Goal: Use online tool/utility: Utilize a website feature to perform a specific function

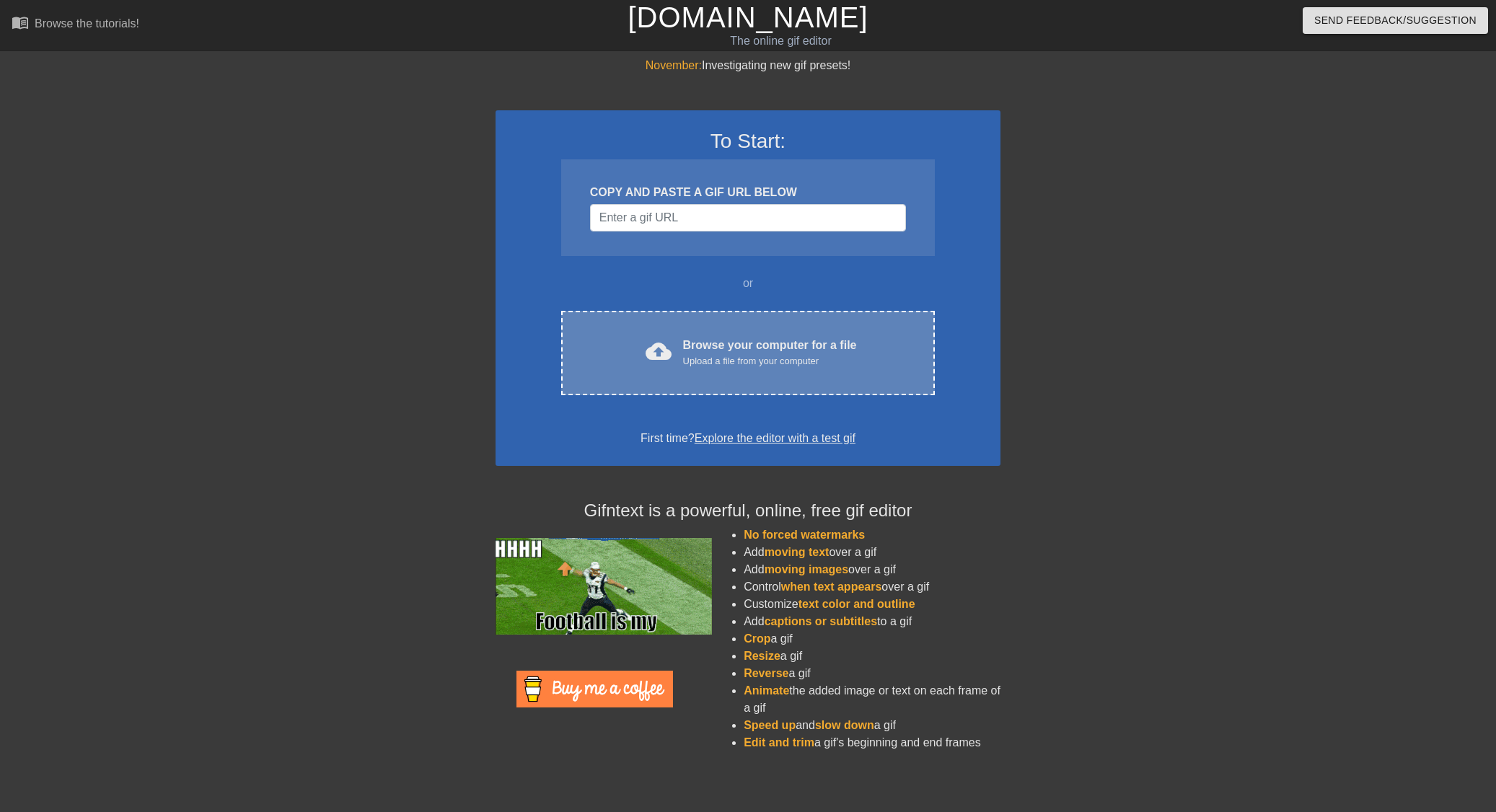
click at [683, 348] on div "Browse your computer for a file Upload a file from your computer" at bounding box center [769, 353] width 173 height 32
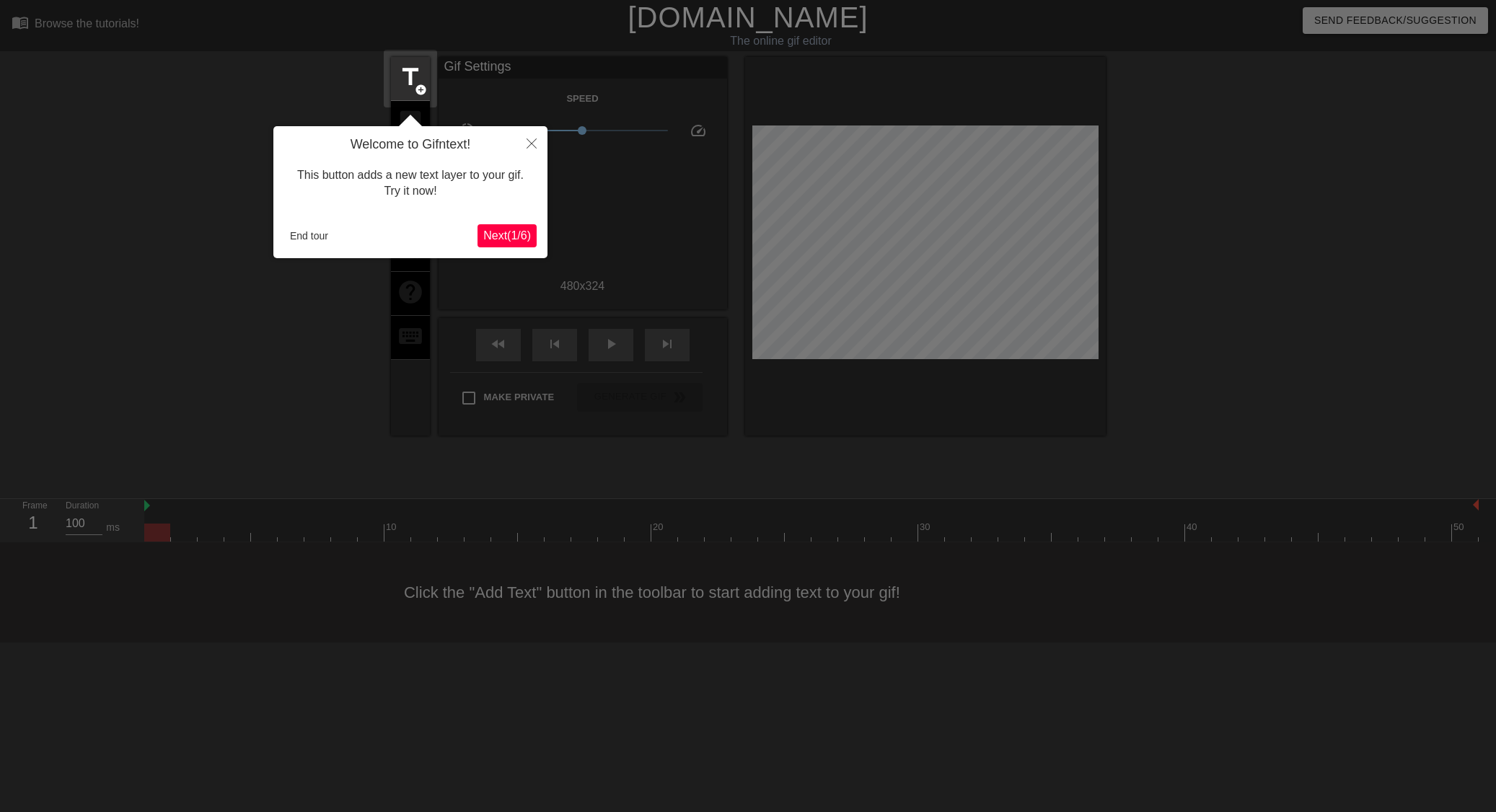
click at [195, 396] on div at bounding box center [748, 406] width 1496 height 812
click at [502, 236] on span "Next ( 1 / 6 )" at bounding box center [507, 235] width 48 height 12
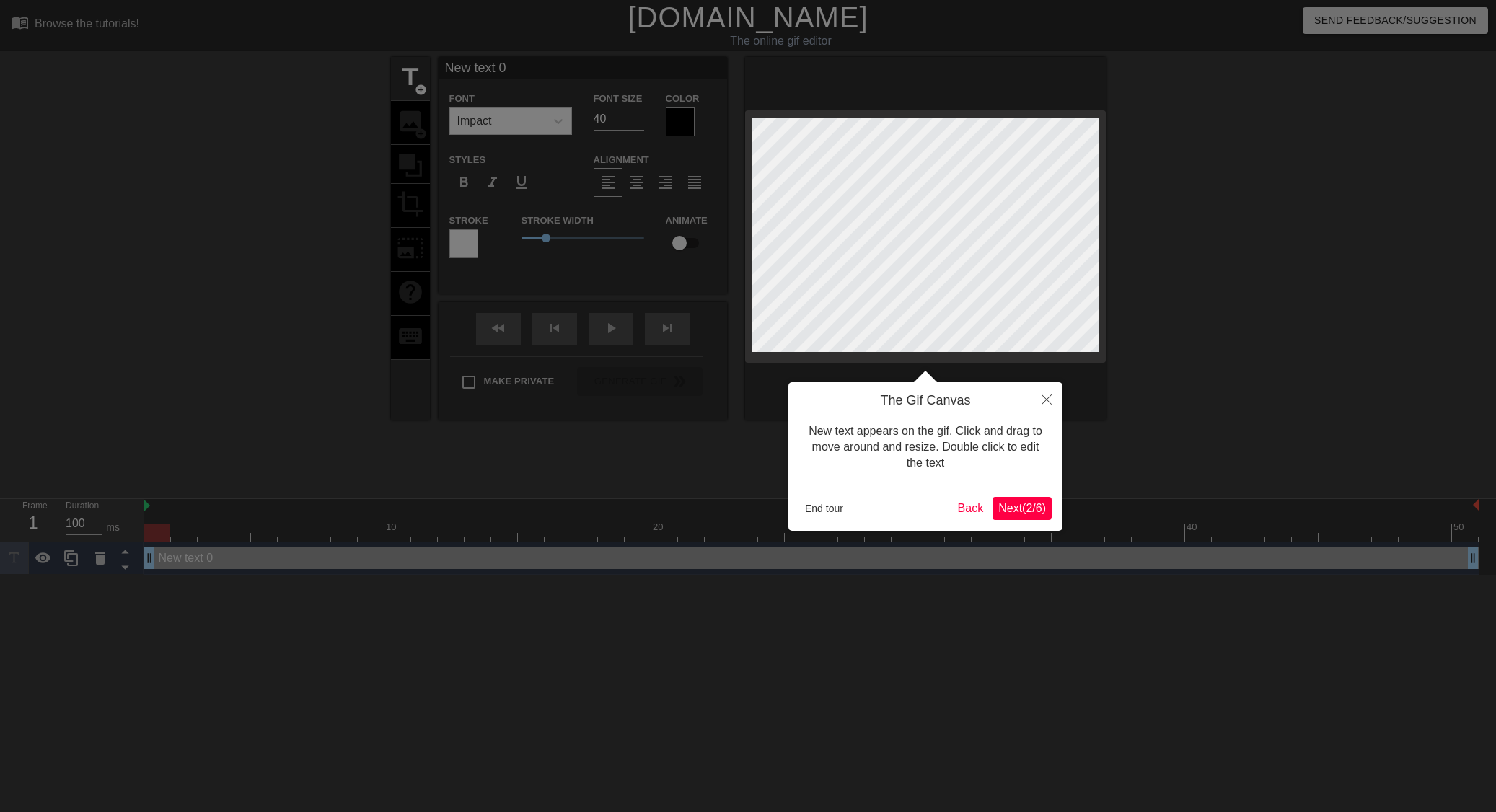
click at [1037, 511] on span "Next ( 2 / 6 )" at bounding box center [1022, 508] width 48 height 12
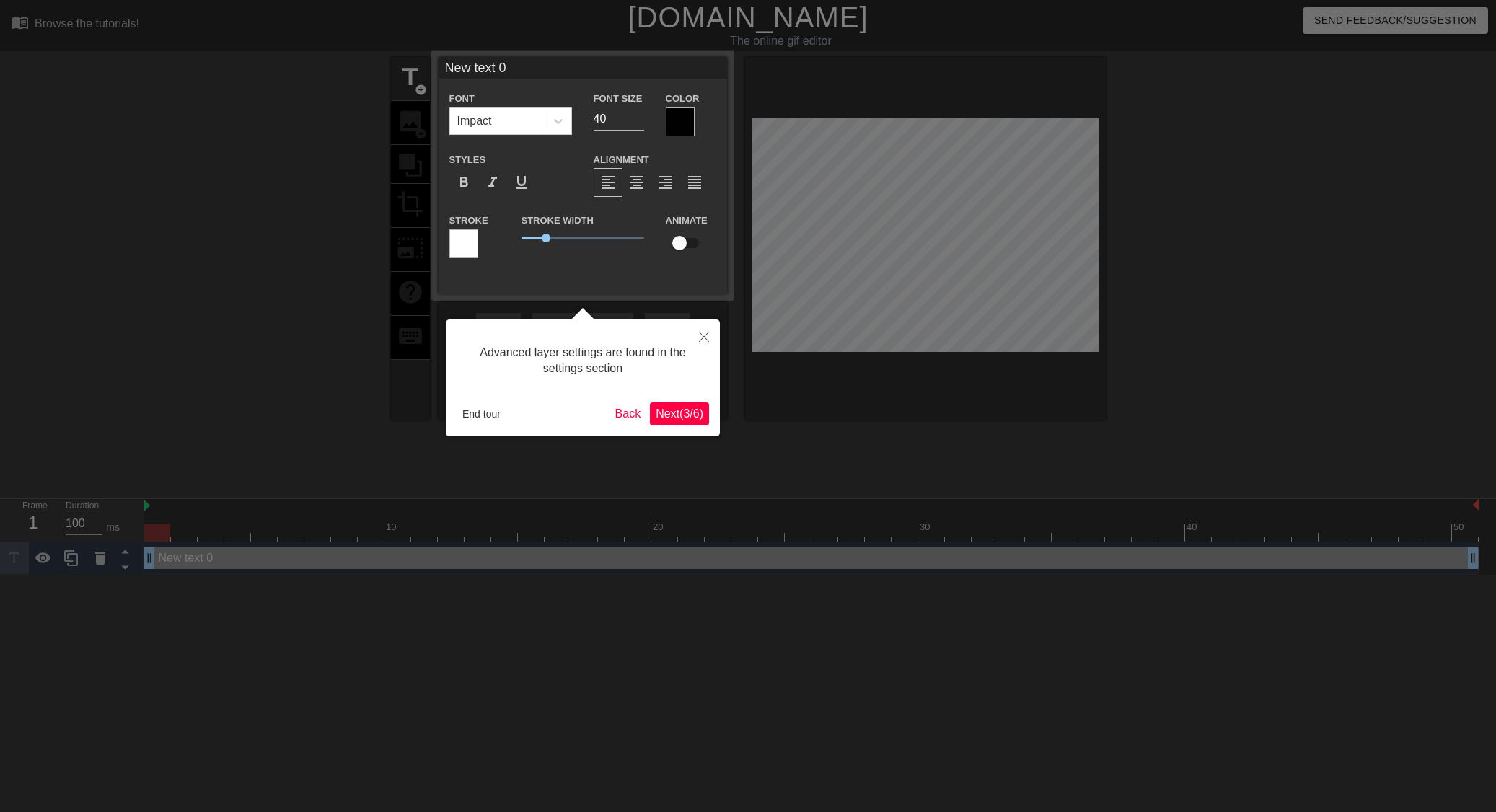
click at [677, 409] on span "Next ( 3 / 6 )" at bounding box center [680, 413] width 48 height 12
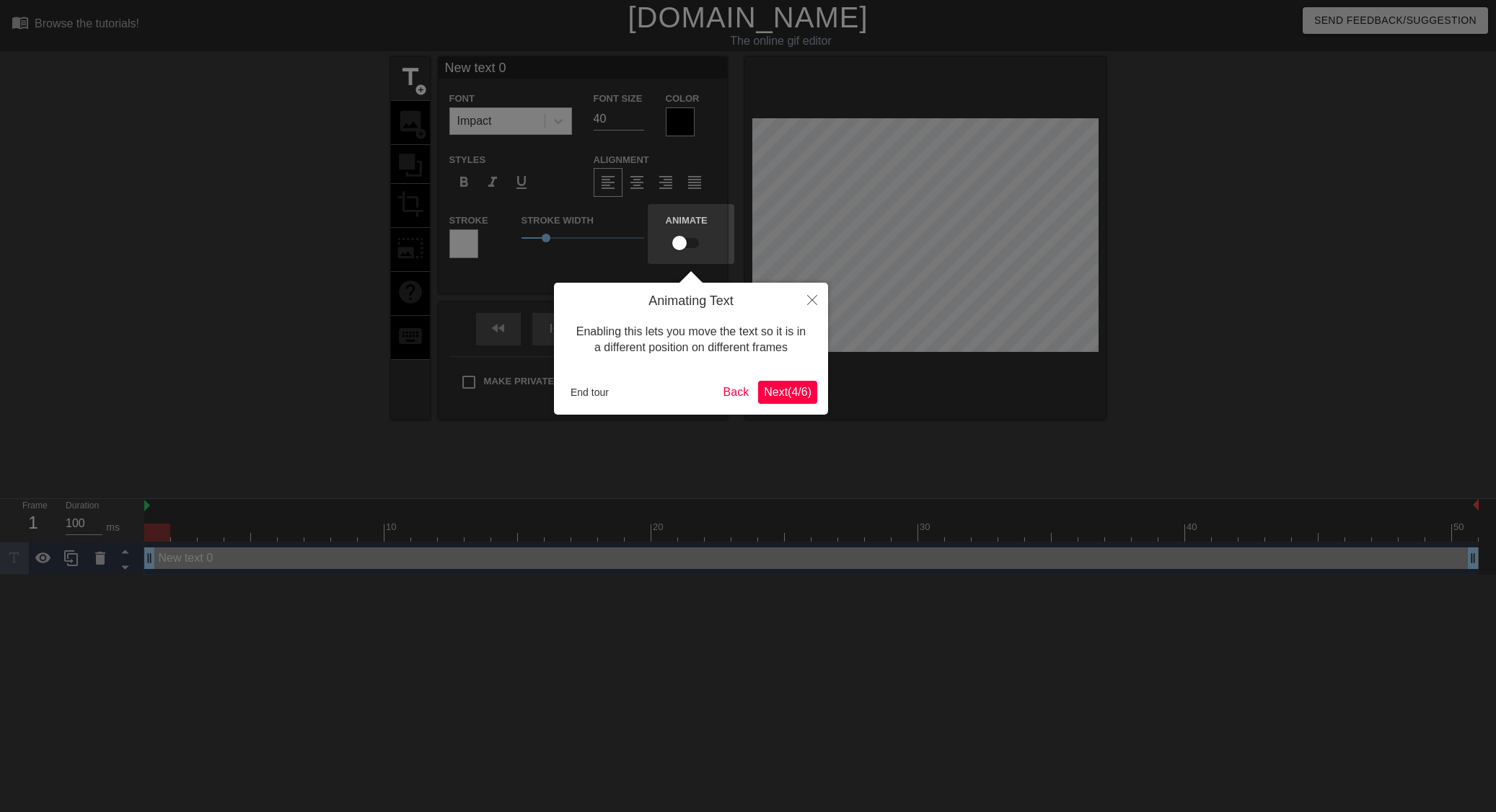
click at [781, 386] on span "Next ( 4 / 6 )" at bounding box center [787, 392] width 48 height 12
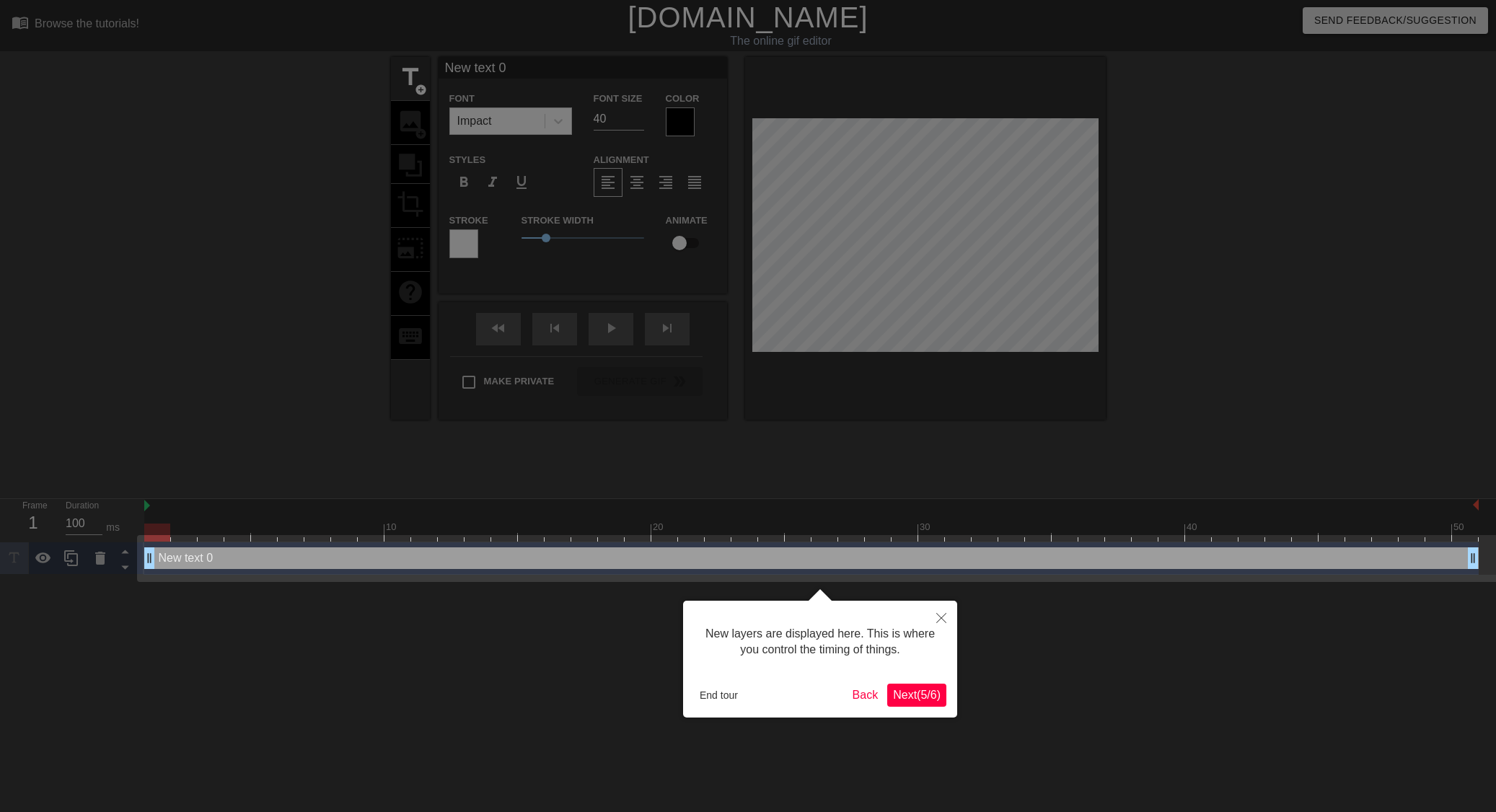
click at [915, 688] on span "Next ( 5 / 6 )" at bounding box center [917, 694] width 48 height 12
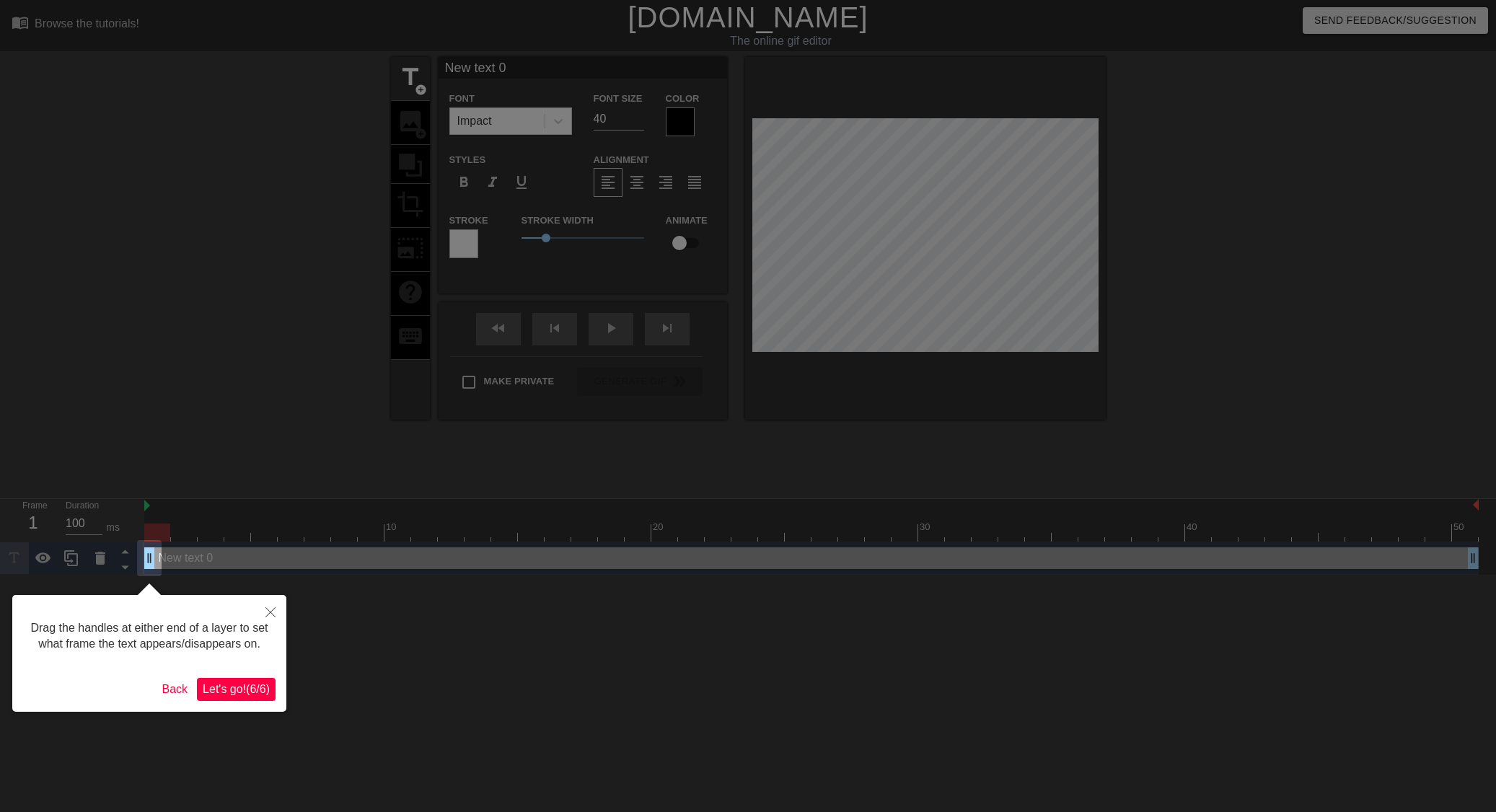
click at [220, 685] on span "Let's go! ( 6 / 6 )" at bounding box center [235, 688] width 67 height 12
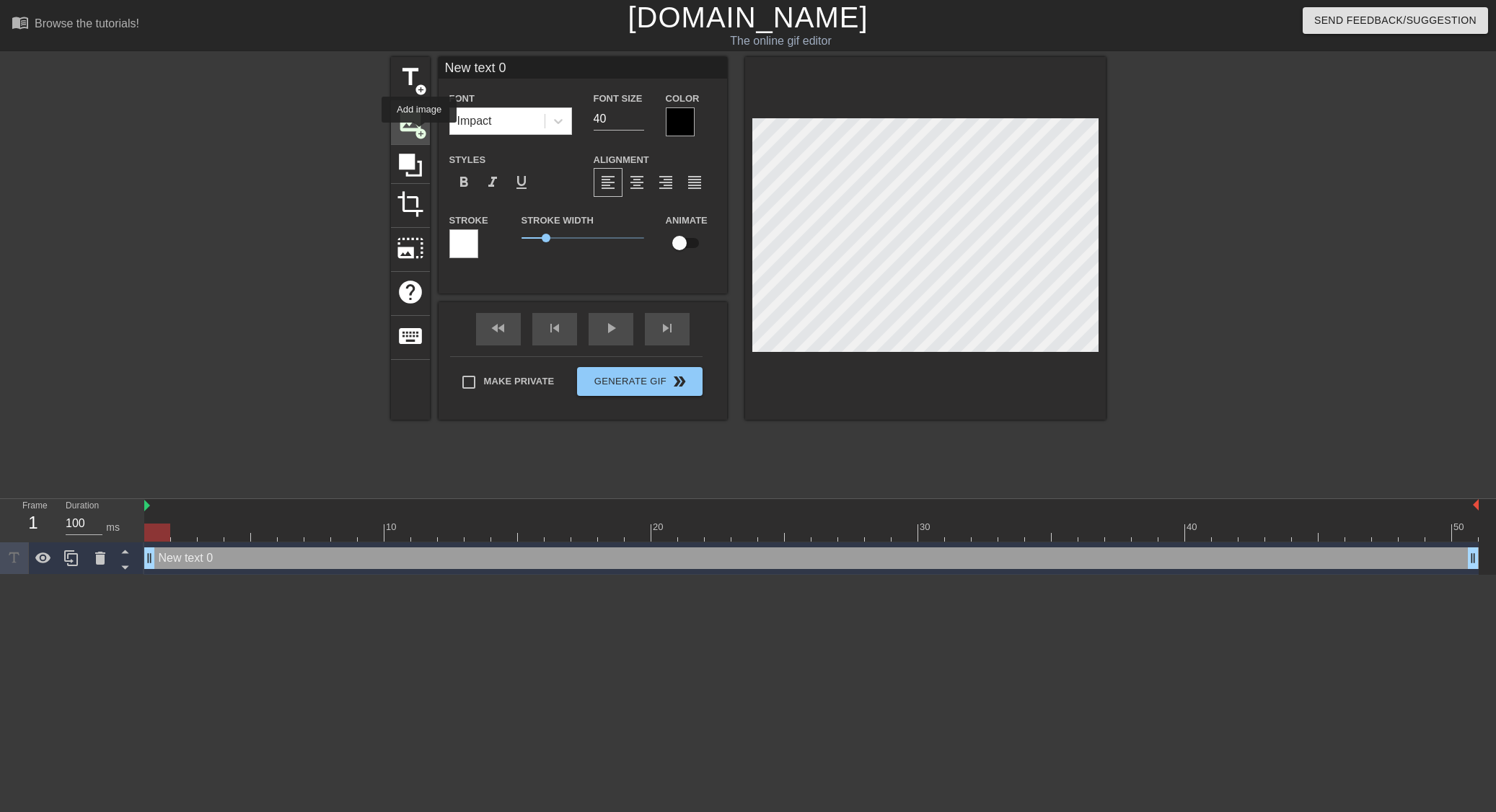
click at [419, 133] on span "add_circle" at bounding box center [421, 134] width 12 height 12
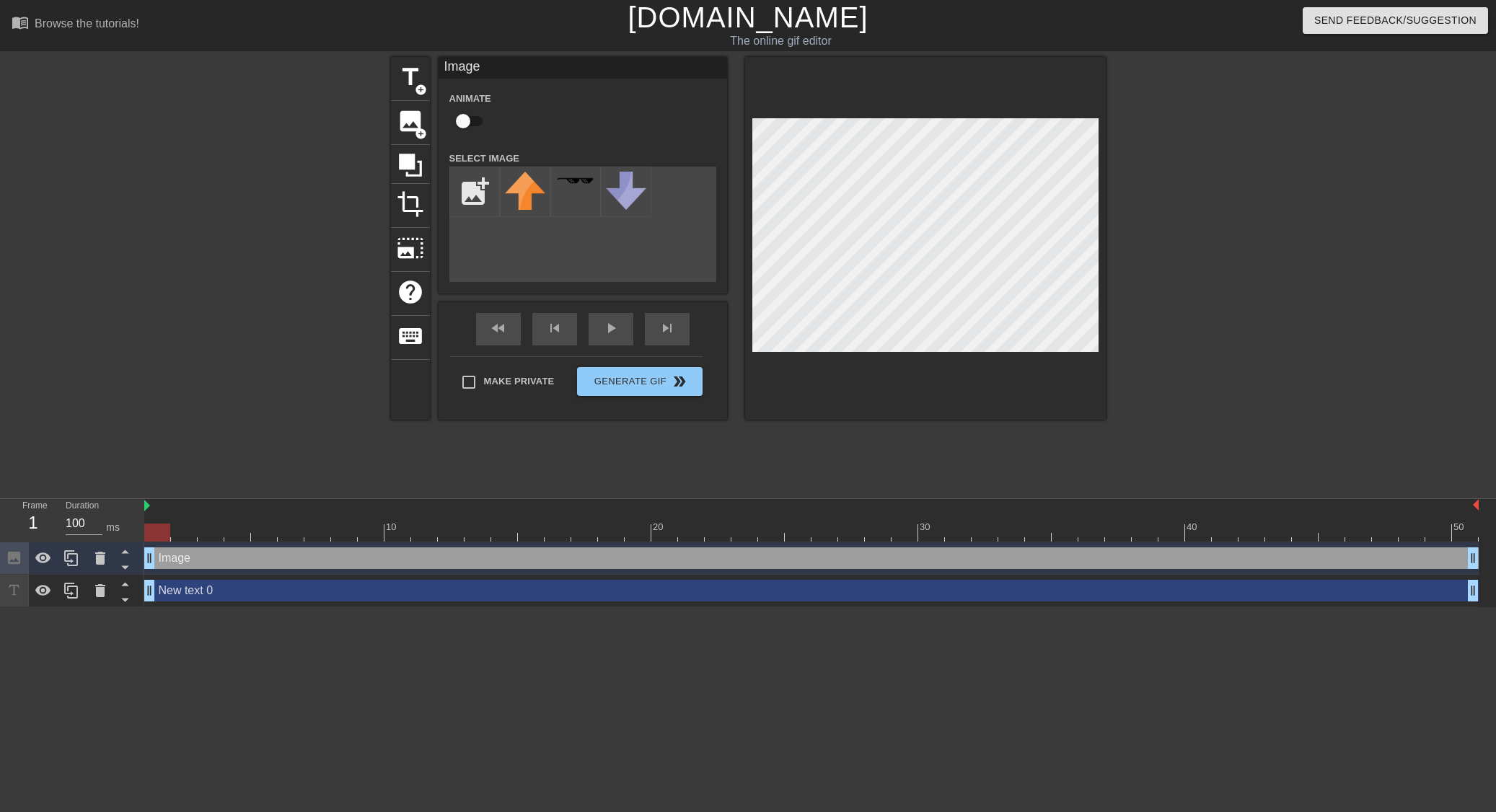
click at [218, 561] on div "Image drag_handle drag_handle" at bounding box center [811, 558] width 1335 height 22
click at [222, 559] on div "Image drag_handle drag_handle" at bounding box center [811, 558] width 1335 height 22
click at [182, 560] on div "Image drag_handle drag_handle" at bounding box center [811, 558] width 1335 height 22
click at [180, 557] on div "Image drag_handle drag_handle" at bounding box center [811, 558] width 1335 height 22
click at [179, 557] on div "Image drag_handle drag_handle" at bounding box center [811, 558] width 1335 height 22
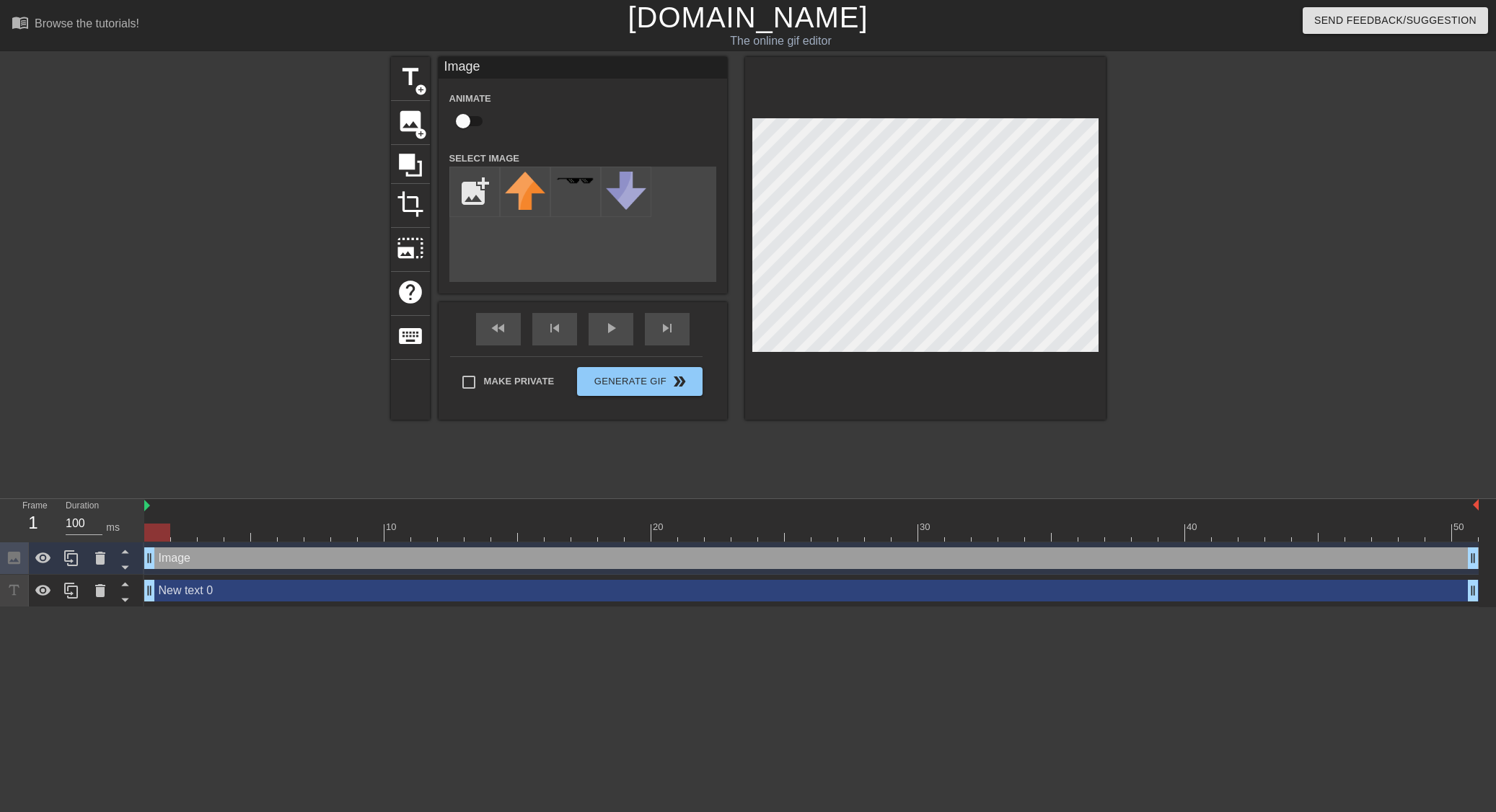
click at [179, 557] on div "Image drag_handle drag_handle" at bounding box center [811, 558] width 1335 height 22
click at [484, 188] on input "file" at bounding box center [474, 191] width 49 height 49
type input "C:\fakepath\xbox logo.png"
click at [525, 193] on img at bounding box center [525, 191] width 41 height 41
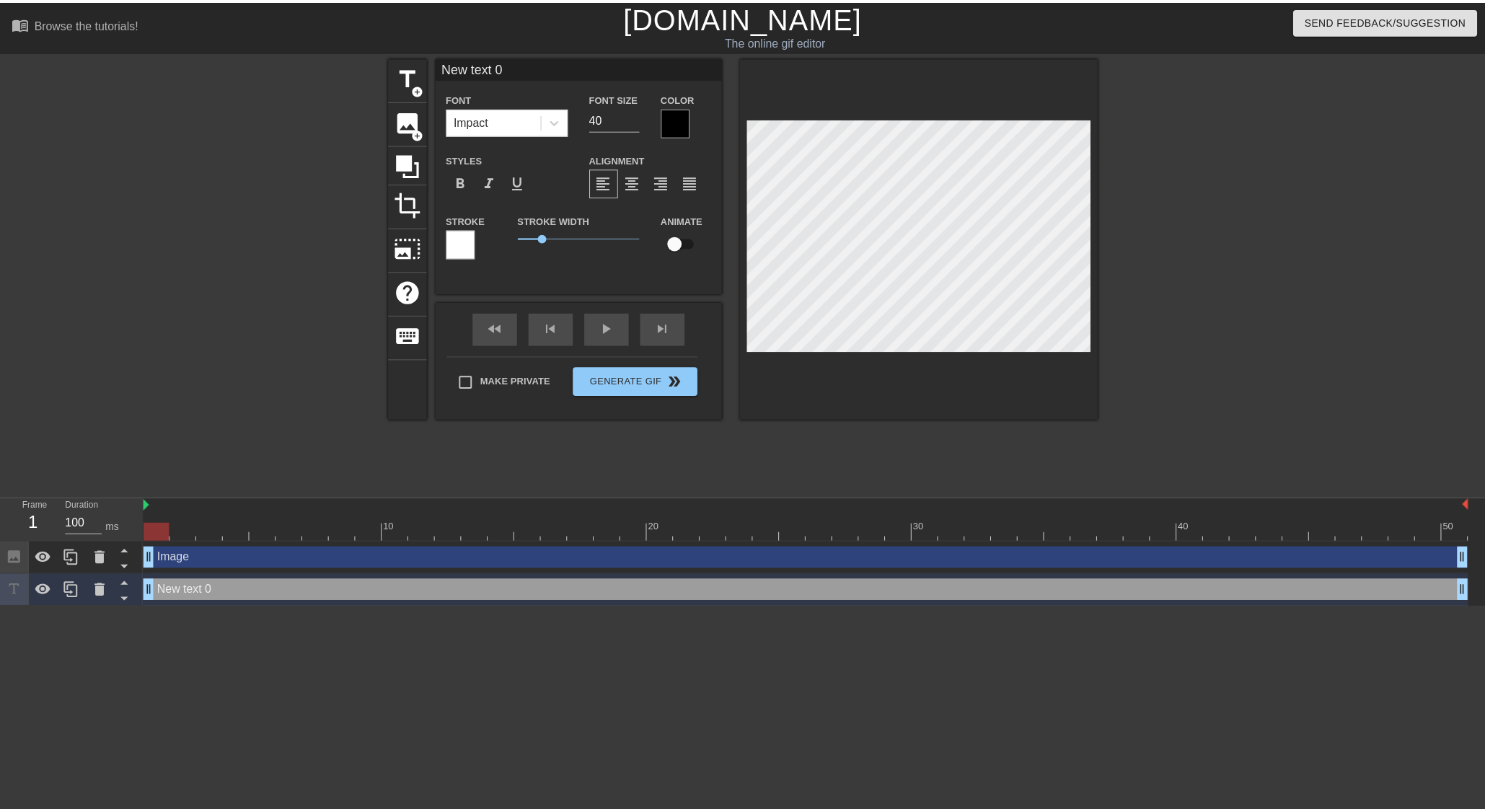
scroll to position [2, 2]
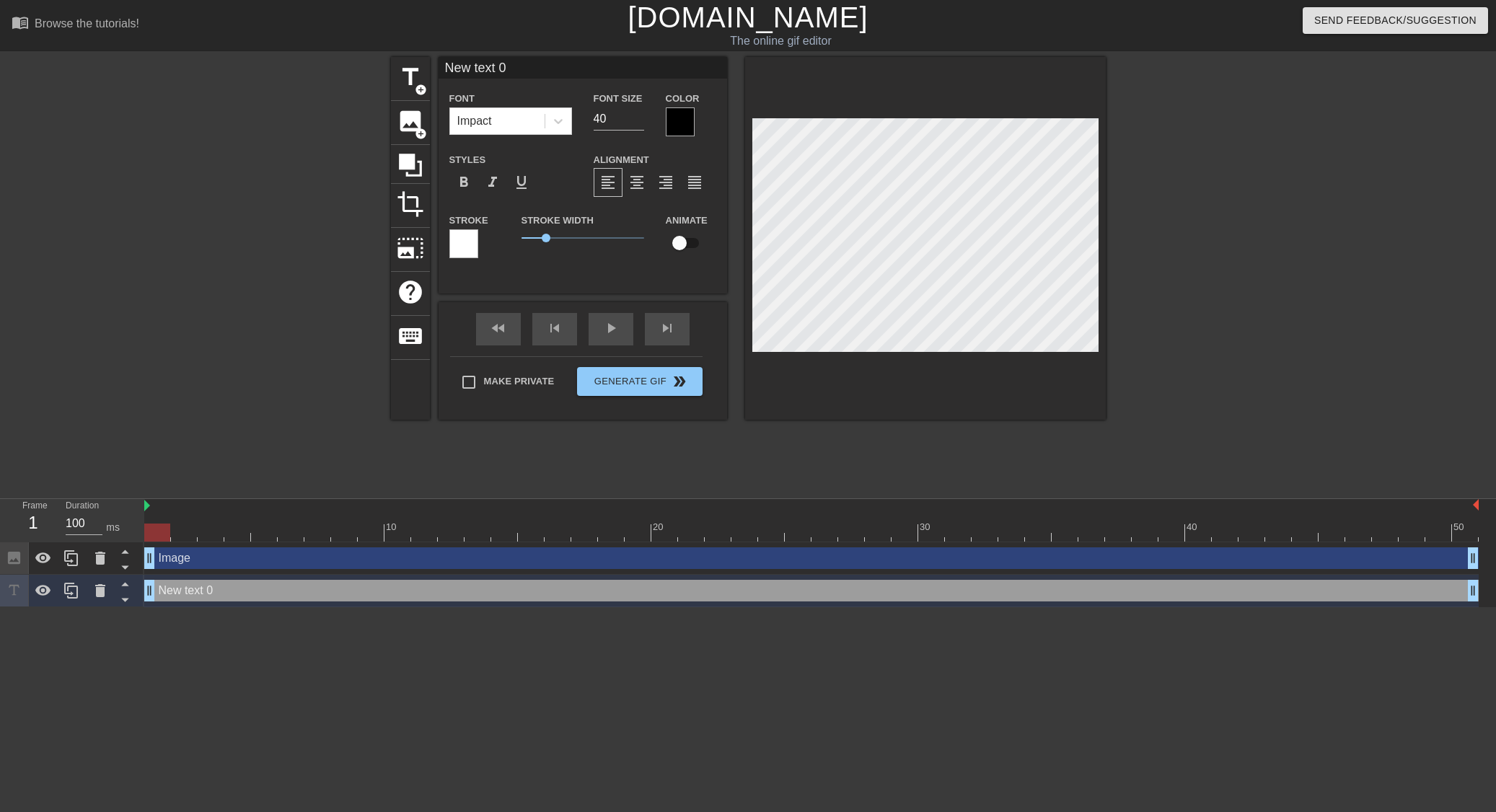
click at [323, 594] on div "New text 0 drag_handle drag_handle" at bounding box center [811, 591] width 1335 height 22
click at [323, 590] on div "New text 0 drag_handle drag_handle" at bounding box center [811, 591] width 1335 height 22
drag, startPoint x: 320, startPoint y: 591, endPoint x: 106, endPoint y: 588, distance: 214.0
click at [106, 588] on icon at bounding box center [100, 590] width 17 height 17
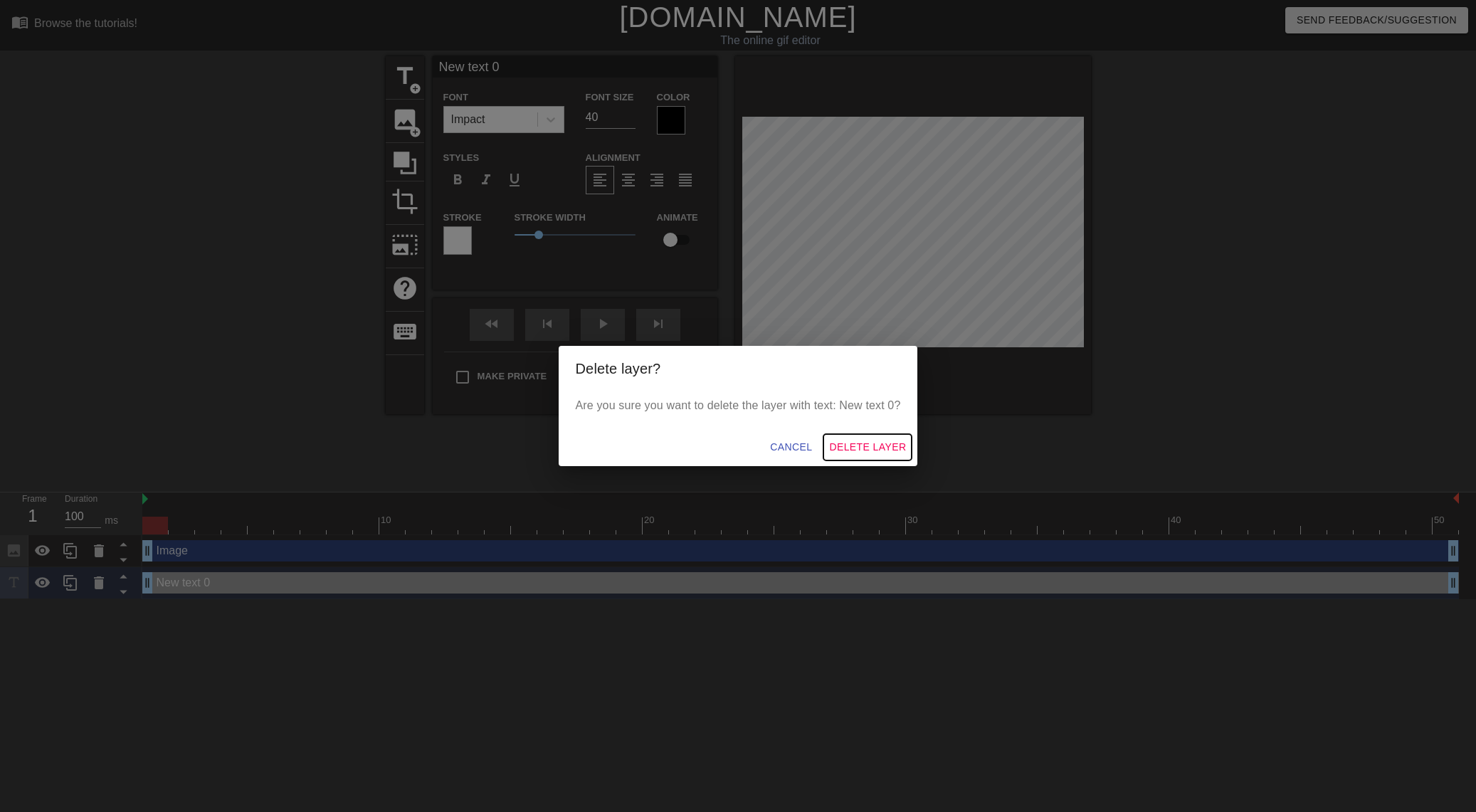
click at [850, 447] on span "Delete Layer" at bounding box center [867, 447] width 77 height 18
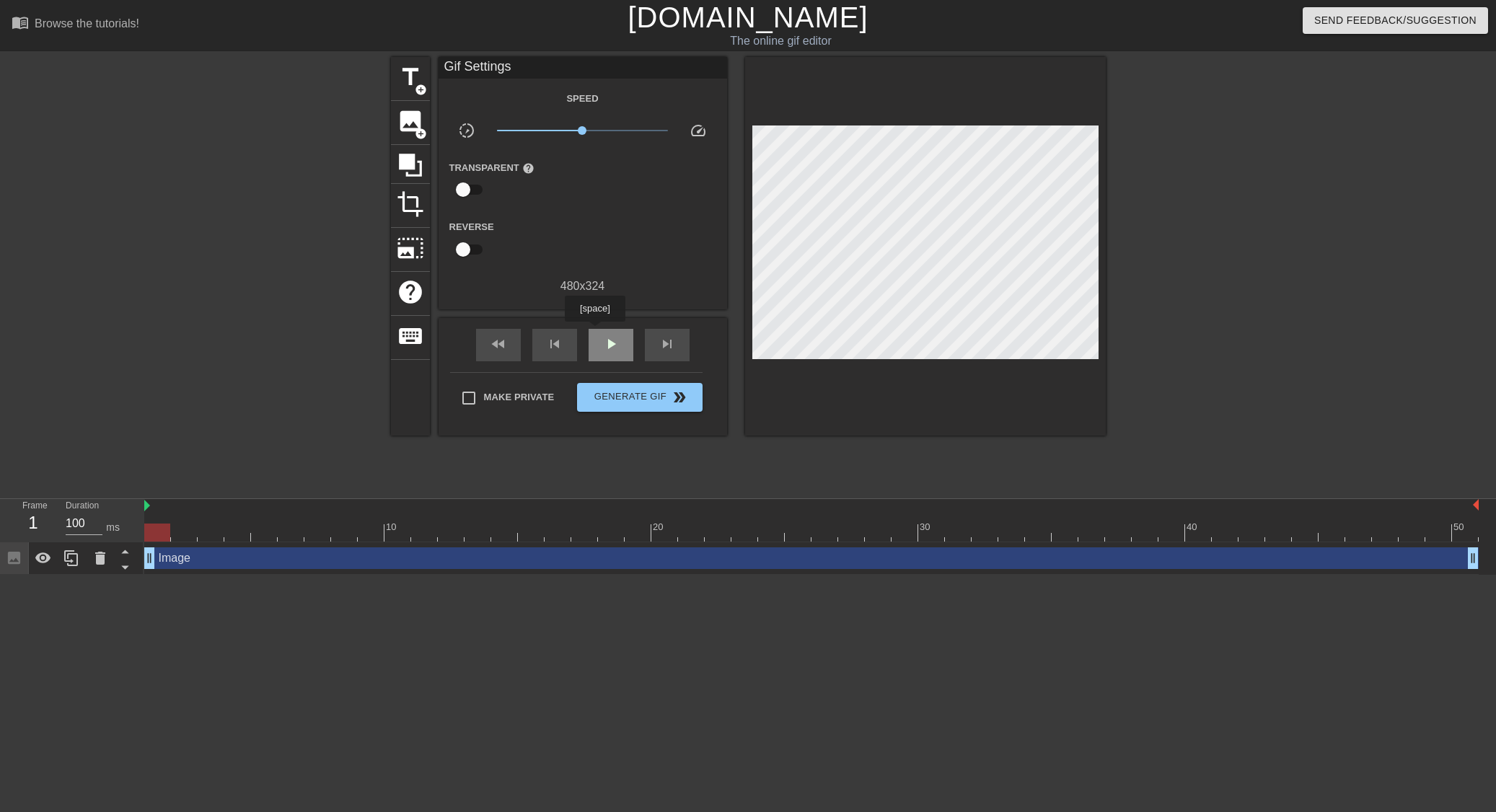
click at [595, 332] on div "play_arrow" at bounding box center [610, 345] width 45 height 33
click at [614, 333] on div "pause" at bounding box center [610, 345] width 45 height 33
click at [512, 346] on div "fast_rewind" at bounding box center [498, 345] width 45 height 33
click at [597, 343] on div "play_arrow" at bounding box center [610, 345] width 45 height 33
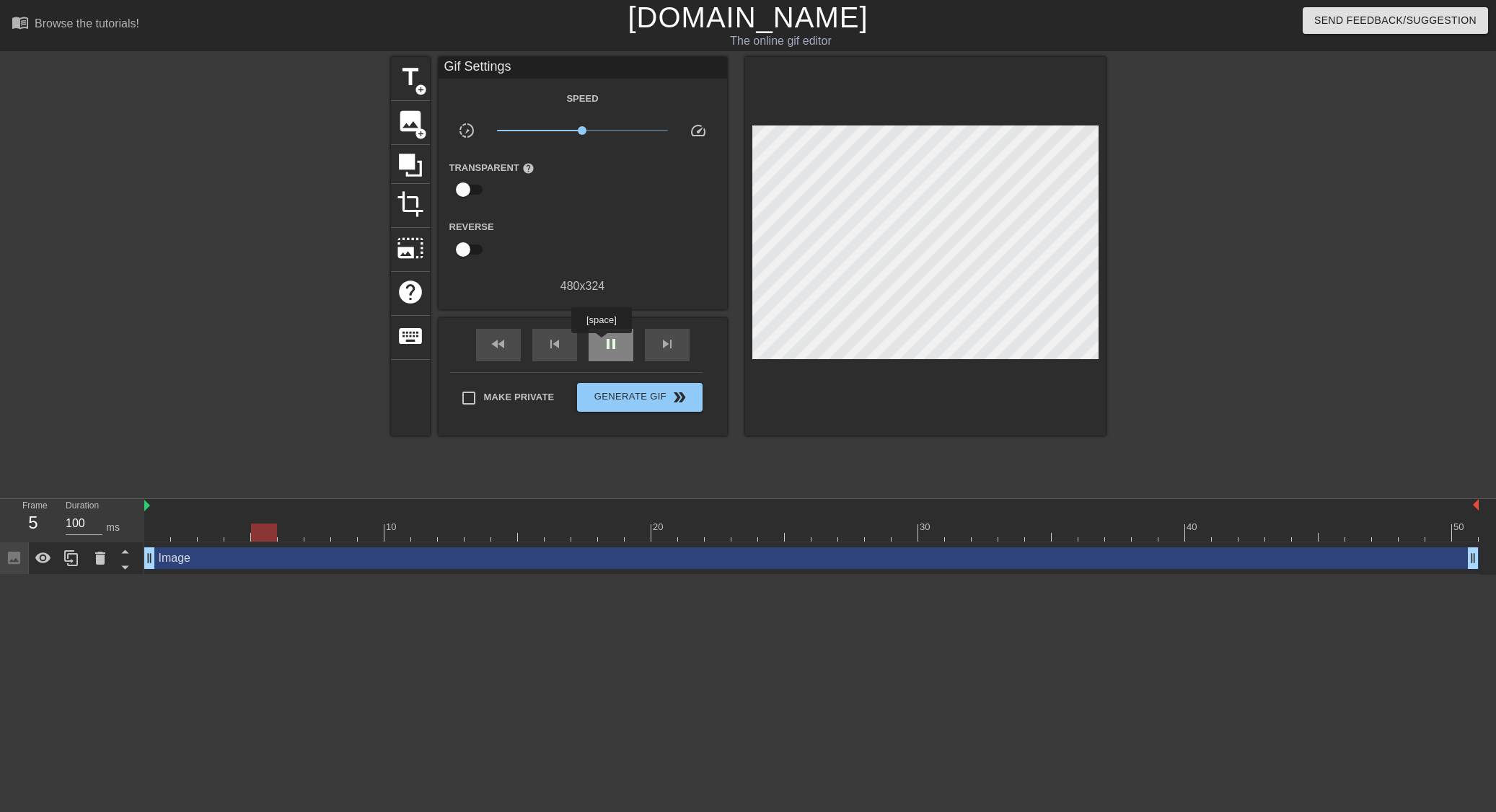
click at [601, 343] on div "pause" at bounding box center [610, 345] width 45 height 33
click at [601, 343] on div "play_arrow" at bounding box center [610, 345] width 45 height 33
click at [601, 343] on div "pause" at bounding box center [610, 345] width 45 height 33
click at [601, 343] on div "play_arrow" at bounding box center [610, 345] width 45 height 33
click at [601, 343] on div "pause" at bounding box center [610, 345] width 45 height 33
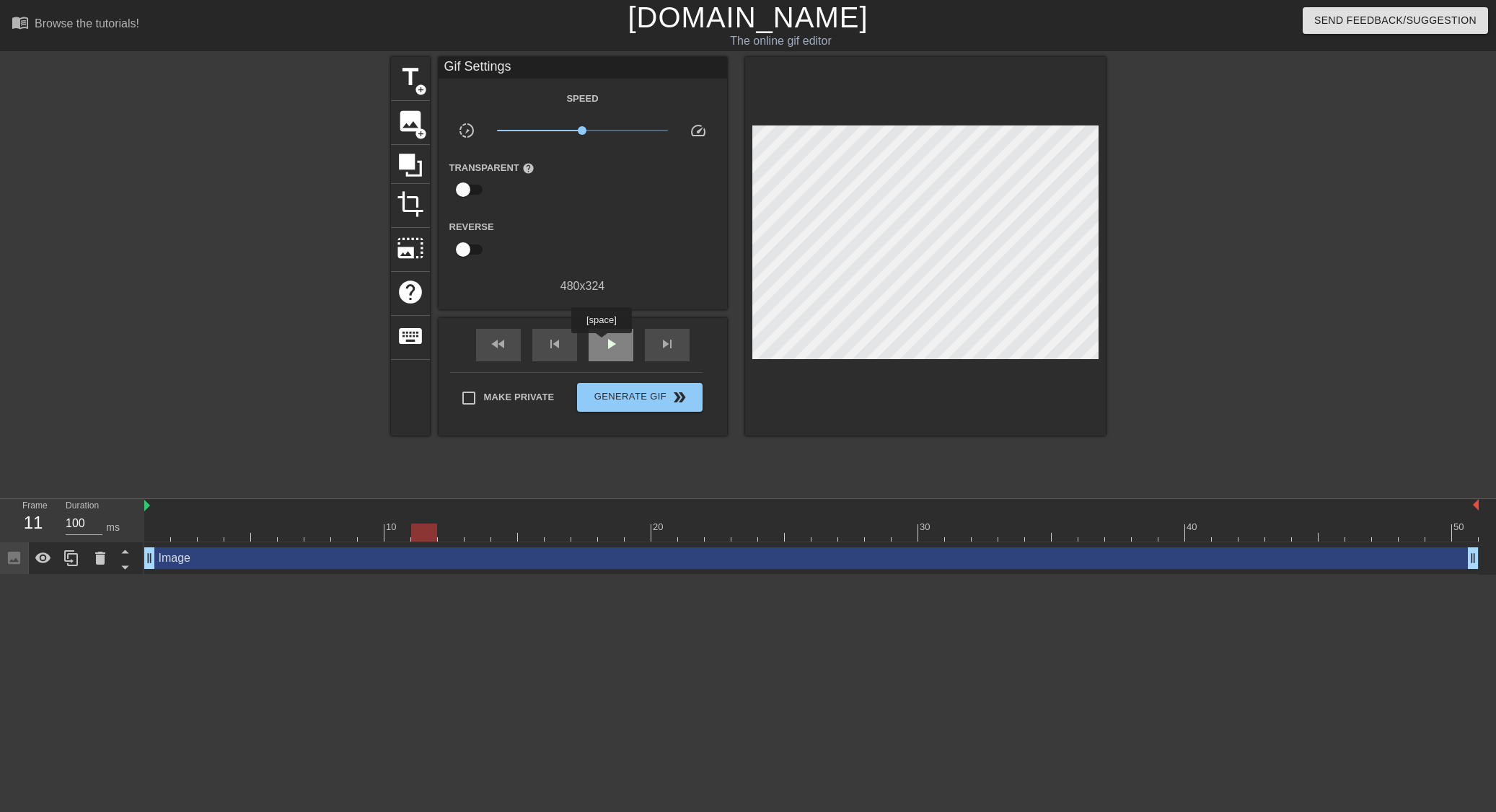
click at [601, 343] on div "play_arrow" at bounding box center [610, 345] width 45 height 33
click at [601, 343] on div "pause" at bounding box center [610, 345] width 45 height 33
drag, startPoint x: 500, startPoint y: 528, endPoint x: 491, endPoint y: 531, distance: 9.5
click at [491, 531] on div at bounding box center [504, 532] width 26 height 18
drag, startPoint x: 506, startPoint y: 533, endPoint x: 452, endPoint y: 539, distance: 54.3
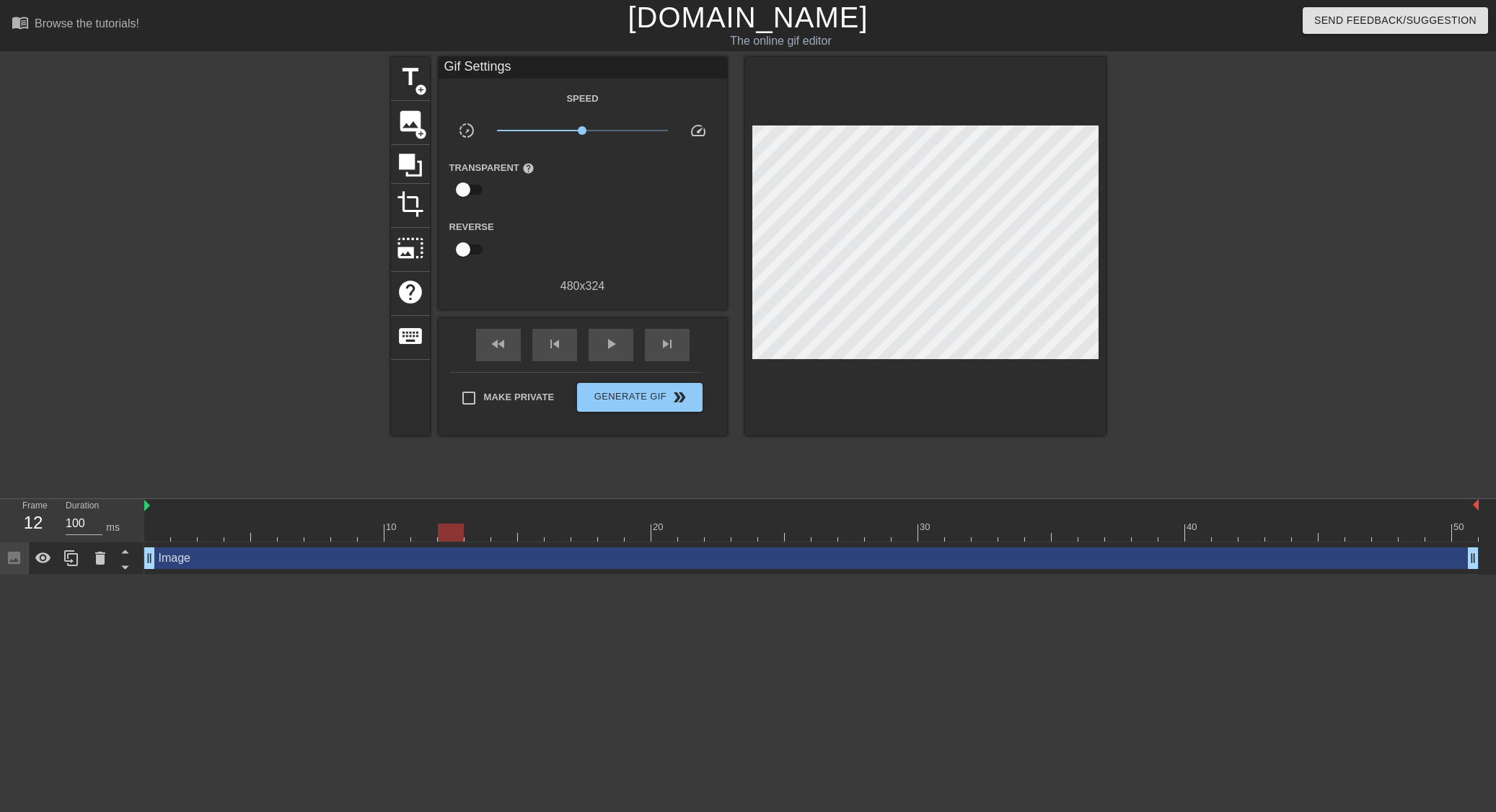
click at [452, 539] on div at bounding box center [450, 532] width 26 height 18
drag, startPoint x: 455, startPoint y: 537, endPoint x: 469, endPoint y: 533, distance: 14.6
click at [469, 533] on div at bounding box center [477, 532] width 26 height 18
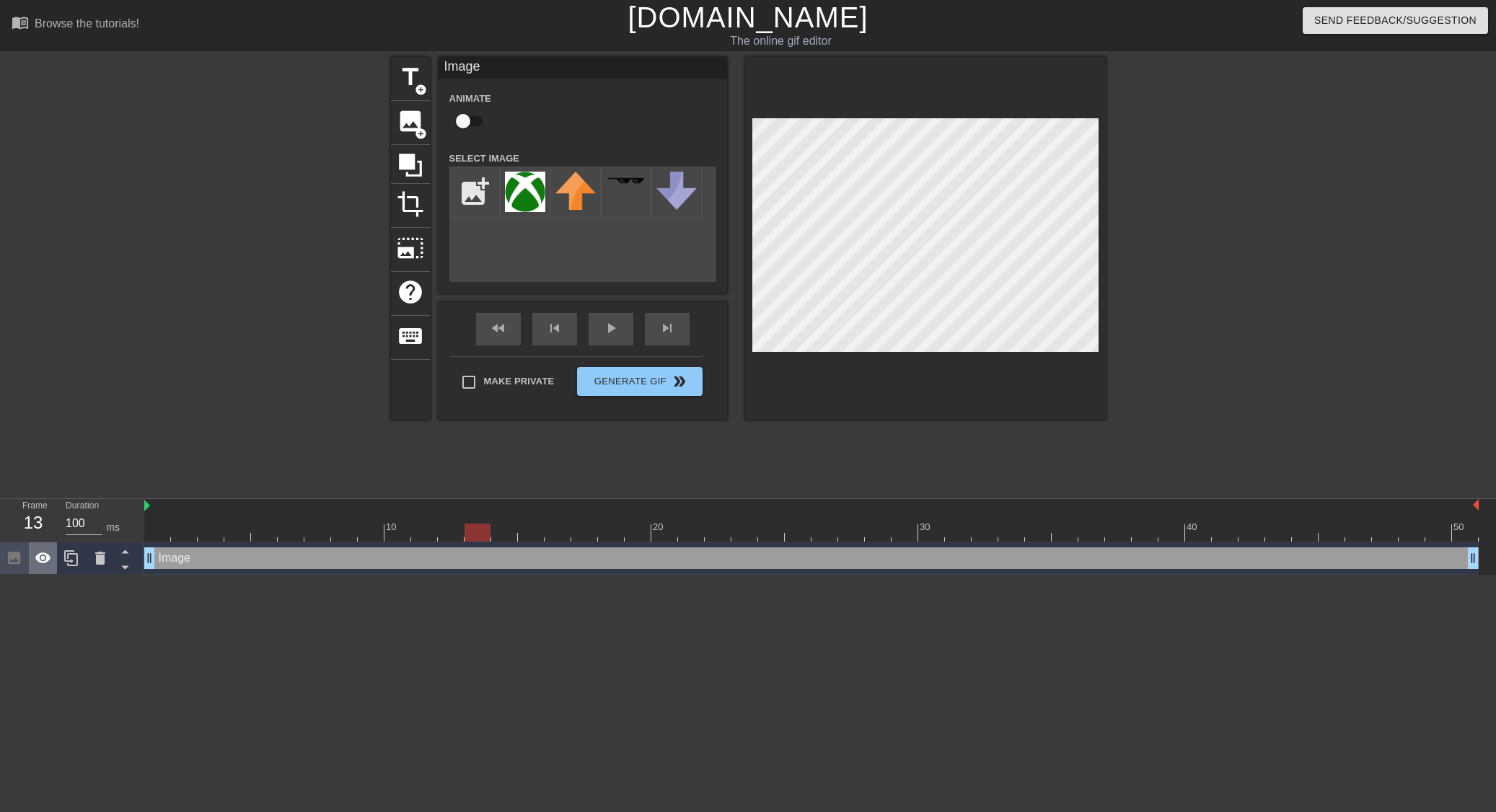
click at [49, 564] on icon at bounding box center [43, 557] width 17 height 17
drag, startPoint x: 475, startPoint y: 533, endPoint x: 169, endPoint y: 531, distance: 306.0
click at [169, 531] on div at bounding box center [157, 532] width 26 height 18
drag, startPoint x: 155, startPoint y: 533, endPoint x: 453, endPoint y: 532, distance: 298.0
click at [453, 532] on div at bounding box center [450, 532] width 26 height 18
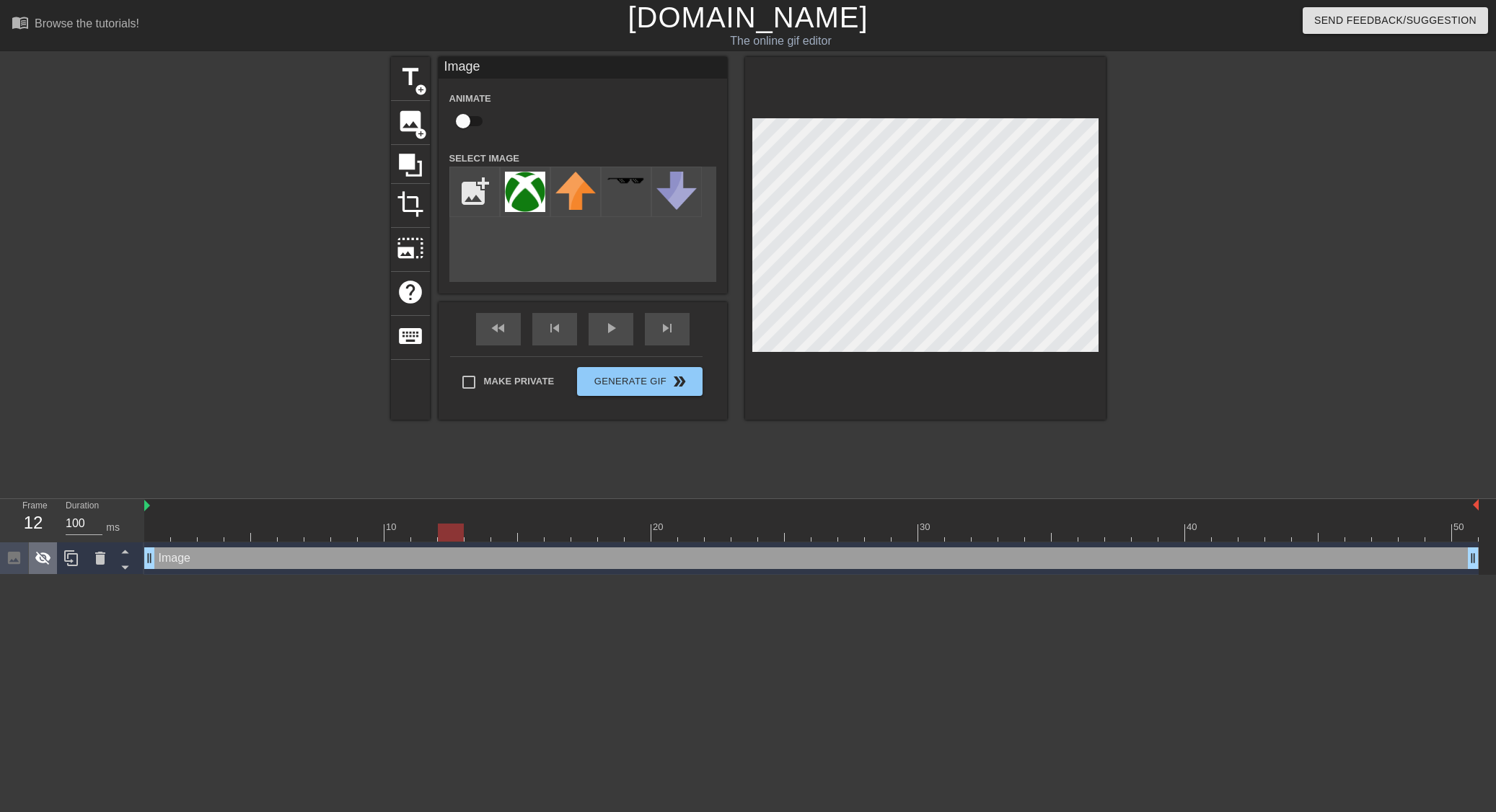
click at [48, 557] on icon at bounding box center [43, 559] width 16 height 14
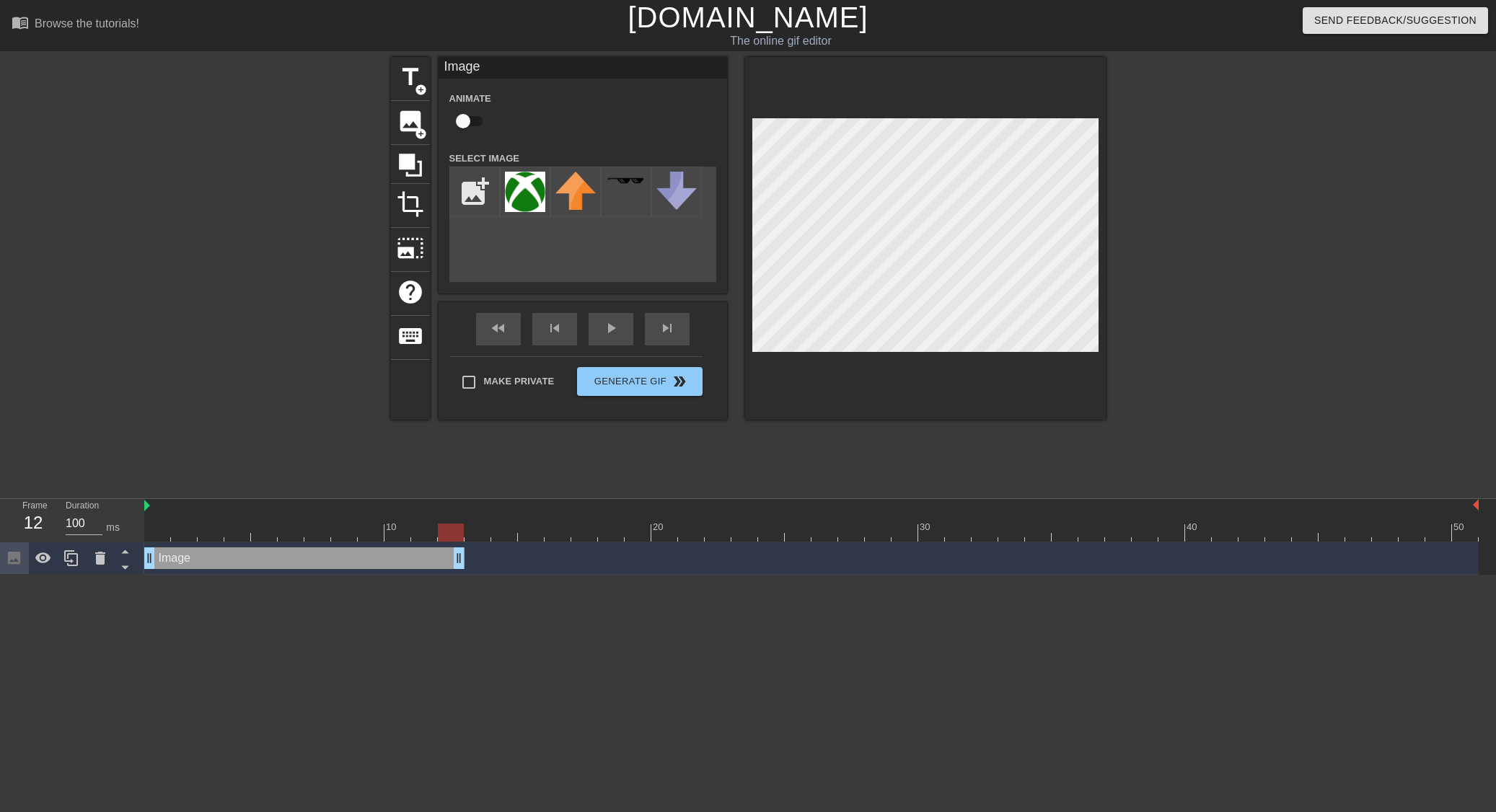
drag, startPoint x: 1472, startPoint y: 562, endPoint x: 465, endPoint y: 551, distance: 1007.1
click at [465, 551] on div "Image drag_handle drag_handle" at bounding box center [811, 558] width 1335 height 22
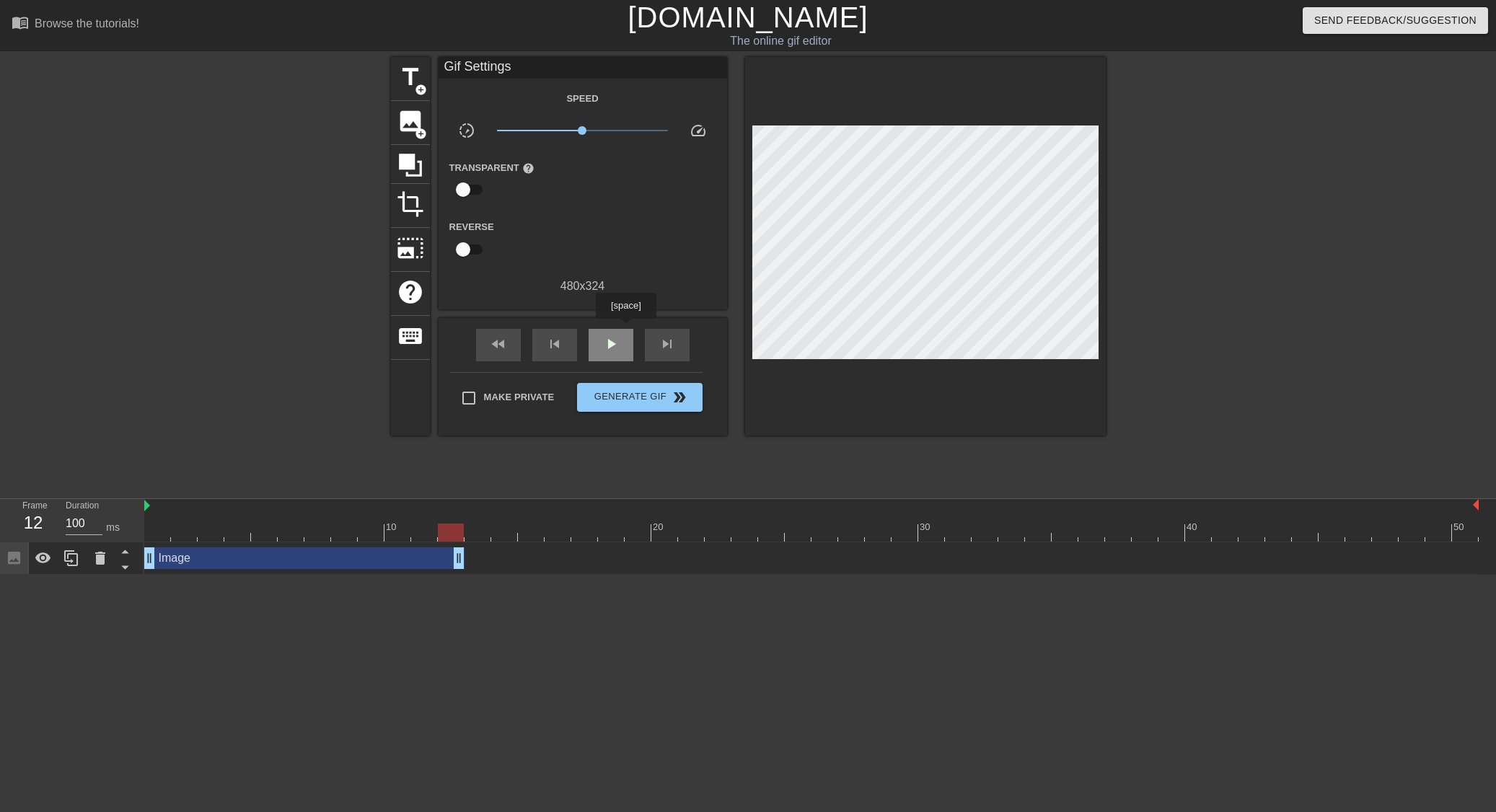
click at [625, 329] on div "play_arrow" at bounding box center [610, 345] width 45 height 33
click at [628, 327] on div "fast_rewind skip_previous pause skip_next" at bounding box center [583, 345] width 235 height 54
click at [609, 337] on span "pause" at bounding box center [610, 343] width 17 height 17
click at [412, 118] on span "image" at bounding box center [410, 121] width 27 height 27
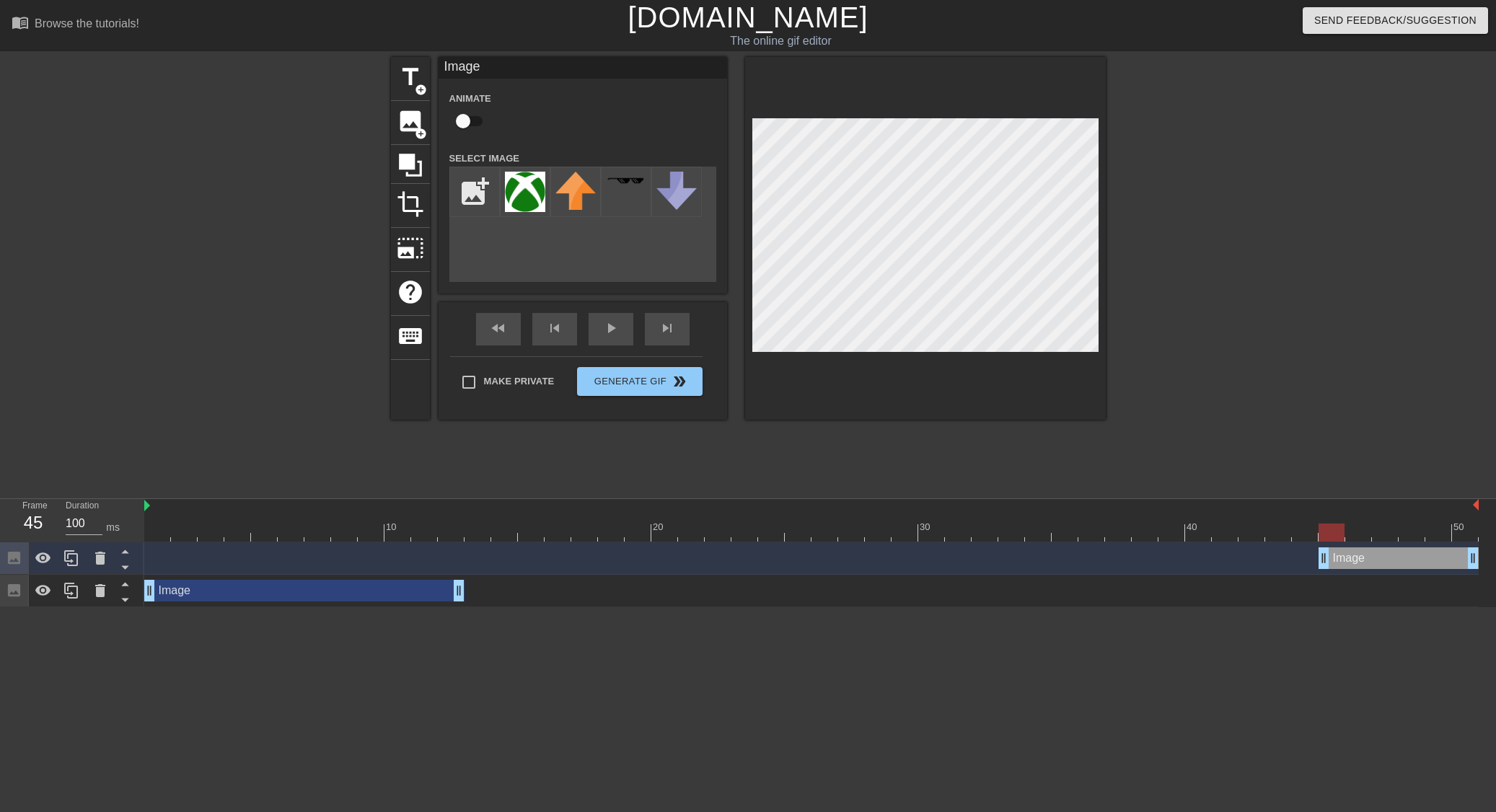
click at [1426, 565] on div "Image drag_handle drag_handle" at bounding box center [1398, 558] width 160 height 22
click at [1420, 561] on div "Image drag_handle drag_handle" at bounding box center [1398, 558] width 160 height 22
click at [469, 187] on input "file" at bounding box center [474, 191] width 49 height 49
type input "C:\fakepath\gamepasslogo.png"
click at [528, 186] on img at bounding box center [525, 191] width 41 height 41
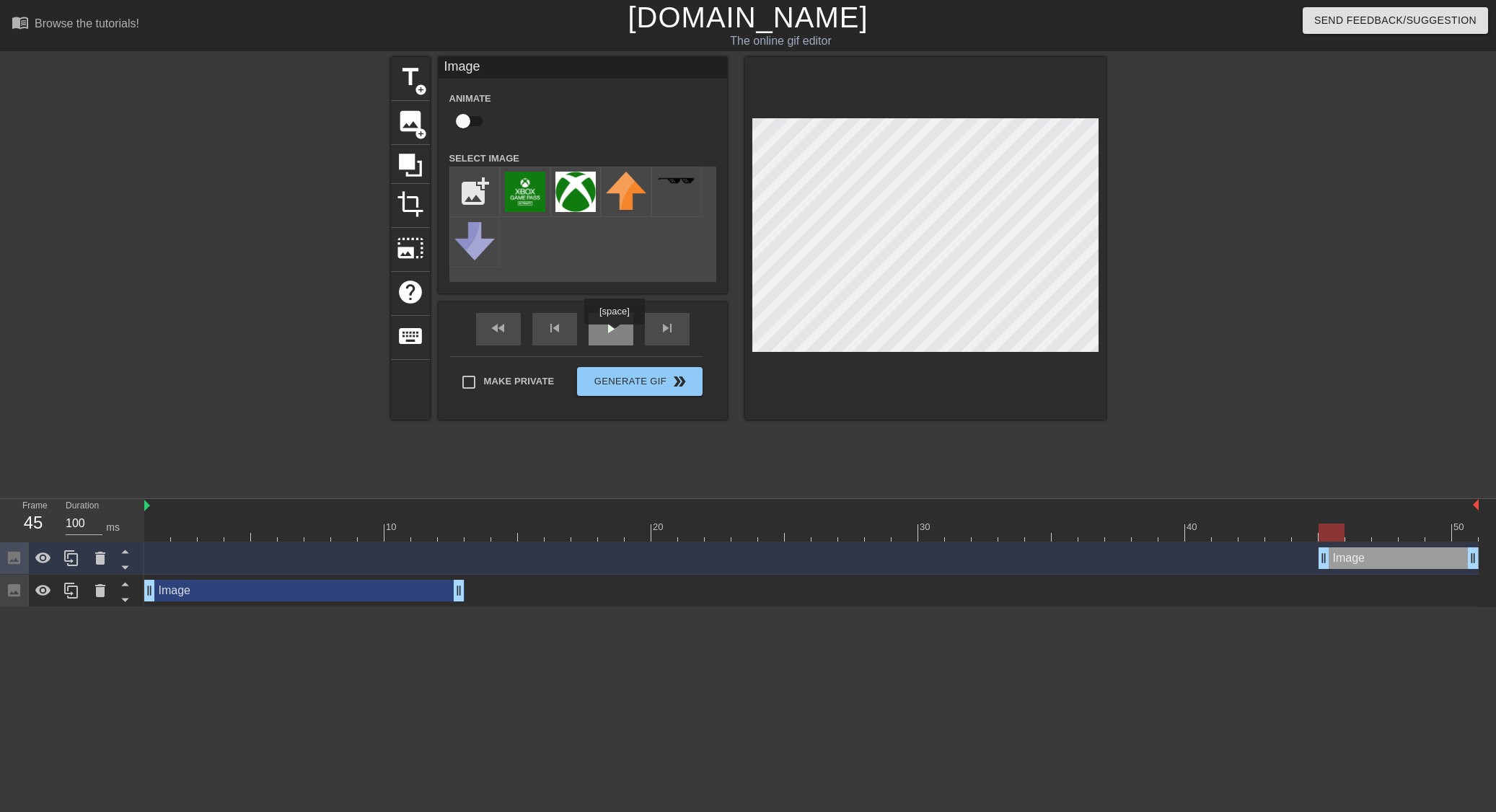
click at [614, 335] on span "play_arrow" at bounding box center [610, 328] width 17 height 17
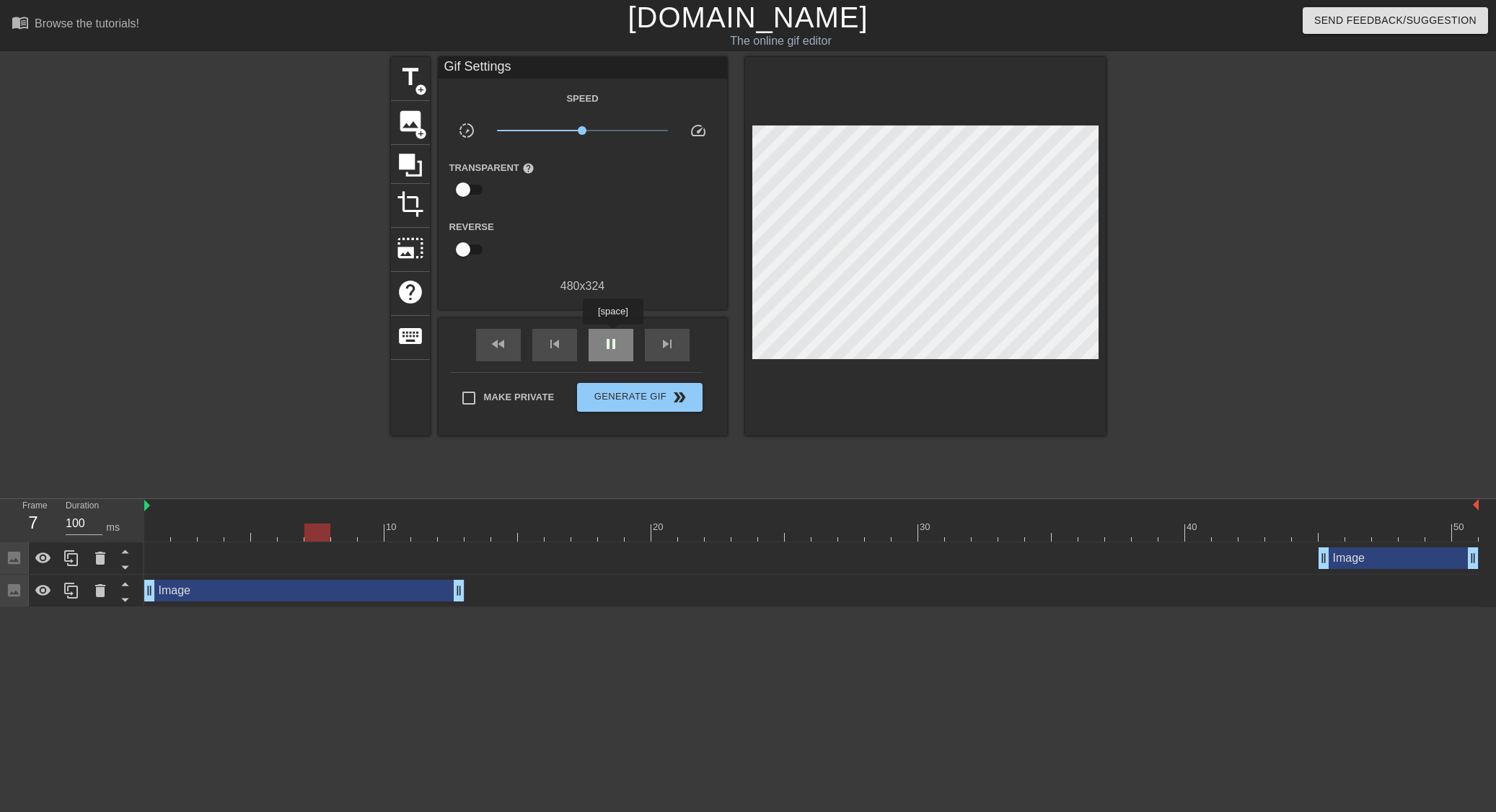
click at [612, 335] on span "pause" at bounding box center [610, 343] width 17 height 17
click at [612, 335] on span "play_arrow" at bounding box center [610, 343] width 17 height 17
click at [612, 335] on span "pause" at bounding box center [610, 343] width 17 height 17
click at [611, 335] on span "play_arrow" at bounding box center [610, 343] width 17 height 17
click at [611, 335] on span "pause" at bounding box center [610, 343] width 17 height 17
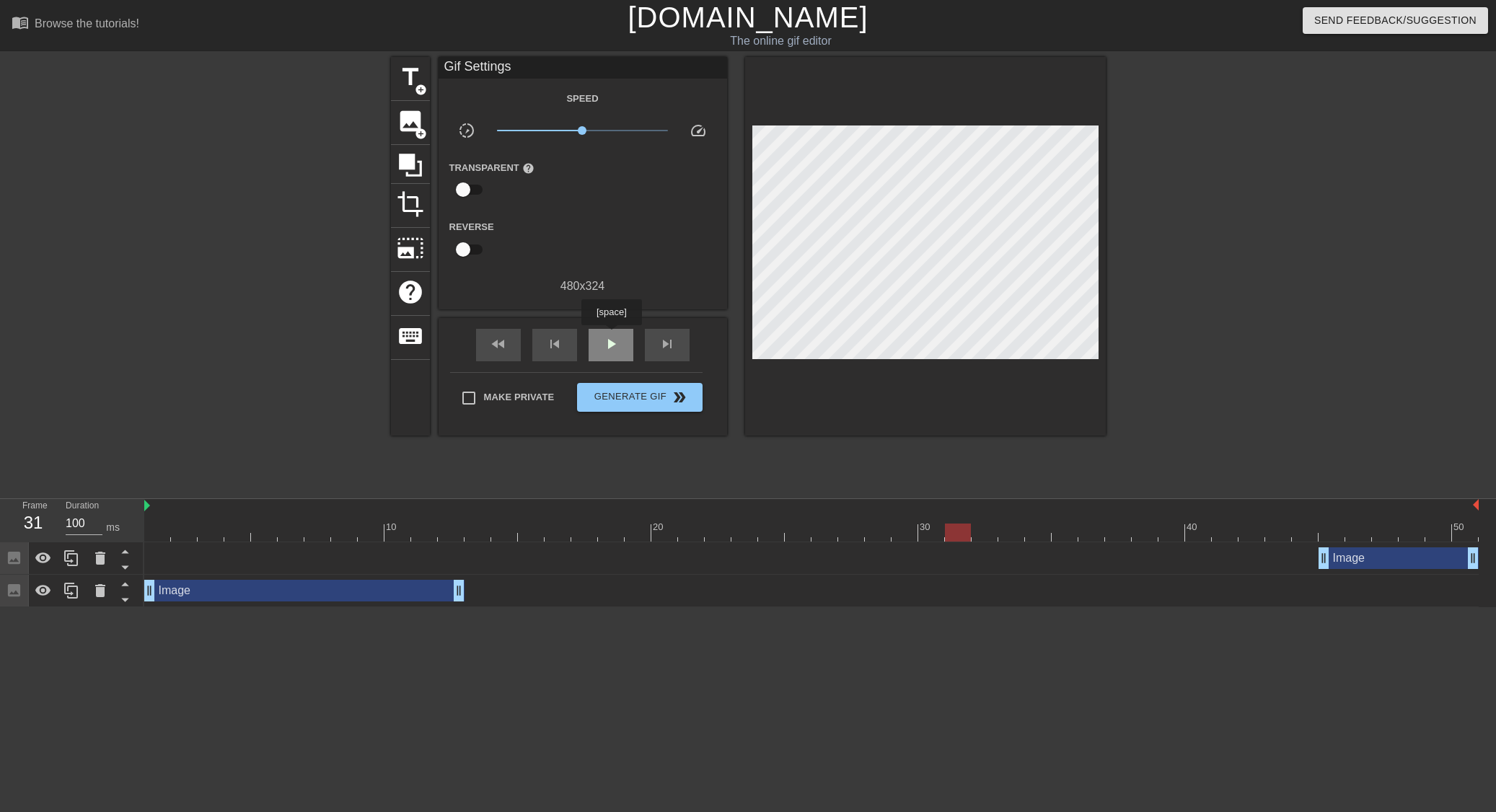
click at [611, 335] on span "play_arrow" at bounding box center [610, 343] width 17 height 17
click at [611, 335] on span "pause" at bounding box center [610, 343] width 17 height 17
click at [611, 335] on span "play_arrow" at bounding box center [610, 343] width 17 height 17
click at [611, 335] on span "pause" at bounding box center [610, 343] width 17 height 17
click at [599, 343] on div "play_arrow" at bounding box center [610, 345] width 45 height 33
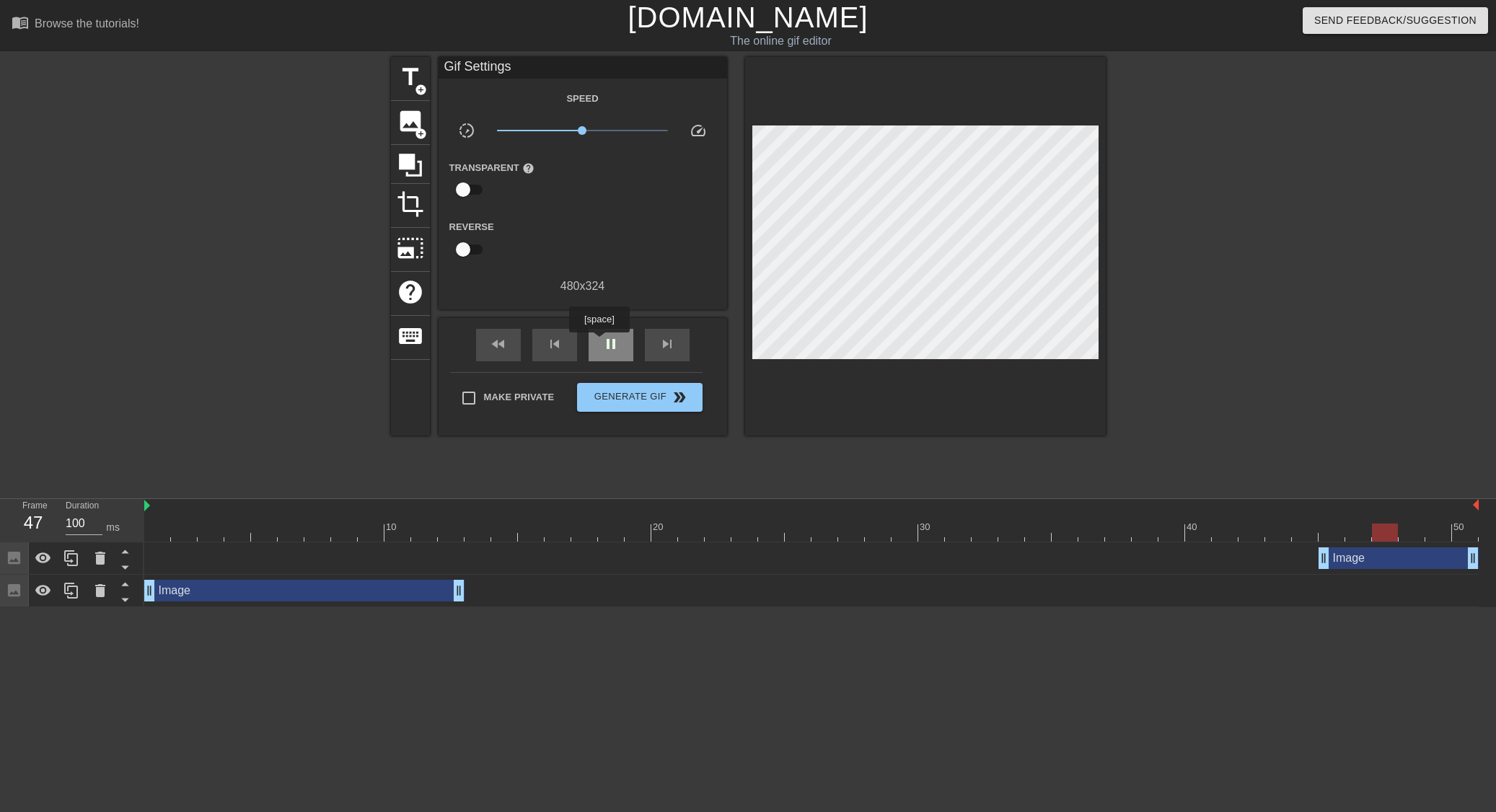
click at [599, 343] on div "pause" at bounding box center [610, 345] width 45 height 33
drag, startPoint x: 1433, startPoint y: 531, endPoint x: 850, endPoint y: 533, distance: 583.0
click at [853, 533] on div at bounding box center [851, 532] width 26 height 18
click at [412, 160] on icon at bounding box center [410, 164] width 23 height 23
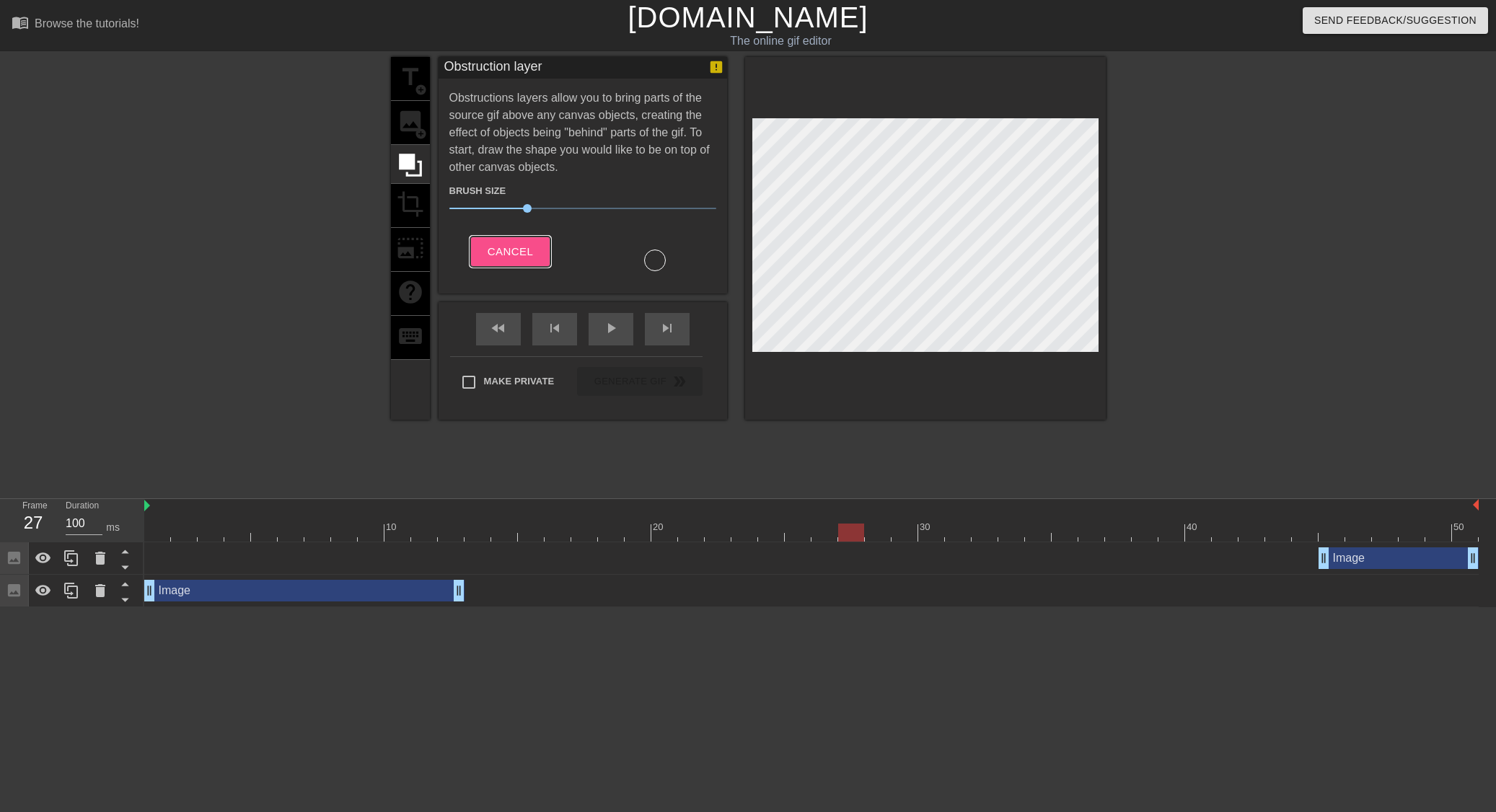
click at [523, 250] on span "Cancel" at bounding box center [510, 251] width 46 height 19
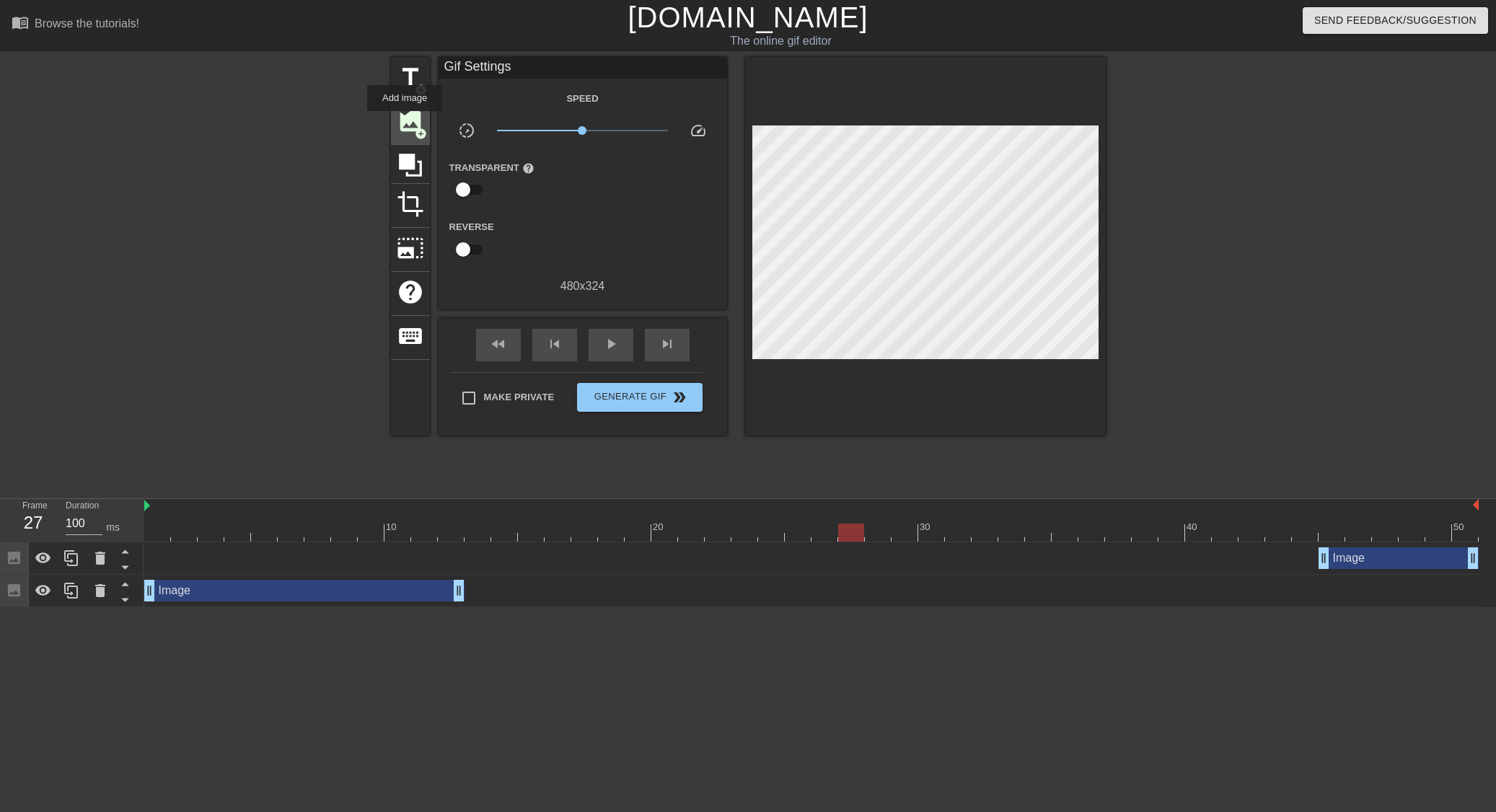
click at [405, 121] on span "image" at bounding box center [410, 121] width 27 height 27
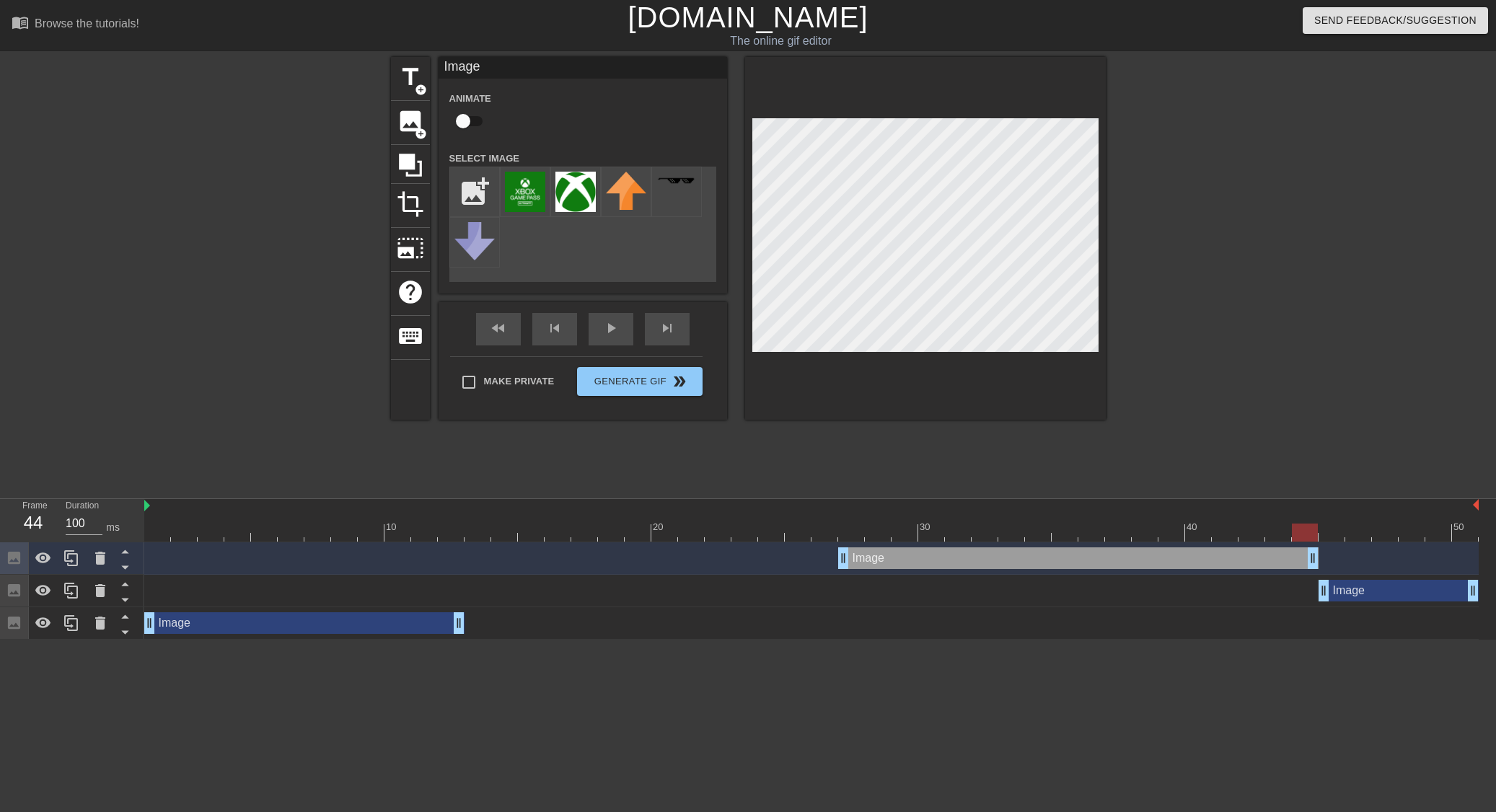
drag, startPoint x: 1474, startPoint y: 554, endPoint x: 1319, endPoint y: 574, distance: 156.3
click at [1319, 574] on div "Image drag_handle drag_handle" at bounding box center [811, 558] width 1335 height 33
click at [578, 191] on img at bounding box center [575, 191] width 41 height 41
drag, startPoint x: 1299, startPoint y: 531, endPoint x: 859, endPoint y: 522, distance: 440.1
click at [859, 522] on div "10 20 30 40 50" at bounding box center [811, 520] width 1335 height 43
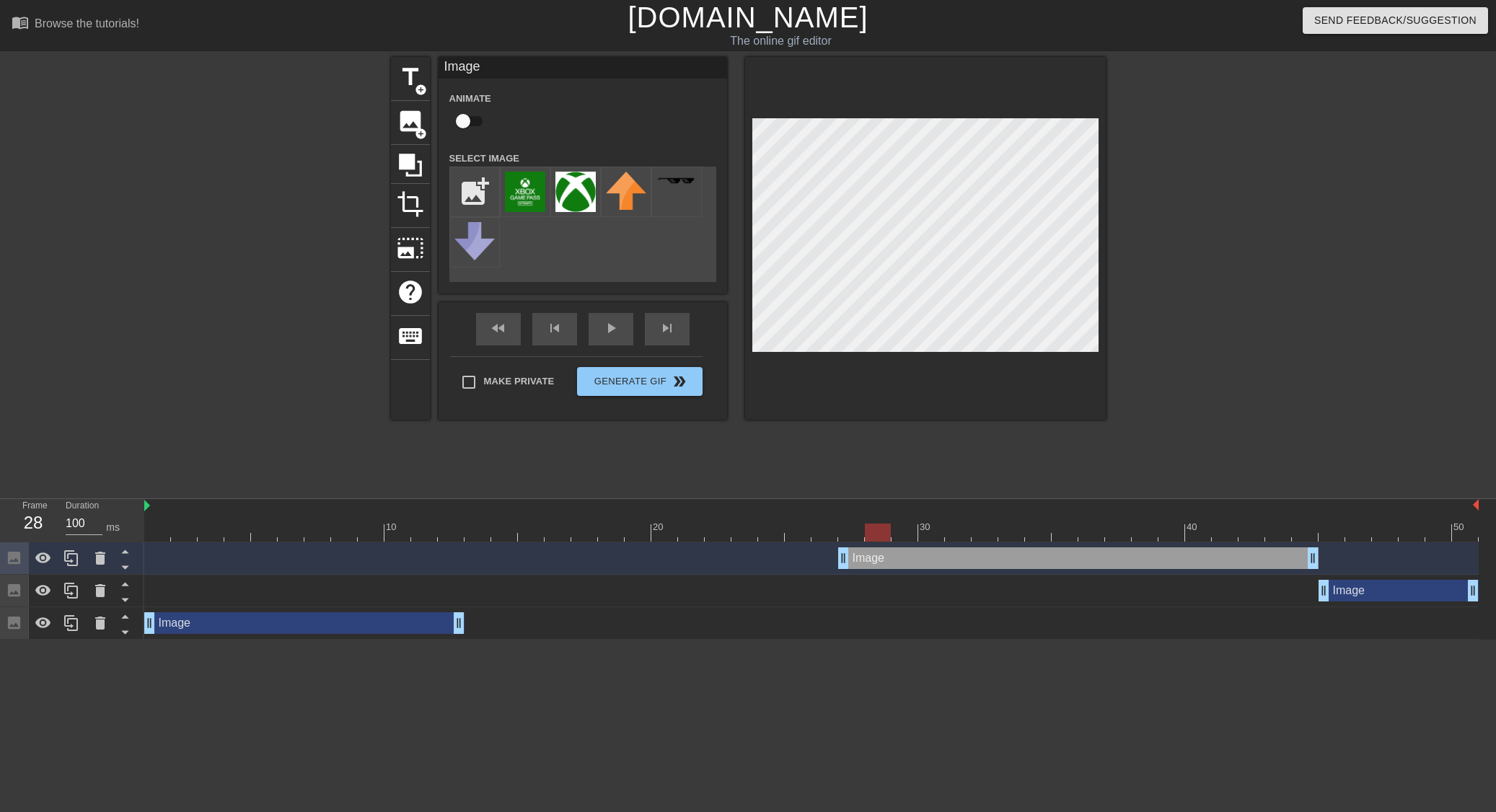
drag, startPoint x: 852, startPoint y: 536, endPoint x: 867, endPoint y: 533, distance: 15.3
click at [867, 533] on div at bounding box center [878, 532] width 26 height 18
drag, startPoint x: 878, startPoint y: 528, endPoint x: 1028, endPoint y: 547, distance: 151.2
click at [1028, 547] on div "10 20 30 40 50 Image drag_handle drag_handle Image drag_handle drag_handle Imag…" at bounding box center [820, 569] width 1351 height 140
drag, startPoint x: 1036, startPoint y: 533, endPoint x: 990, endPoint y: 529, distance: 46.2
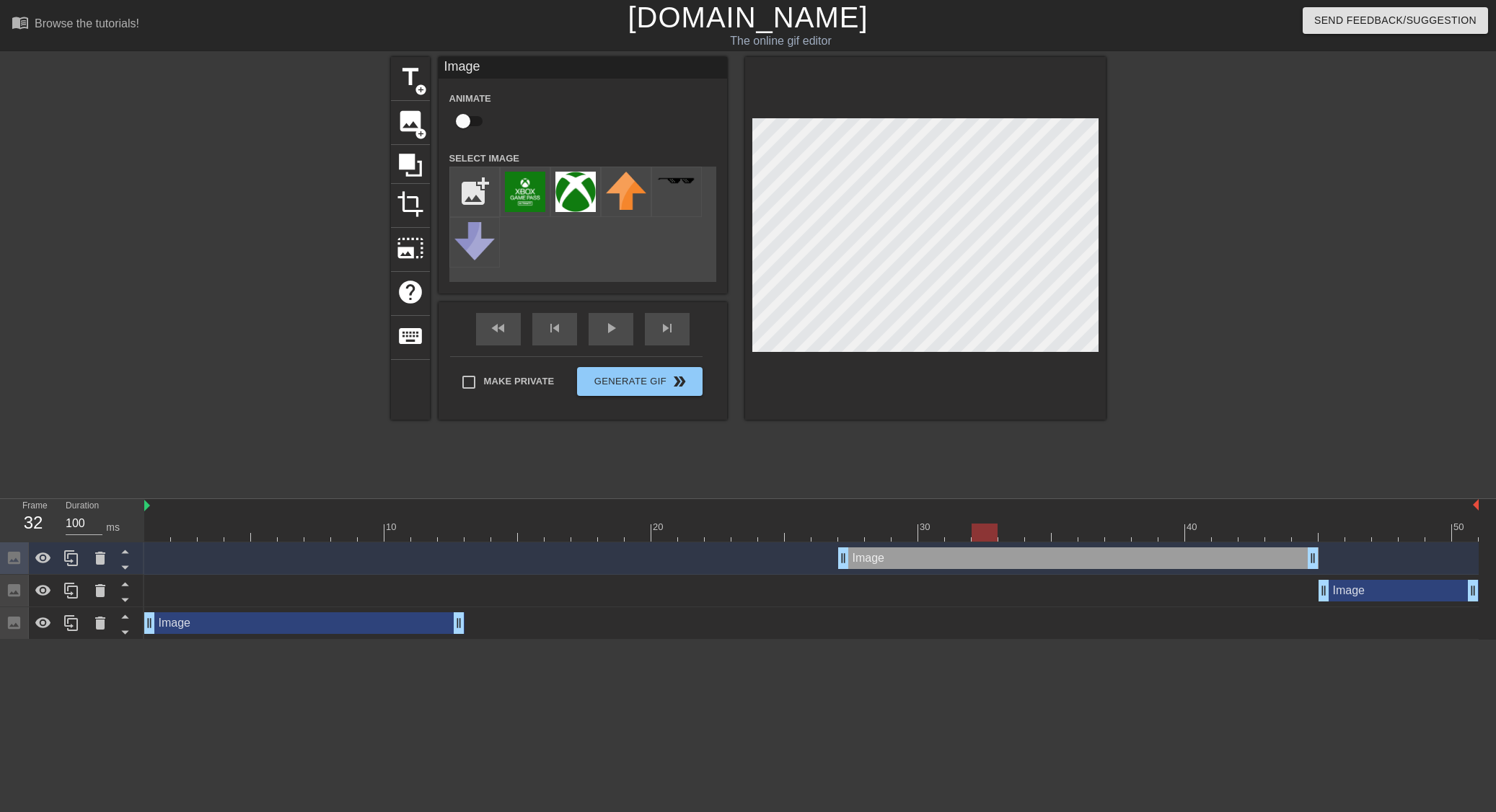
click at [990, 529] on div at bounding box center [985, 532] width 26 height 18
drag, startPoint x: 982, startPoint y: 532, endPoint x: 1018, endPoint y: 530, distance: 36.1
click at [1018, 530] on div at bounding box center [1011, 532] width 26 height 18
drag, startPoint x: 1311, startPoint y: 553, endPoint x: 1022, endPoint y: 555, distance: 289.0
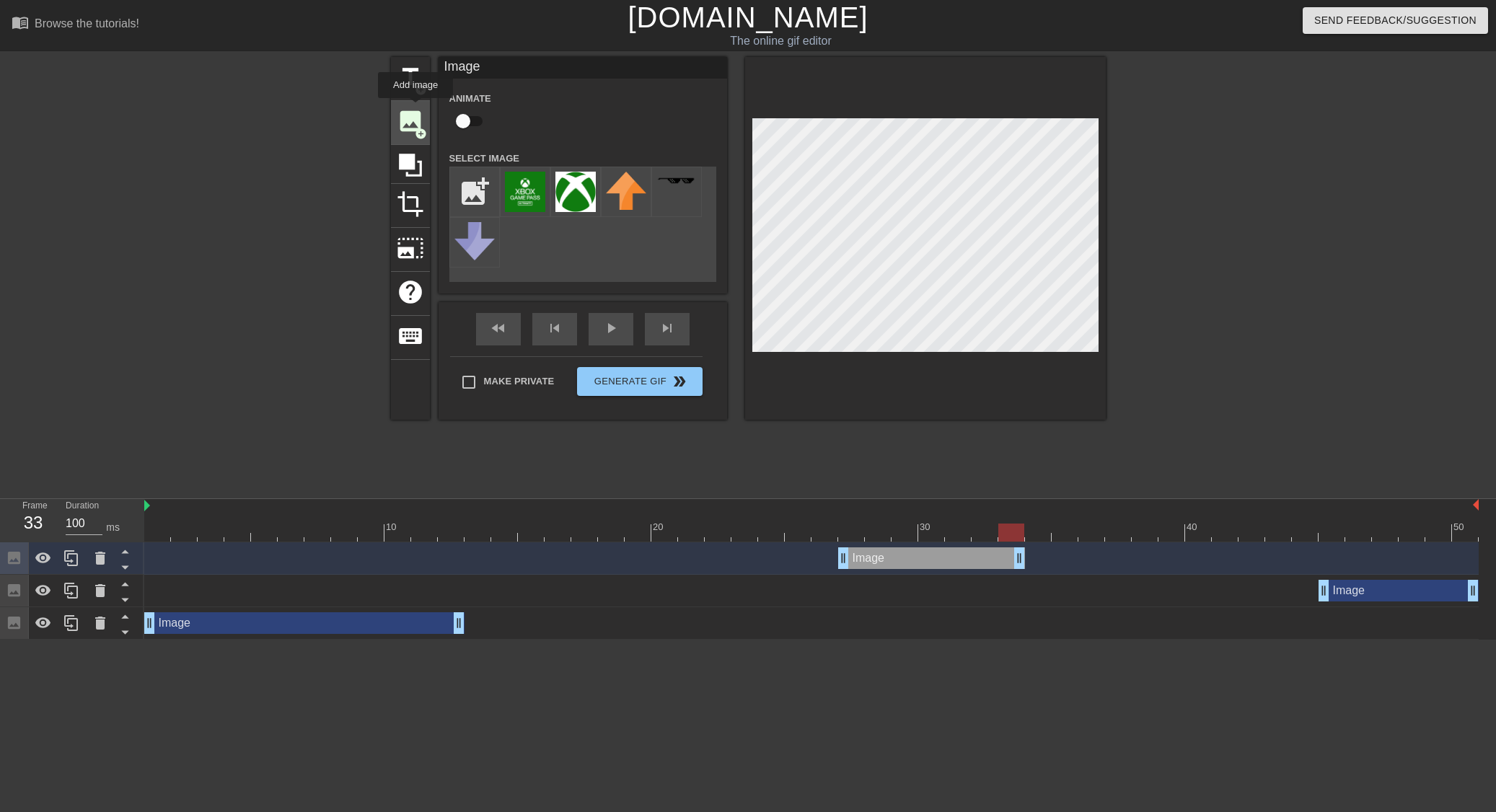
click at [416, 109] on span "image" at bounding box center [410, 121] width 27 height 27
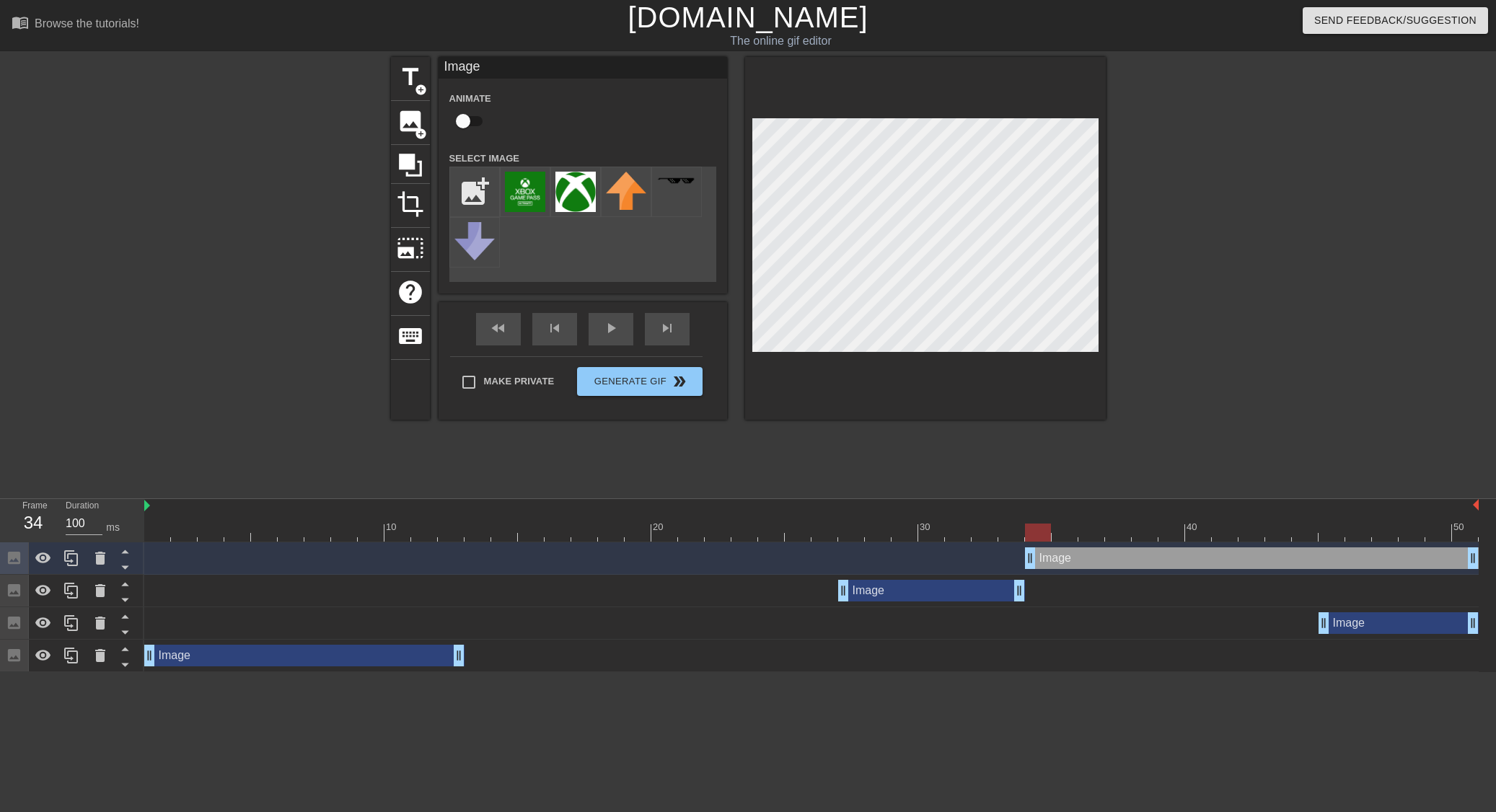
drag, startPoint x: 1001, startPoint y: 554, endPoint x: 1017, endPoint y: 555, distance: 16.0
click at [1017, 555] on div "Image drag_handle drag_handle" at bounding box center [811, 558] width 1335 height 22
drag, startPoint x: 580, startPoint y: 176, endPoint x: 607, endPoint y: 186, distance: 28.8
click at [580, 176] on img at bounding box center [575, 191] width 41 height 41
drag, startPoint x: 1040, startPoint y: 533, endPoint x: 1060, endPoint y: 528, distance: 20.6
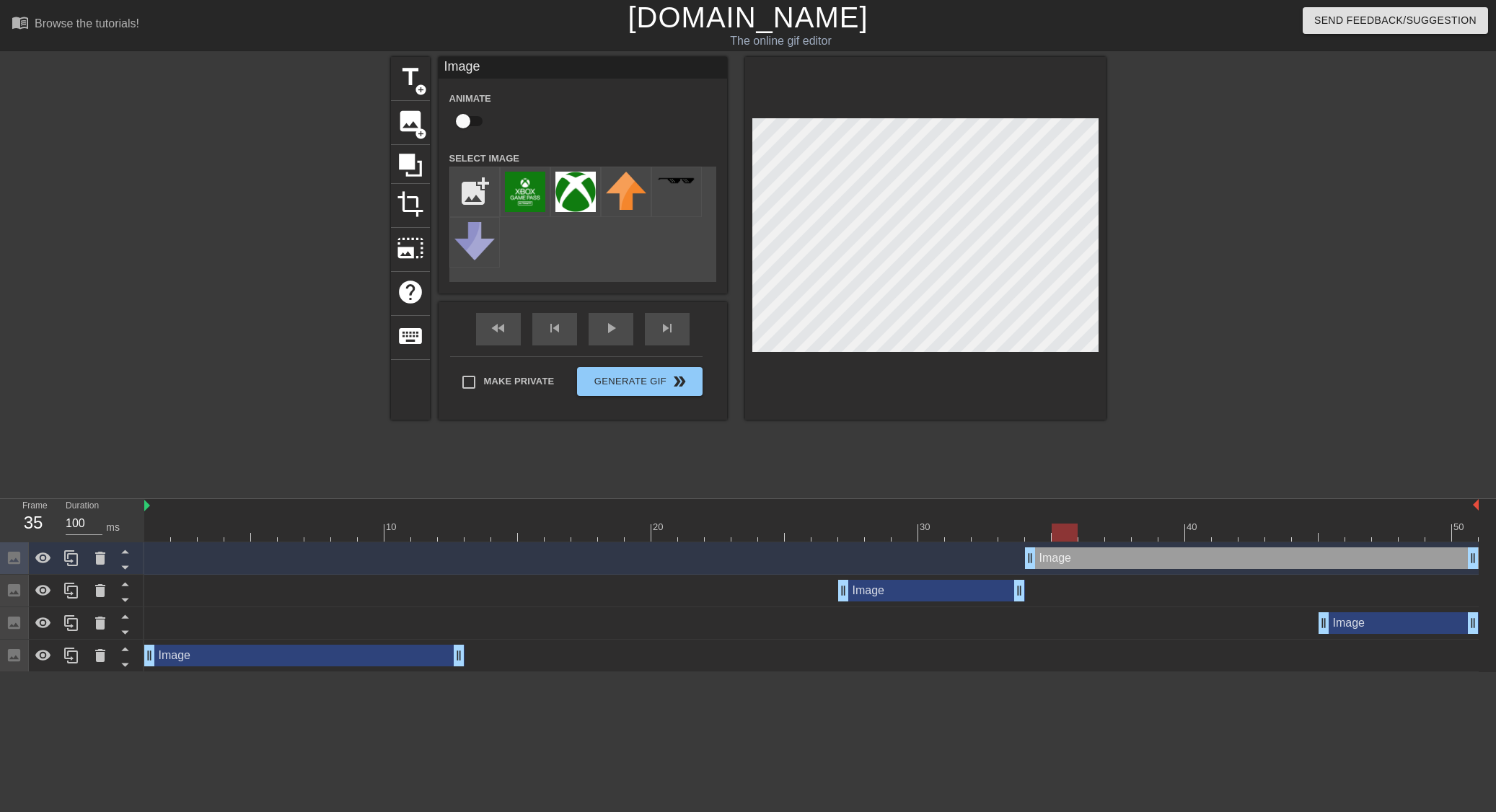
click at [1060, 528] on div at bounding box center [1064, 532] width 26 height 18
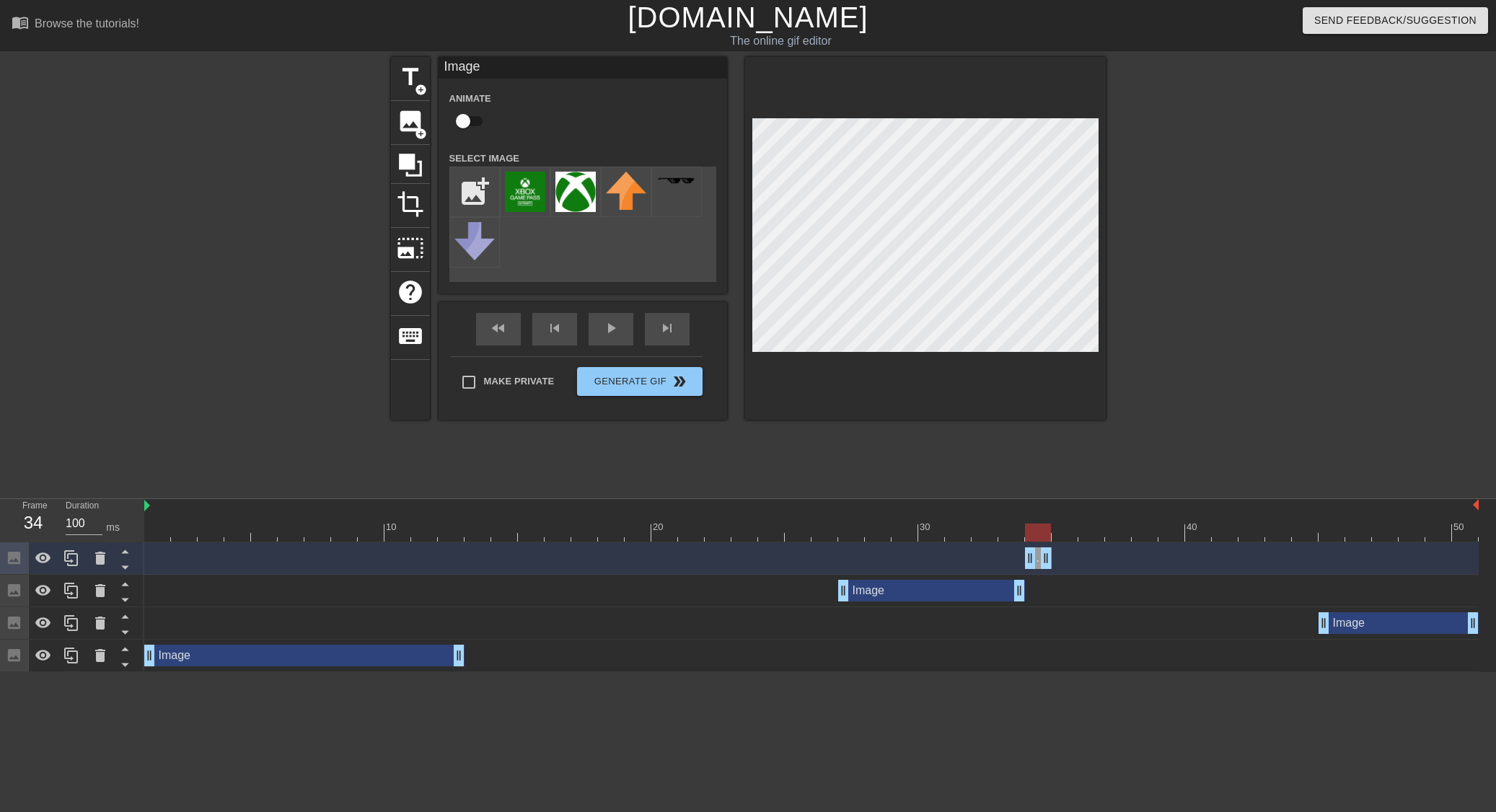
drag, startPoint x: 1473, startPoint y: 557, endPoint x: 1056, endPoint y: 565, distance: 417.1
click at [1056, 565] on div "Image drag_handle drag_handle" at bounding box center [811, 558] width 1335 height 22
click at [420, 129] on span "add_circle" at bounding box center [421, 134] width 12 height 12
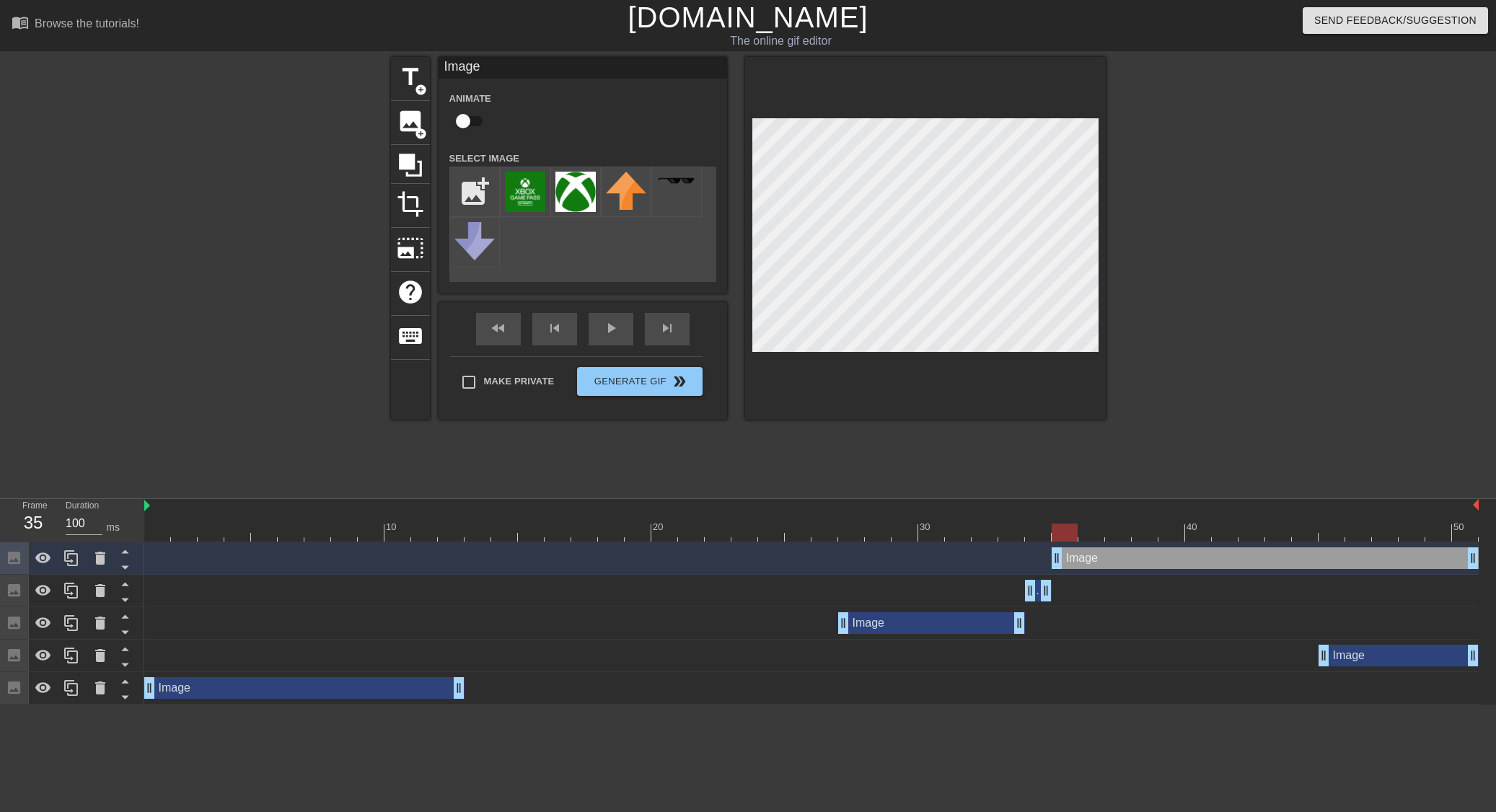
drag, startPoint x: 1029, startPoint y: 555, endPoint x: 1052, endPoint y: 552, distance: 23.2
click at [573, 185] on img at bounding box center [575, 191] width 41 height 41
click at [1037, 594] on div "Image drag_handle drag_handle" at bounding box center [1038, 591] width 27 height 22
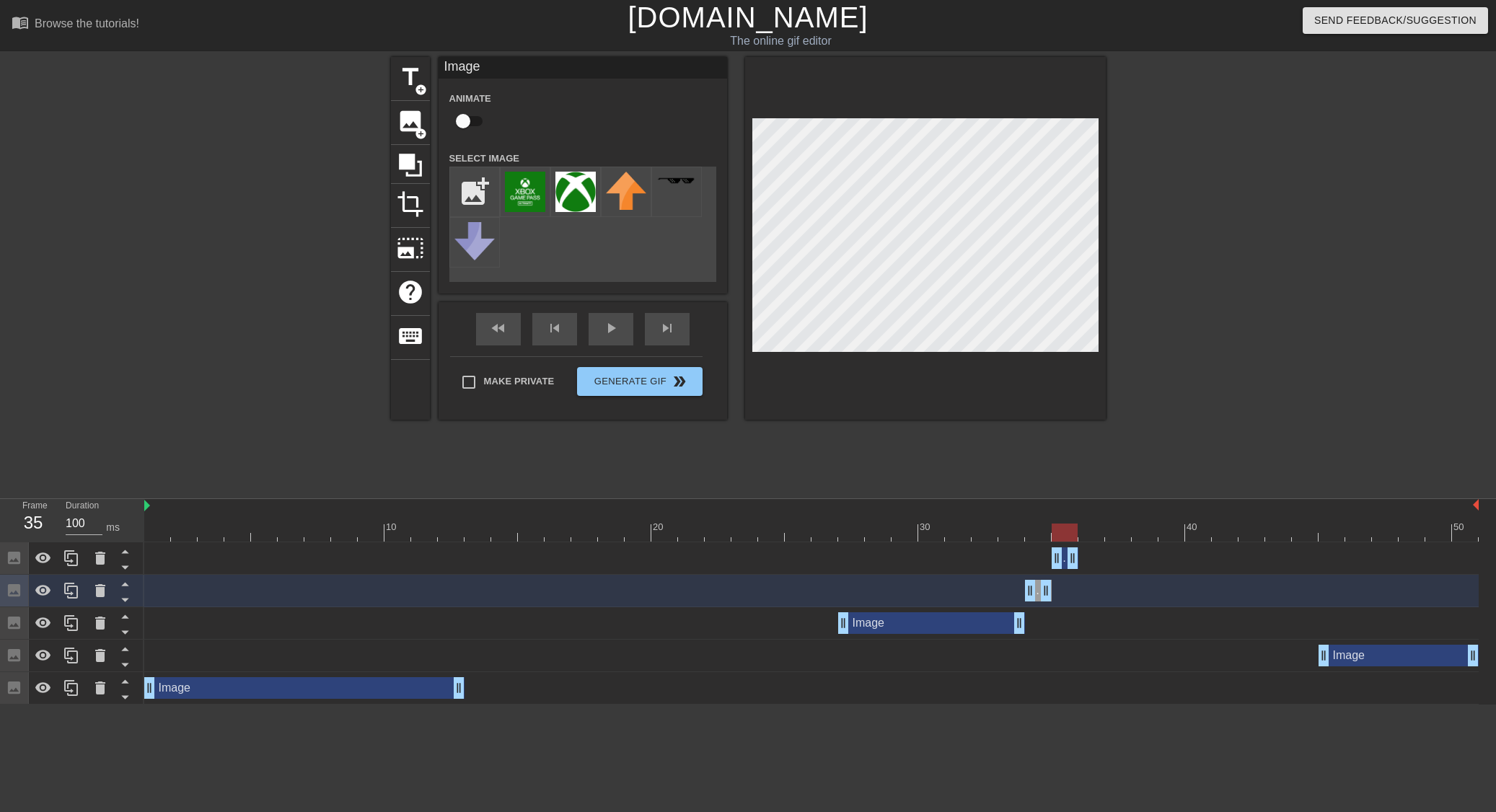
drag, startPoint x: 1475, startPoint y: 559, endPoint x: 1078, endPoint y: 549, distance: 397.1
click at [1078, 549] on div "Image drag_handle drag_handle" at bounding box center [811, 558] width 1335 height 22
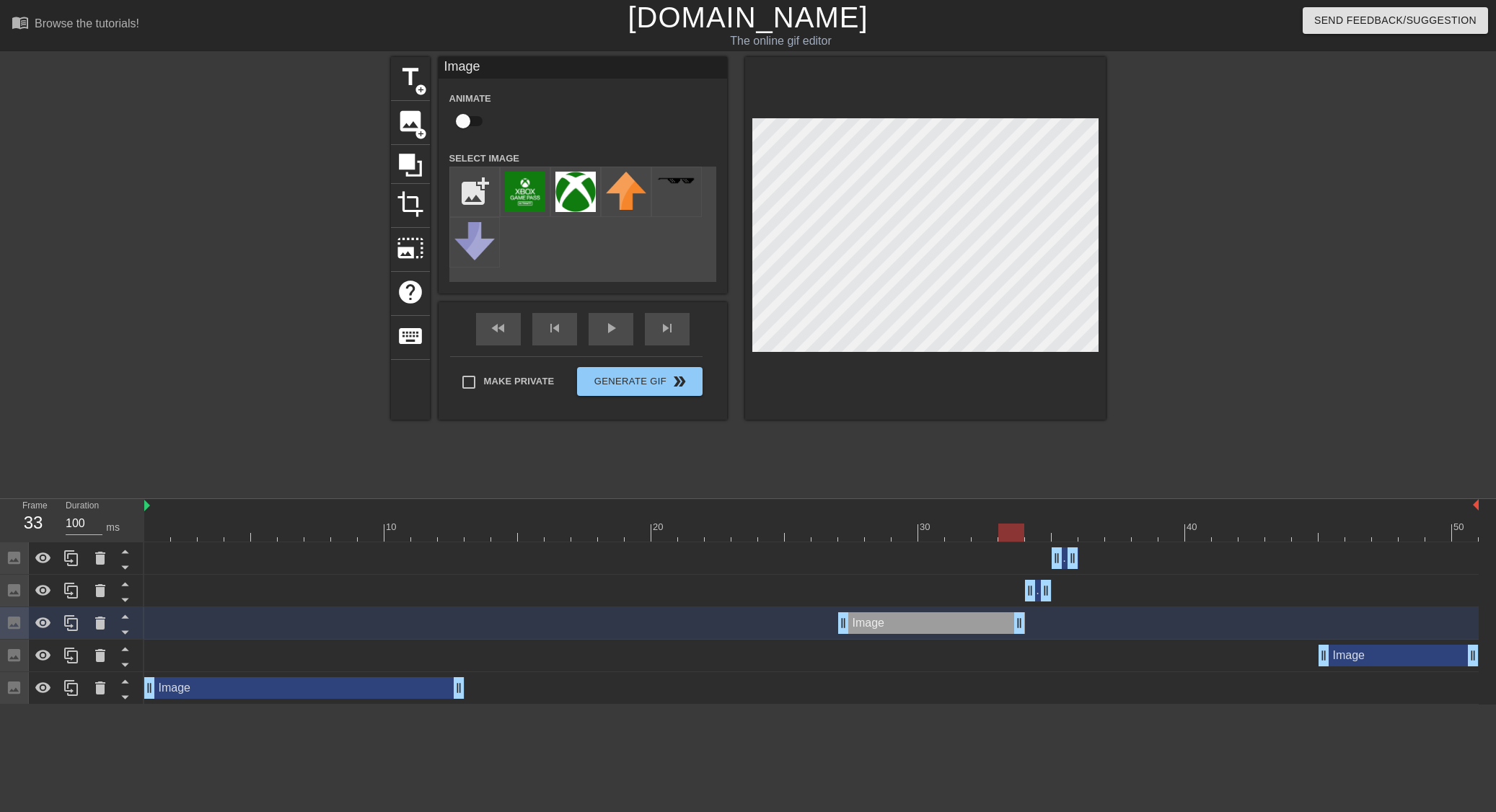
click at [896, 620] on div "Image drag_handle drag_handle" at bounding box center [931, 623] width 186 height 22
click at [572, 199] on img at bounding box center [575, 191] width 41 height 41
click at [630, 191] on img at bounding box center [626, 190] width 41 height 38
click at [586, 196] on img at bounding box center [575, 191] width 41 height 41
click at [974, 629] on div "Image drag_handle drag_handle" at bounding box center [931, 623] width 186 height 22
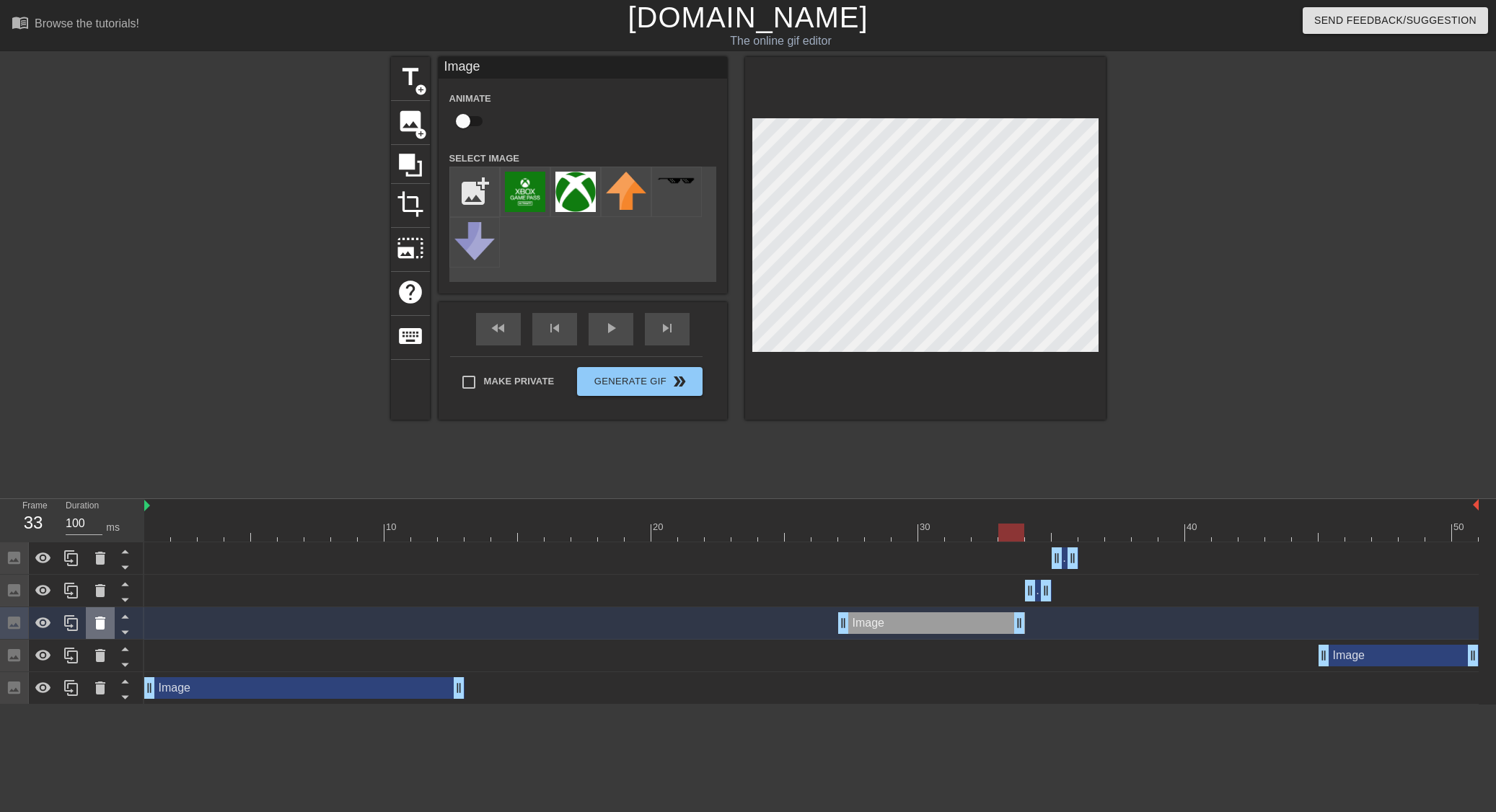
click at [106, 625] on icon at bounding box center [100, 622] width 17 height 17
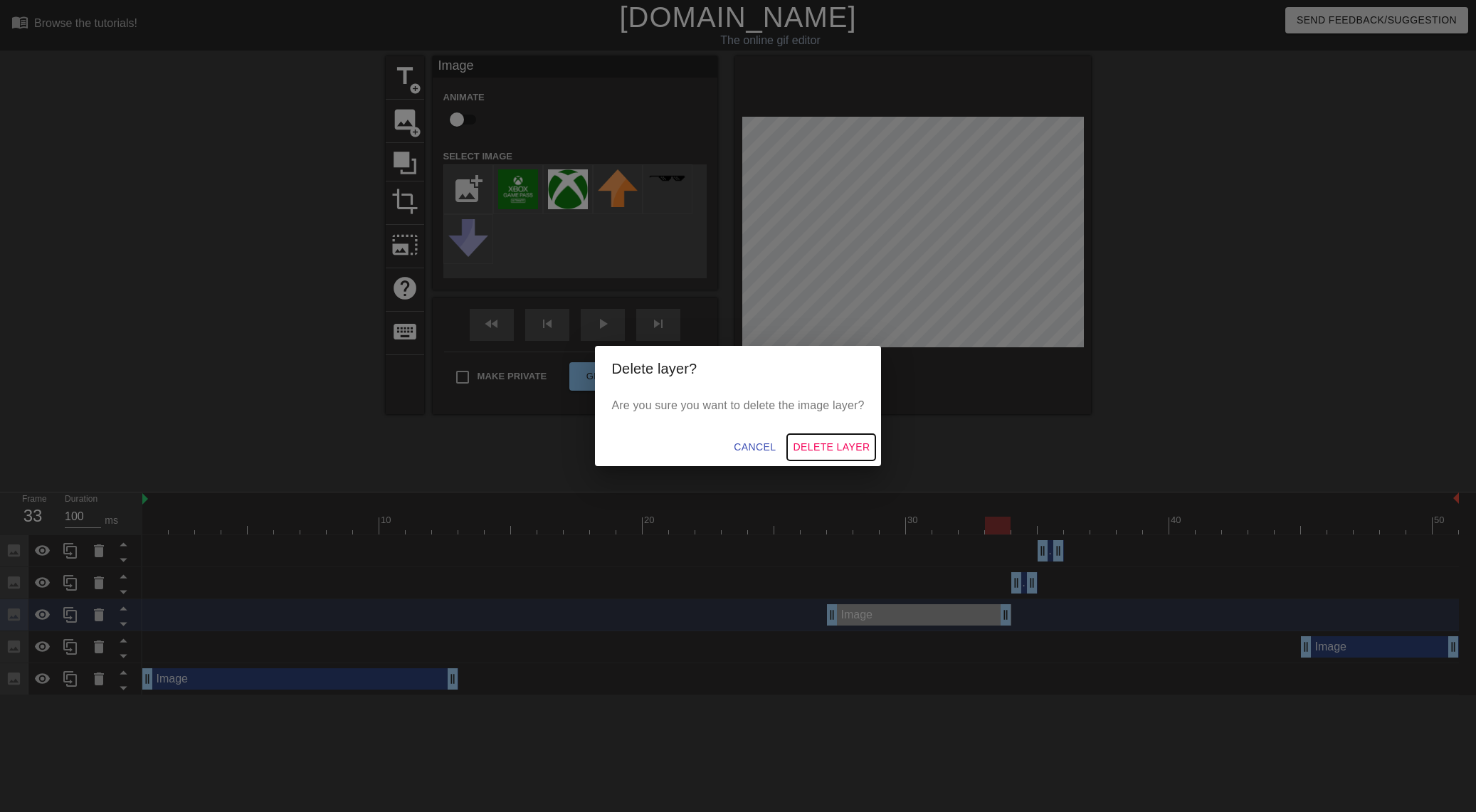
click at [831, 444] on span "Delete Layer" at bounding box center [831, 447] width 77 height 18
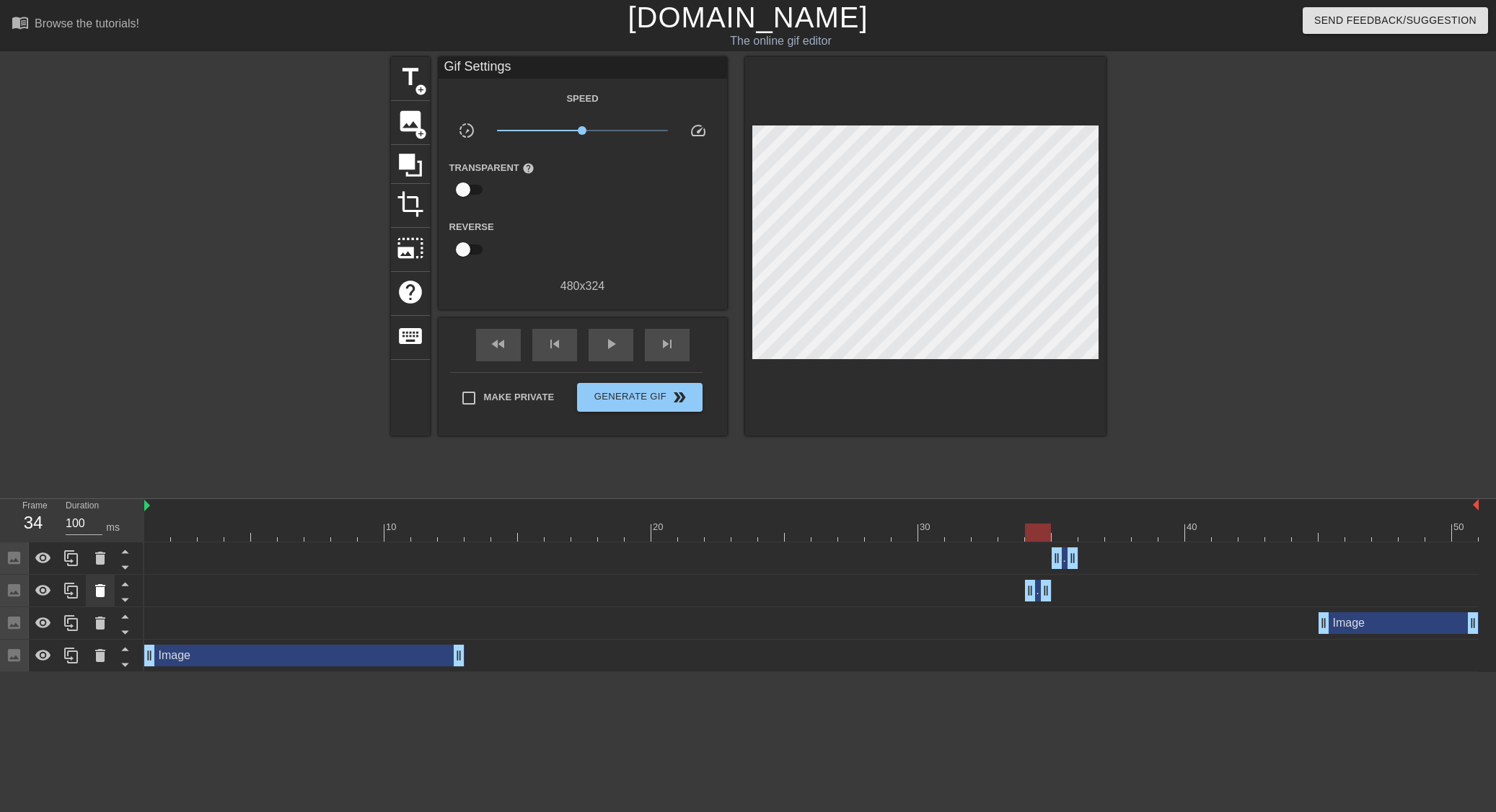
click at [104, 588] on icon at bounding box center [100, 590] width 17 height 17
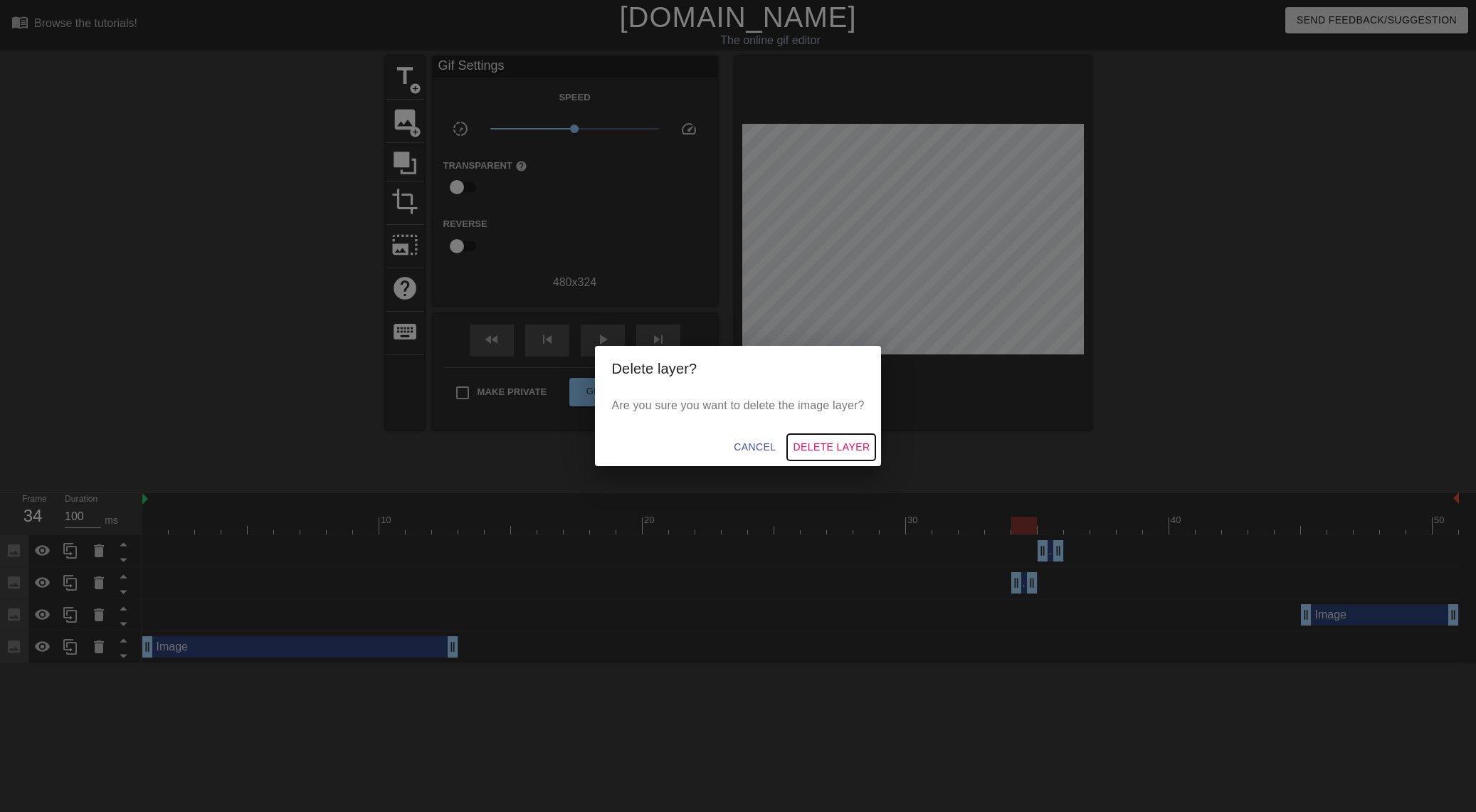
click at [814, 446] on span "Delete Layer" at bounding box center [831, 447] width 77 height 18
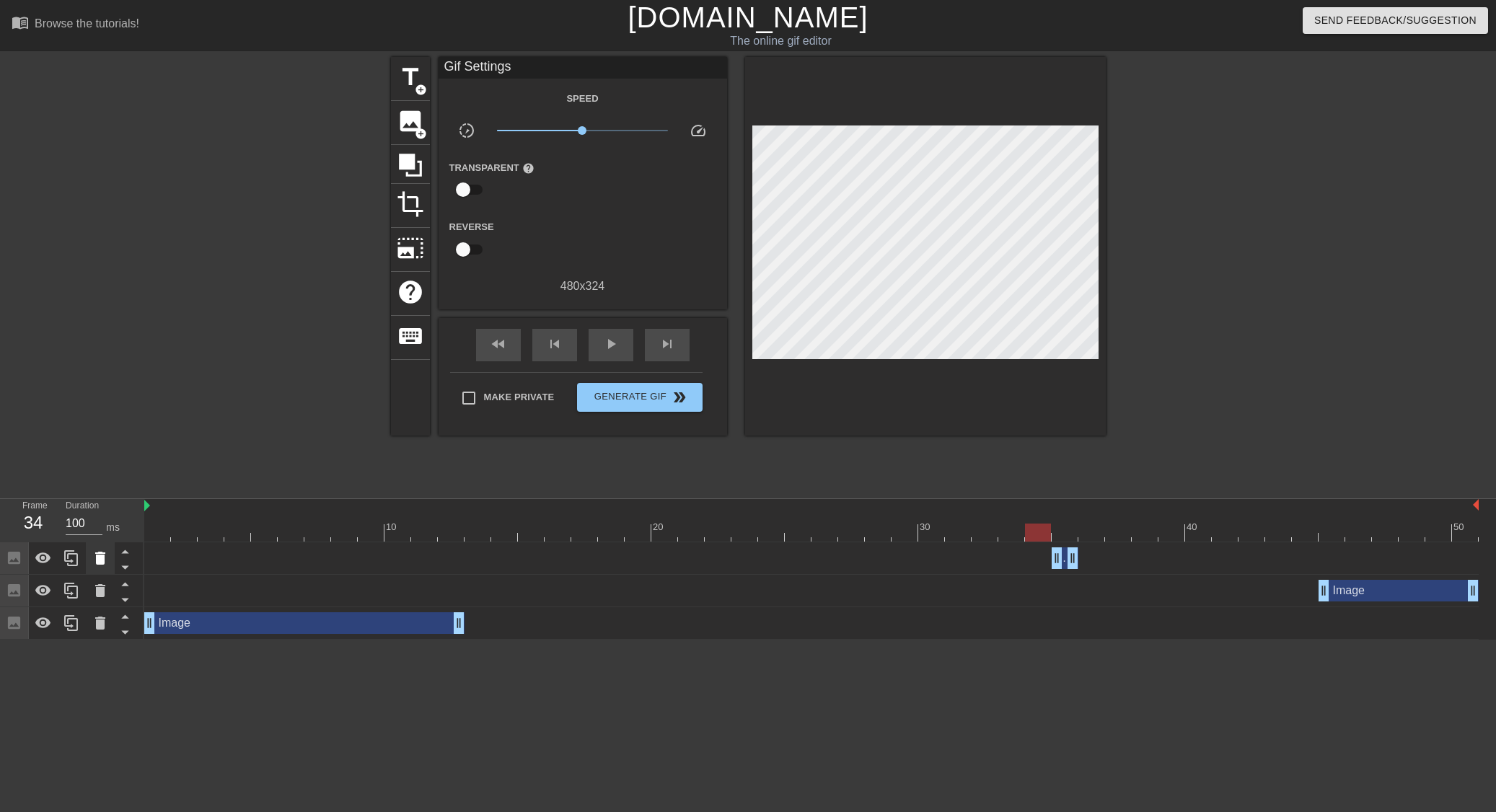
click at [101, 561] on icon at bounding box center [101, 558] width 10 height 13
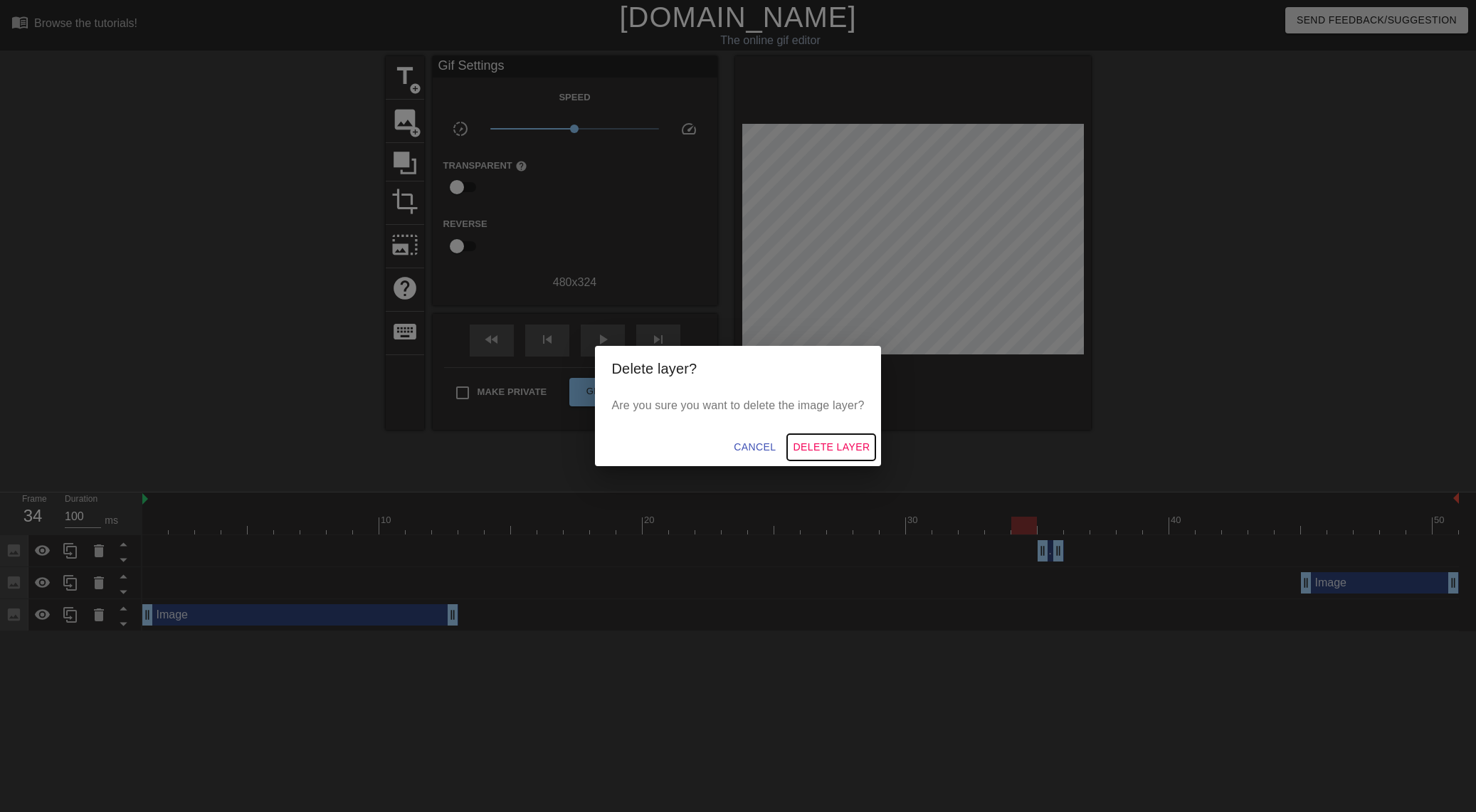
click at [848, 443] on span "Delete Layer" at bounding box center [831, 447] width 77 height 18
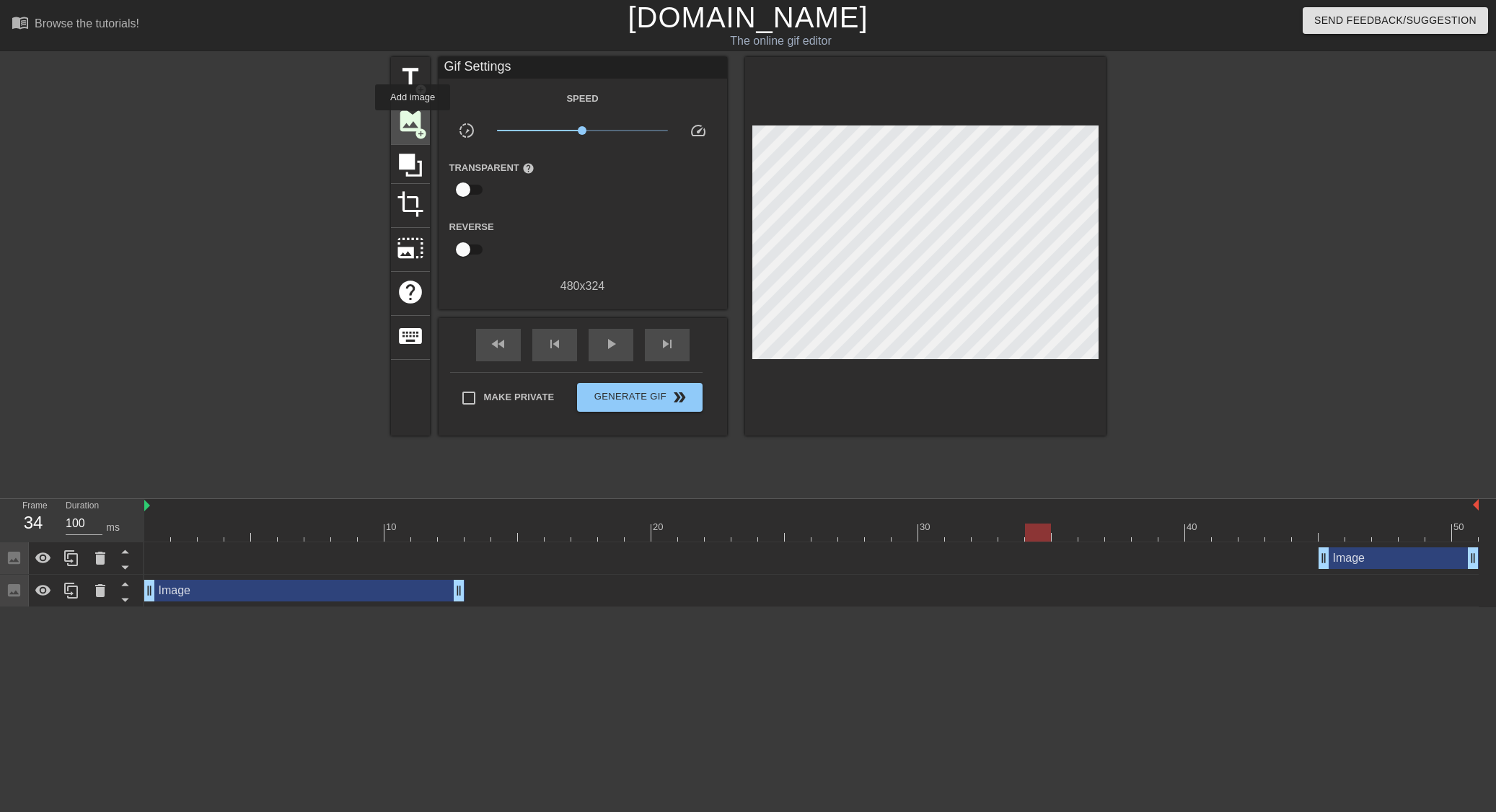
click at [413, 121] on span "image" at bounding box center [410, 121] width 27 height 27
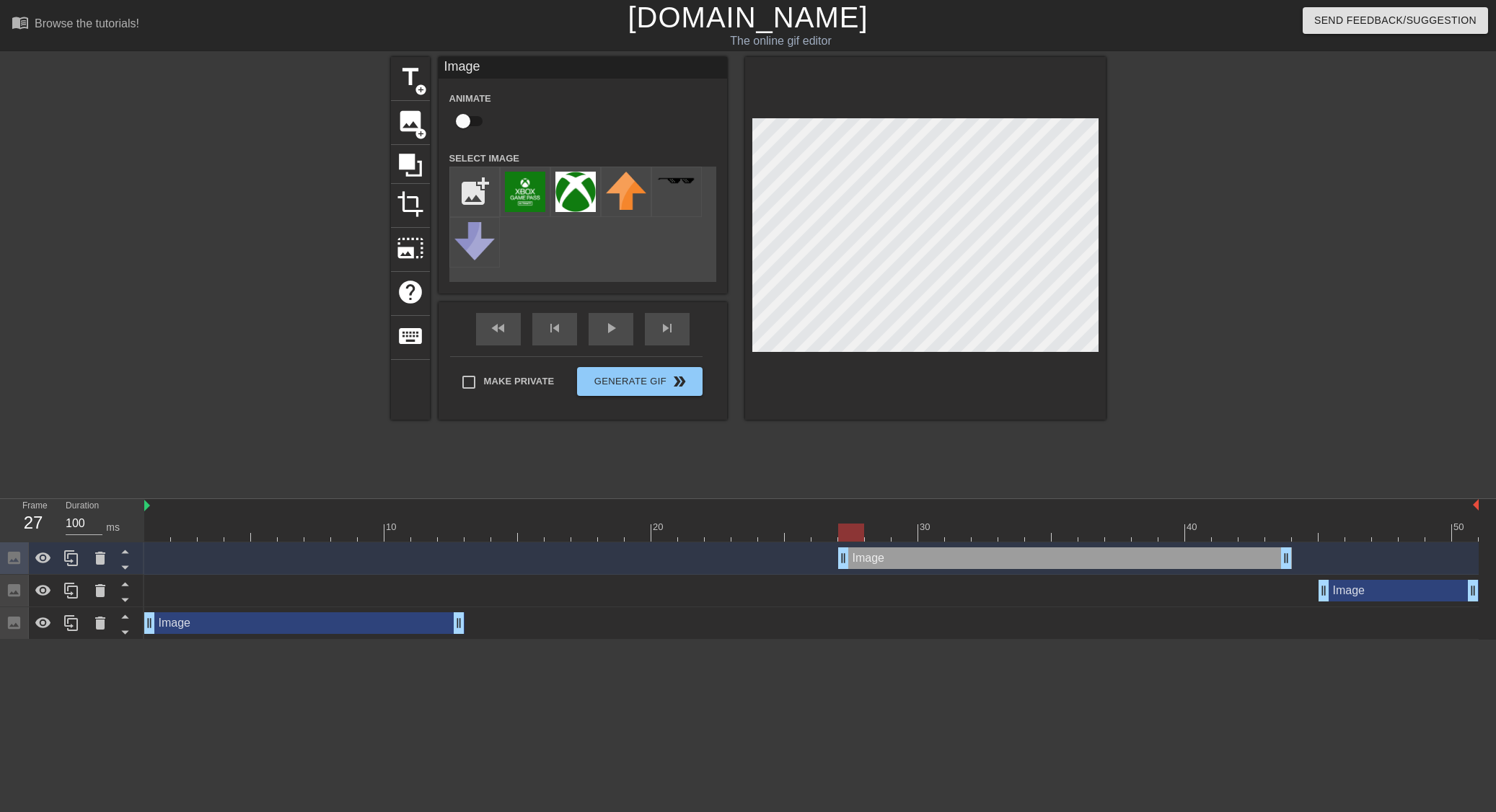
drag, startPoint x: 1251, startPoint y: 557, endPoint x: 1064, endPoint y: 564, distance: 187.1
click at [1064, 564] on div "Image drag_handle drag_handle" at bounding box center [1064, 558] width 453 height 22
click at [582, 184] on img at bounding box center [575, 191] width 41 height 41
drag, startPoint x: 1280, startPoint y: 559, endPoint x: 1021, endPoint y: 555, distance: 259.0
click at [410, 127] on span "image" at bounding box center [410, 121] width 27 height 27
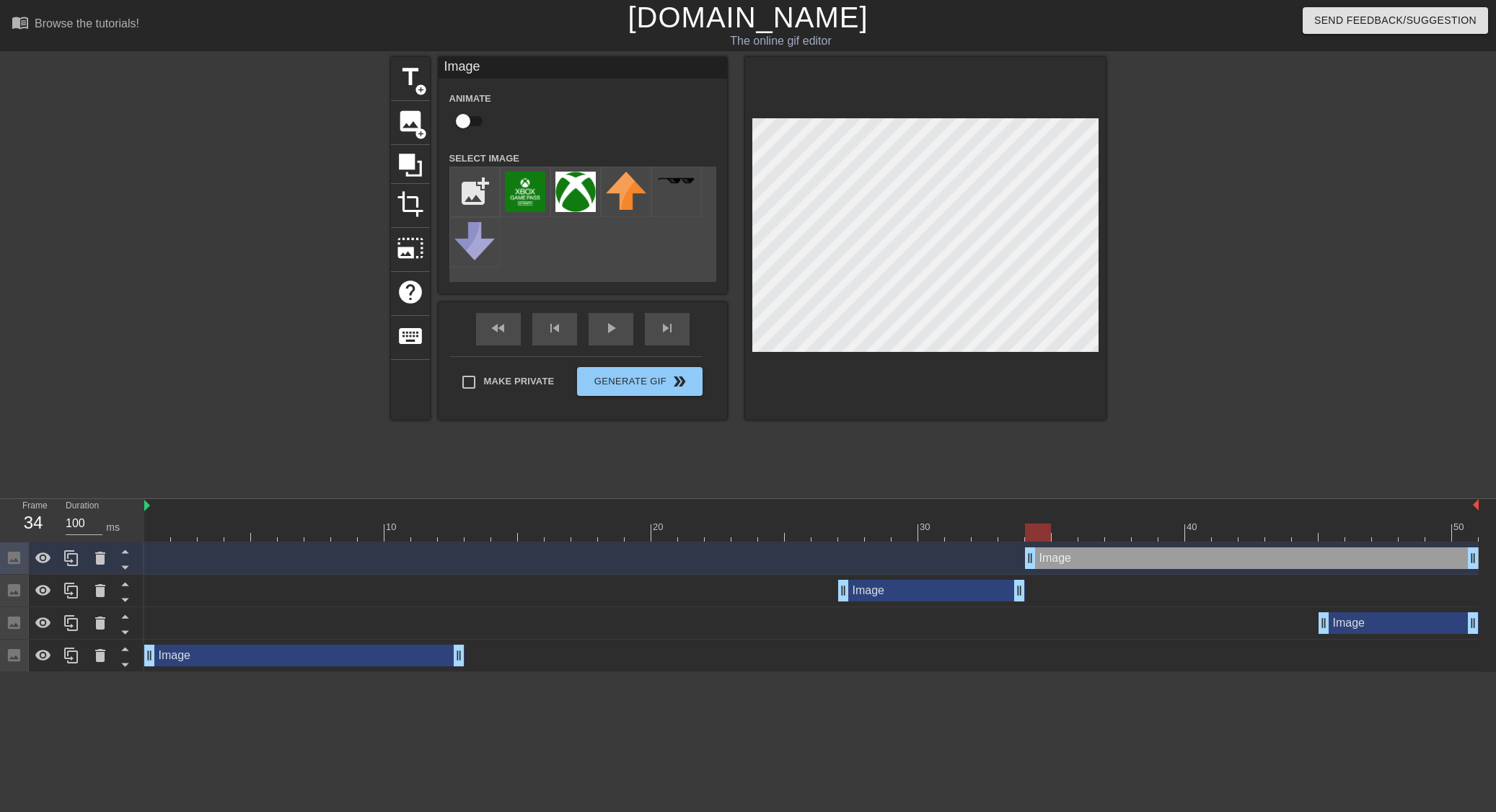
drag, startPoint x: 1005, startPoint y: 558, endPoint x: 1020, endPoint y: 554, distance: 15.5
click at [1020, 554] on div "Image drag_handle drag_handle" at bounding box center [811, 558] width 1335 height 22
click at [586, 183] on img at bounding box center [575, 191] width 41 height 41
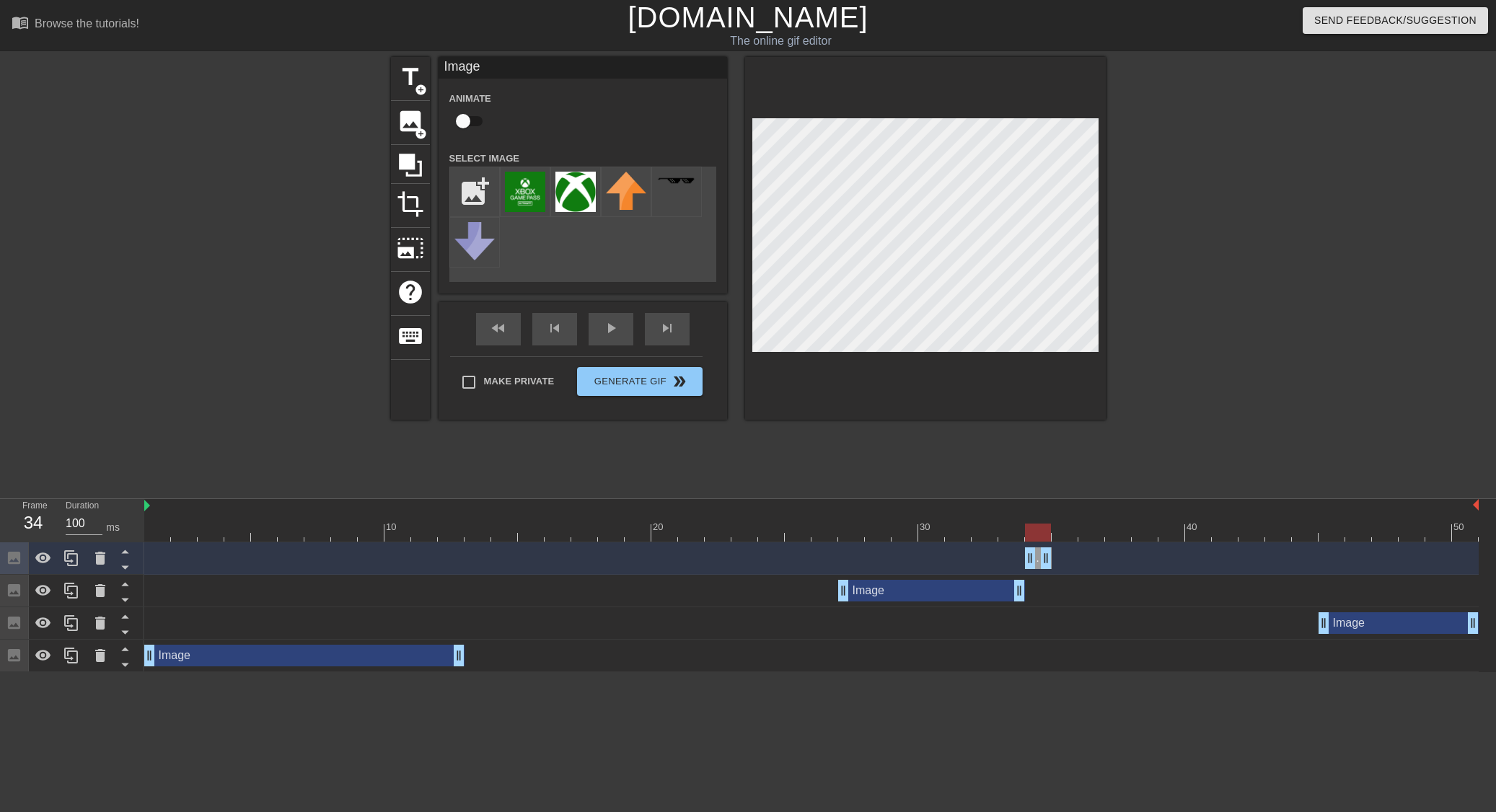
drag, startPoint x: 1470, startPoint y: 558, endPoint x: 1052, endPoint y: 551, distance: 418.1
click at [1052, 551] on div "Image drag_handle drag_handle" at bounding box center [811, 558] width 1335 height 22
click at [416, 116] on span "image" at bounding box center [410, 121] width 27 height 27
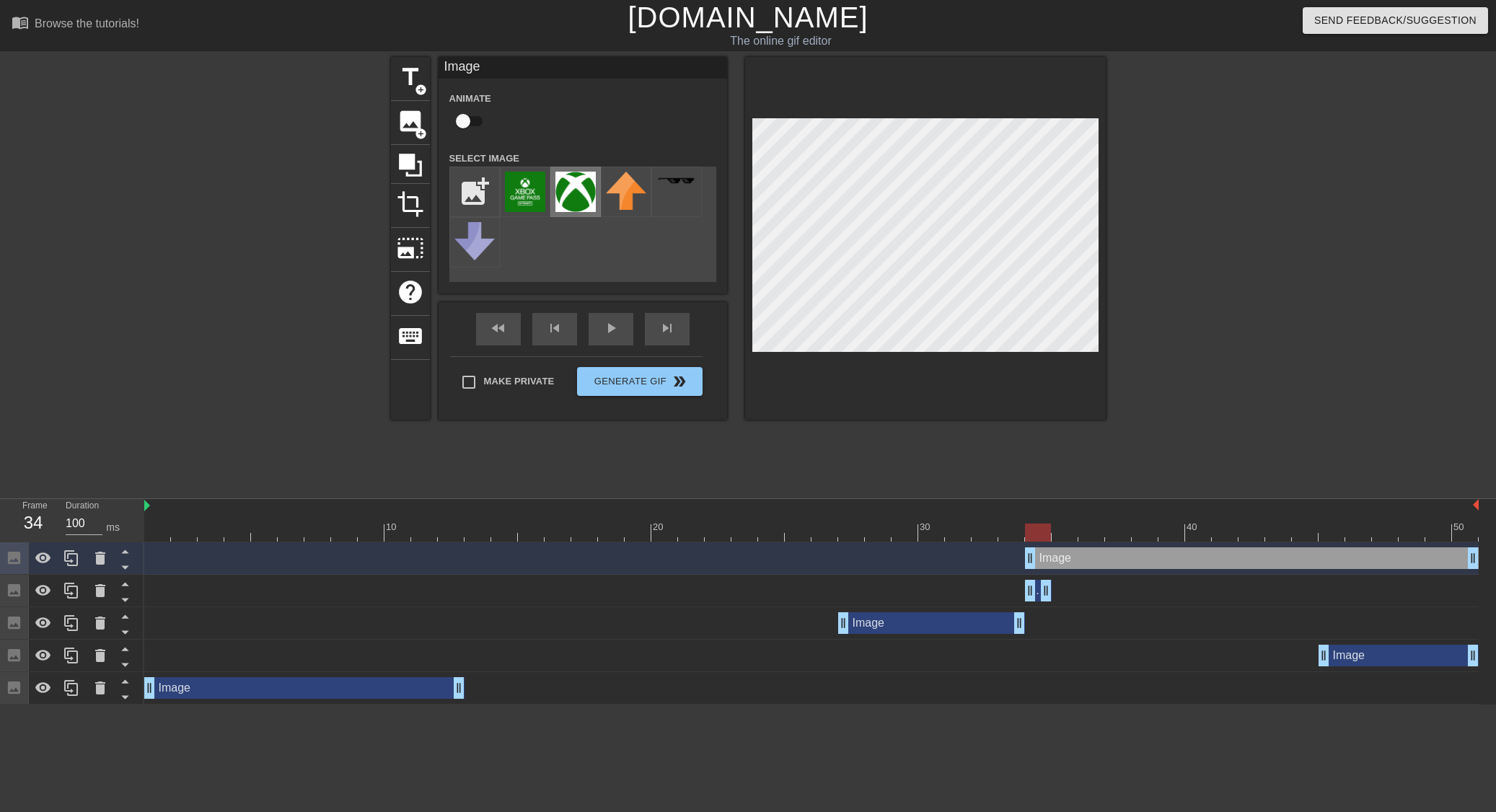
click at [586, 200] on img at bounding box center [575, 191] width 41 height 41
drag, startPoint x: 1032, startPoint y: 560, endPoint x: 1050, endPoint y: 555, distance: 18.7
click at [1050, 555] on div "Image drag_handle drag_handle" at bounding box center [811, 558] width 1335 height 22
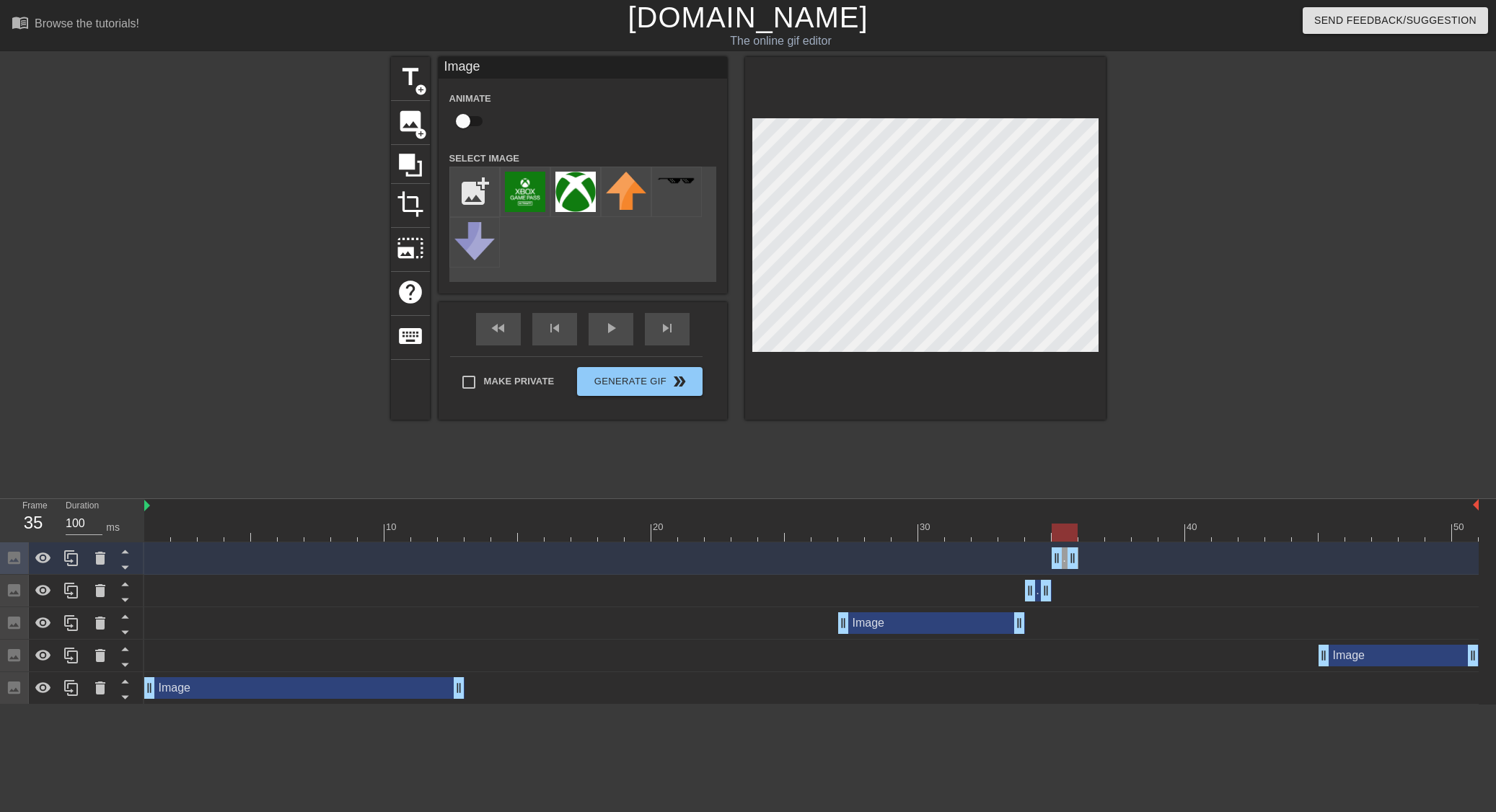
drag, startPoint x: 1473, startPoint y: 560, endPoint x: 1085, endPoint y: 557, distance: 388.0
click at [1085, 557] on div "Image drag_handle drag_handle" at bounding box center [811, 558] width 1335 height 22
click at [414, 114] on span "image" at bounding box center [410, 121] width 27 height 27
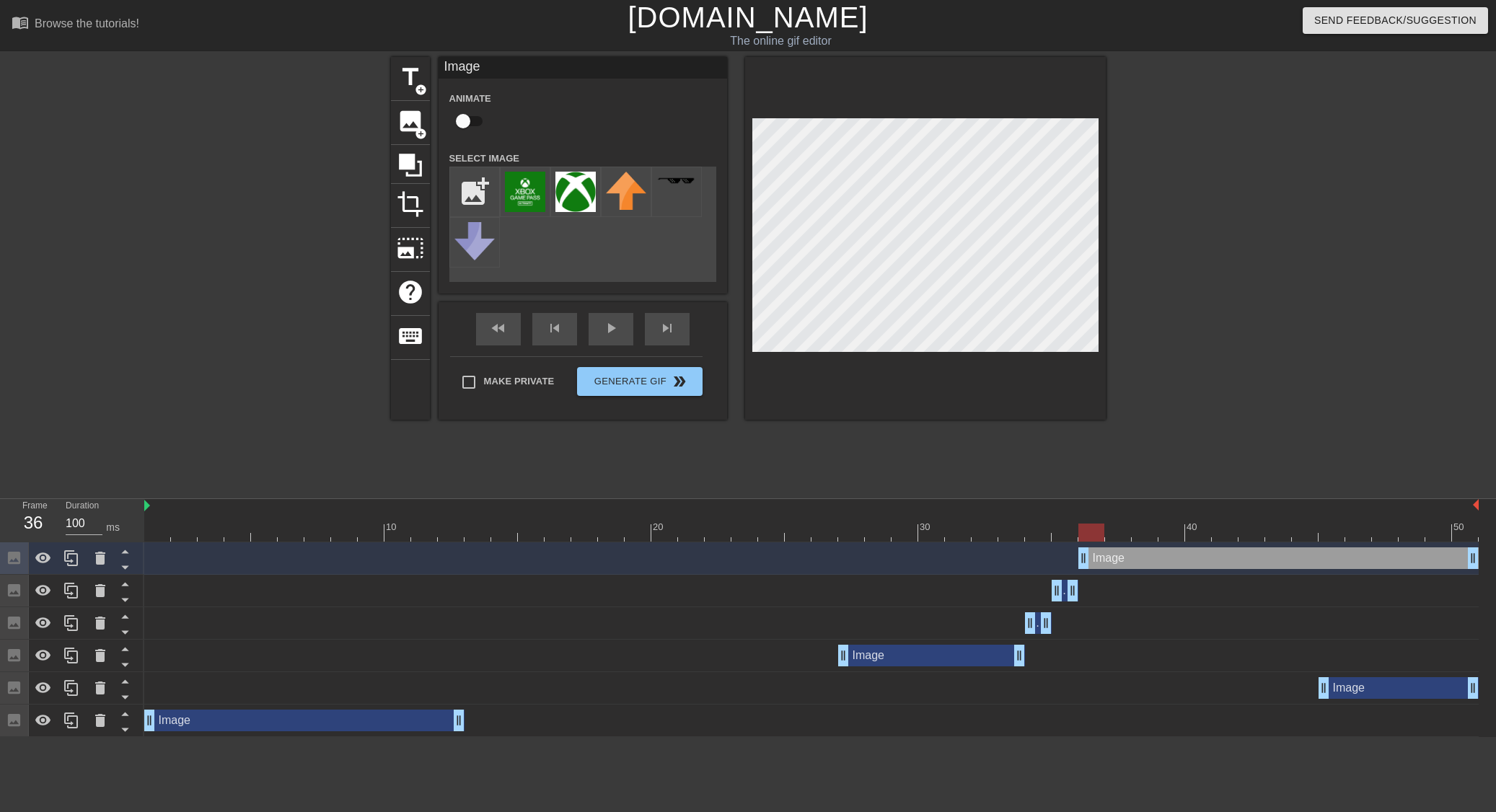
drag, startPoint x: 1053, startPoint y: 559, endPoint x: 1075, endPoint y: 559, distance: 22.0
click at [1075, 559] on div "Image drag_handle drag_handle" at bounding box center [811, 558] width 1335 height 22
click at [587, 198] on img at bounding box center [575, 191] width 41 height 41
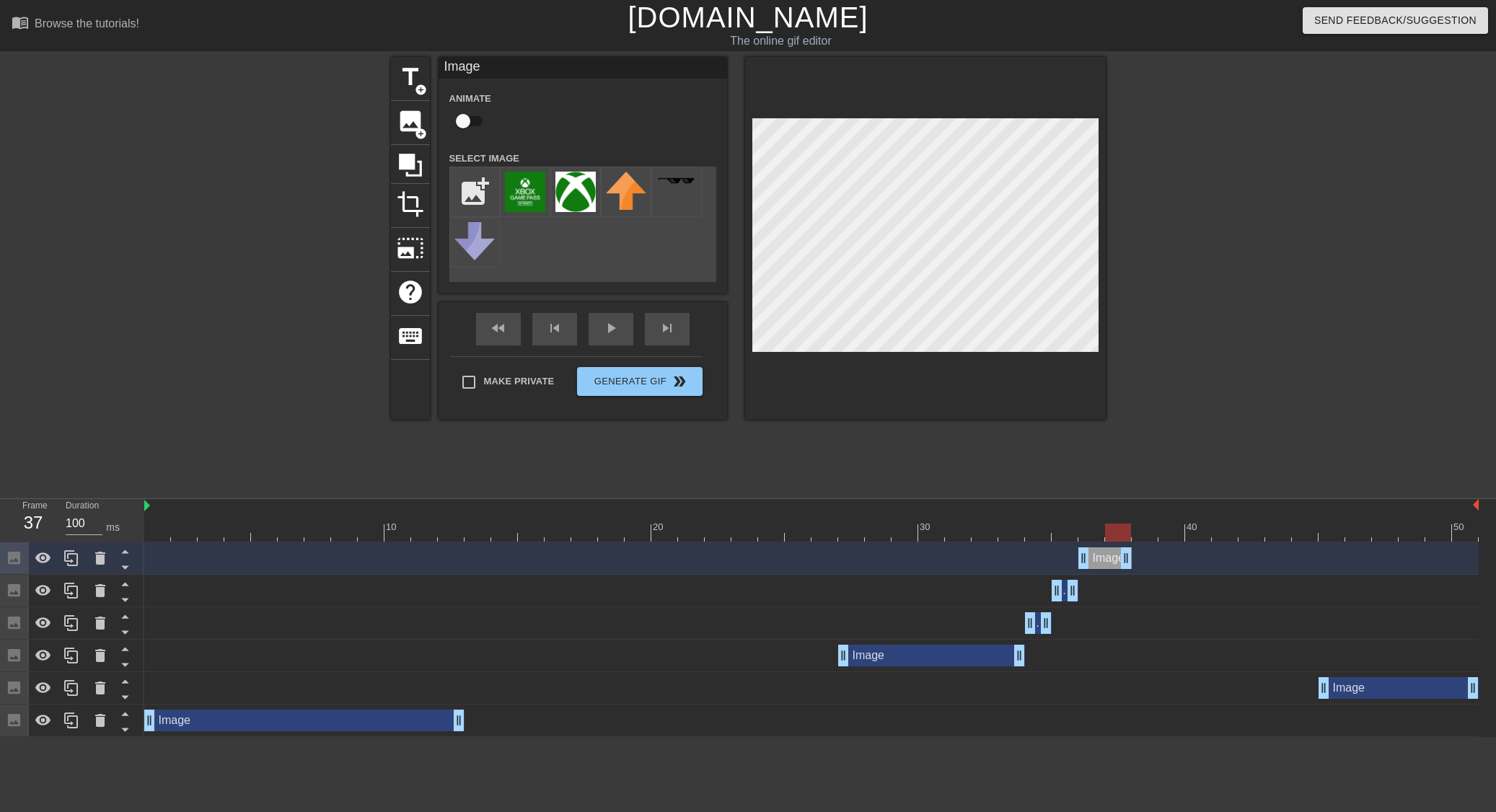
drag, startPoint x: 1470, startPoint y: 560, endPoint x: 1133, endPoint y: 567, distance: 337.1
click at [1133, 567] on div "Image drag_handle drag_handle" at bounding box center [811, 558] width 1335 height 22
click at [407, 122] on span "image" at bounding box center [410, 121] width 27 height 27
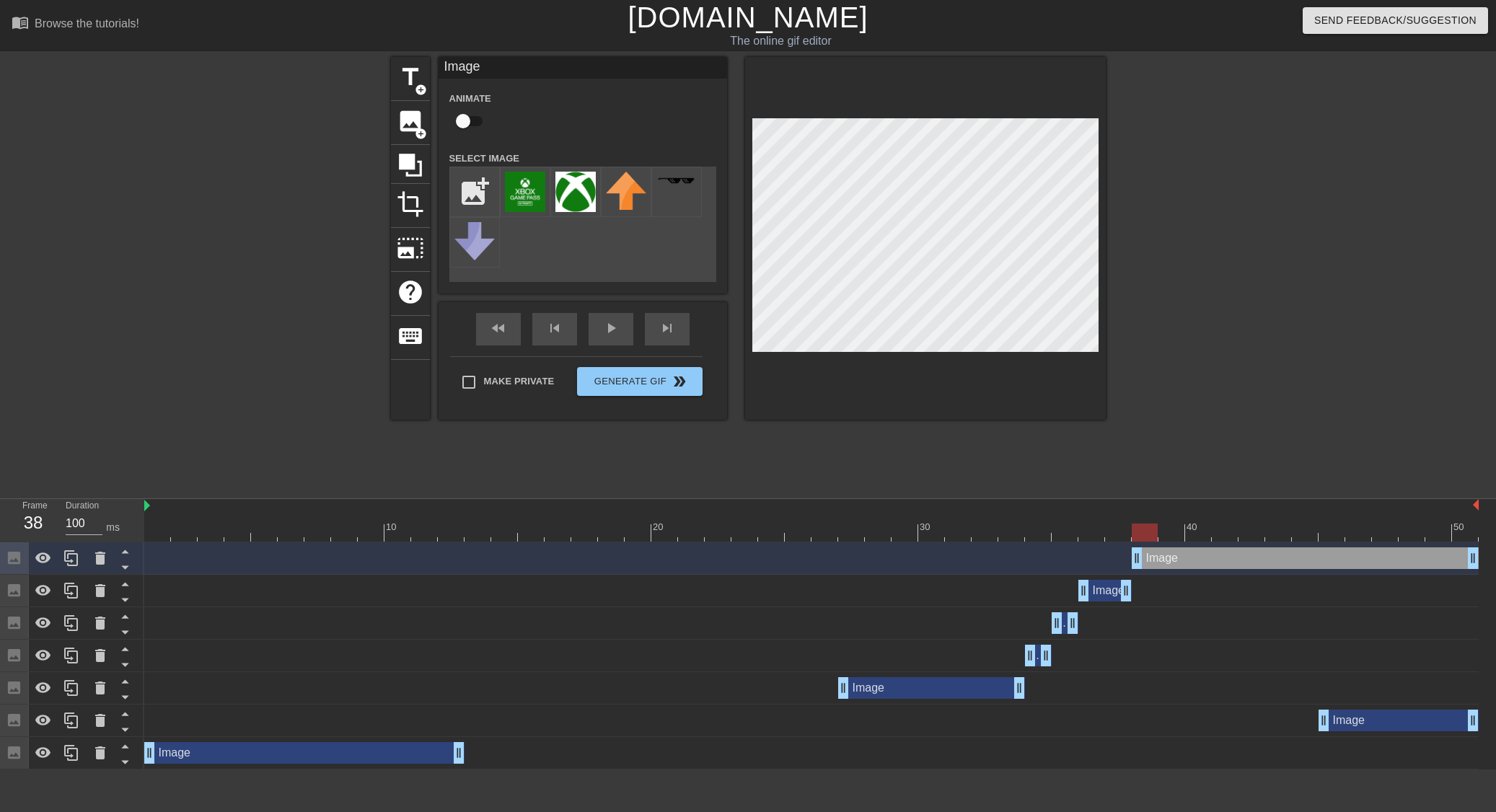
drag, startPoint x: 1109, startPoint y: 549, endPoint x: 1133, endPoint y: 554, distance: 24.5
click at [583, 184] on img at bounding box center [575, 191] width 41 height 41
drag, startPoint x: 1385, startPoint y: 720, endPoint x: 1200, endPoint y: 725, distance: 185.1
click at [1200, 725] on div "Image drag_handle drag_handle" at bounding box center [1211, 720] width 160 height 22
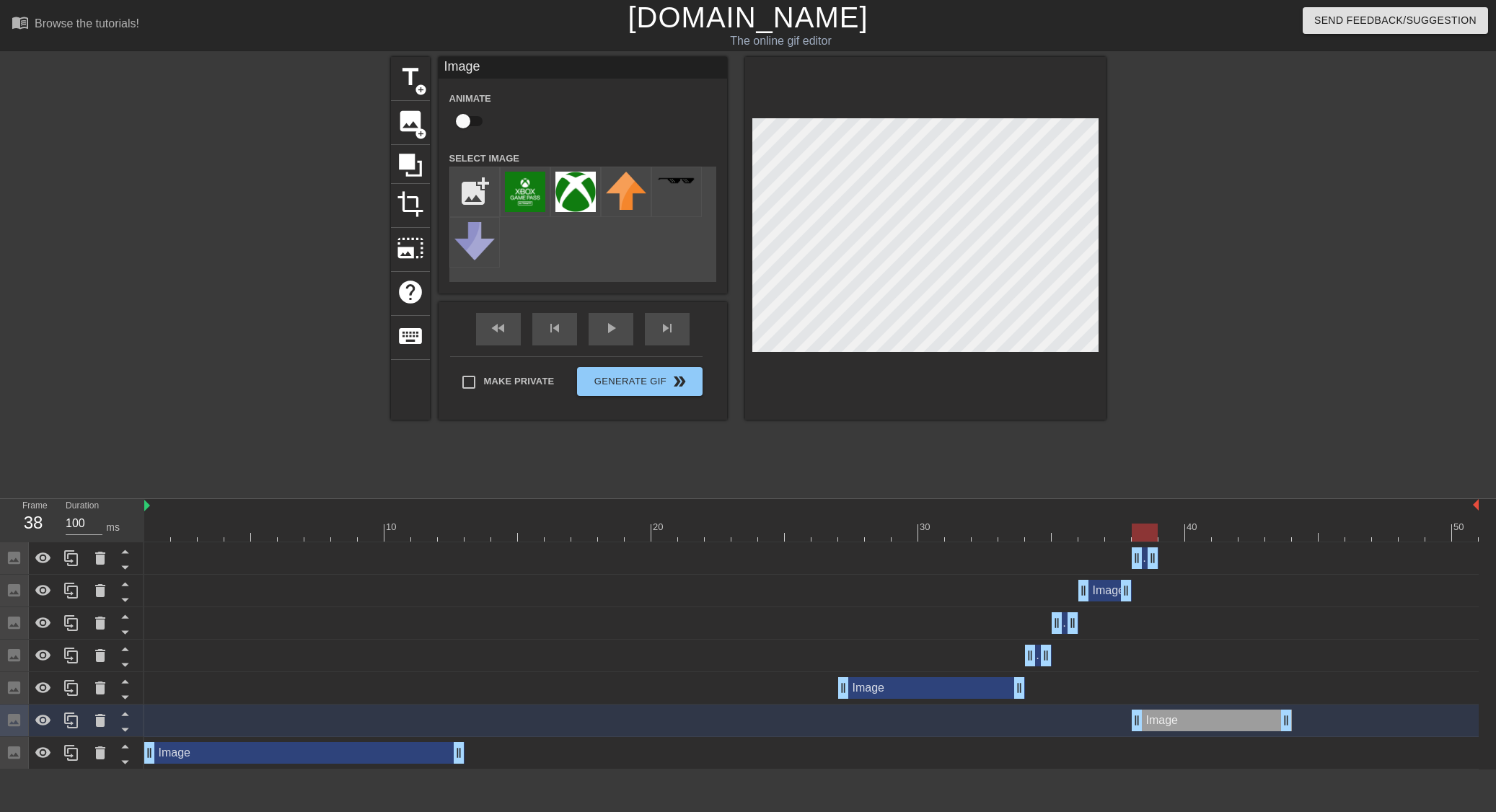
drag, startPoint x: 1475, startPoint y: 554, endPoint x: 1158, endPoint y: 553, distance: 317.0
click at [1158, 553] on div "Image drag_handle drag_handle" at bounding box center [811, 558] width 1335 height 22
click at [409, 114] on span "image" at bounding box center [410, 121] width 27 height 27
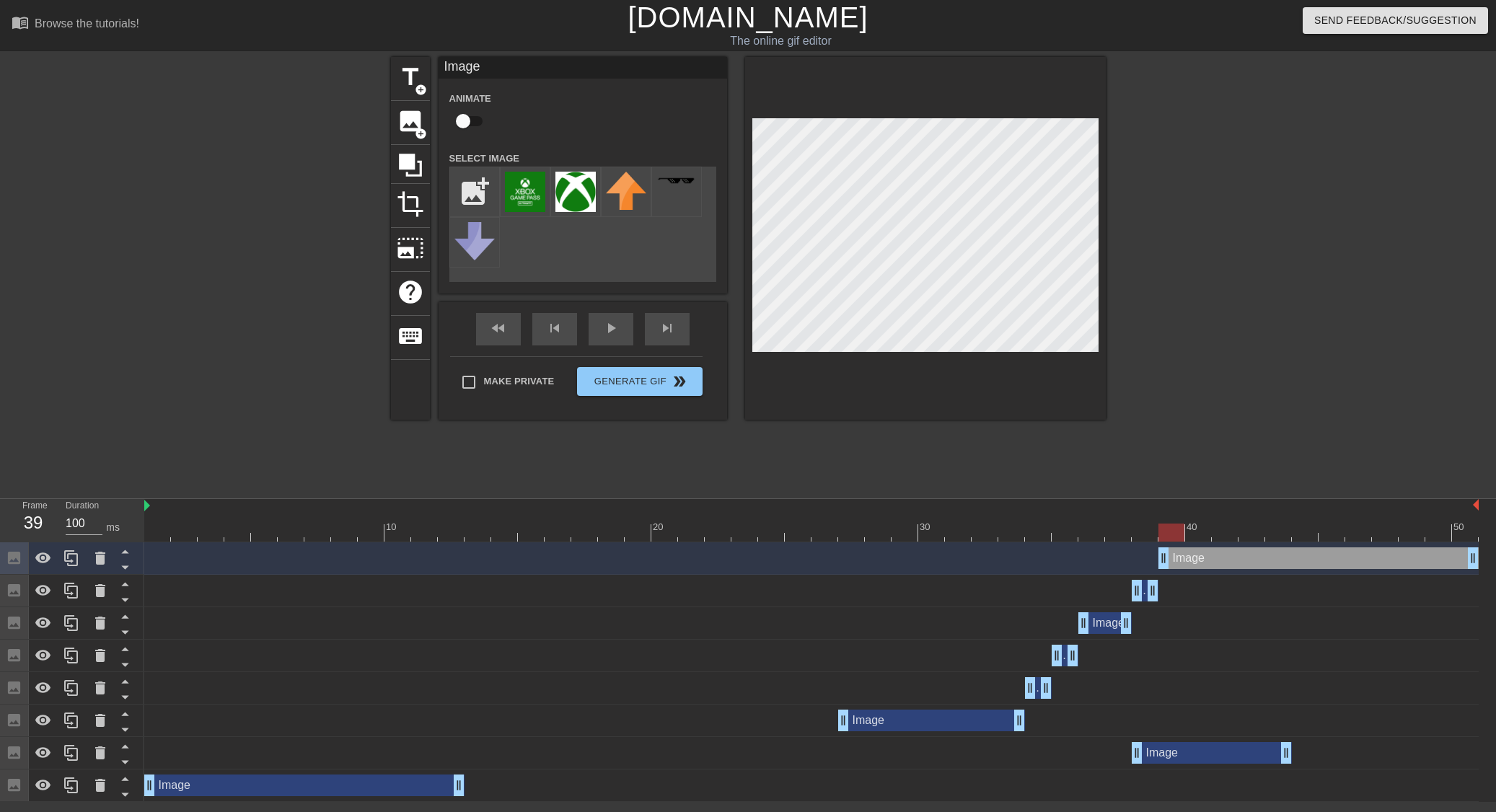
drag, startPoint x: 1139, startPoint y: 562, endPoint x: 1157, endPoint y: 559, distance: 18.2
click at [1157, 559] on div "Image drag_handle drag_handle" at bounding box center [811, 558] width 1335 height 22
click at [570, 195] on img at bounding box center [575, 191] width 41 height 41
click at [1144, 588] on div "Image drag_handle drag_handle" at bounding box center [1144, 591] width 27 height 22
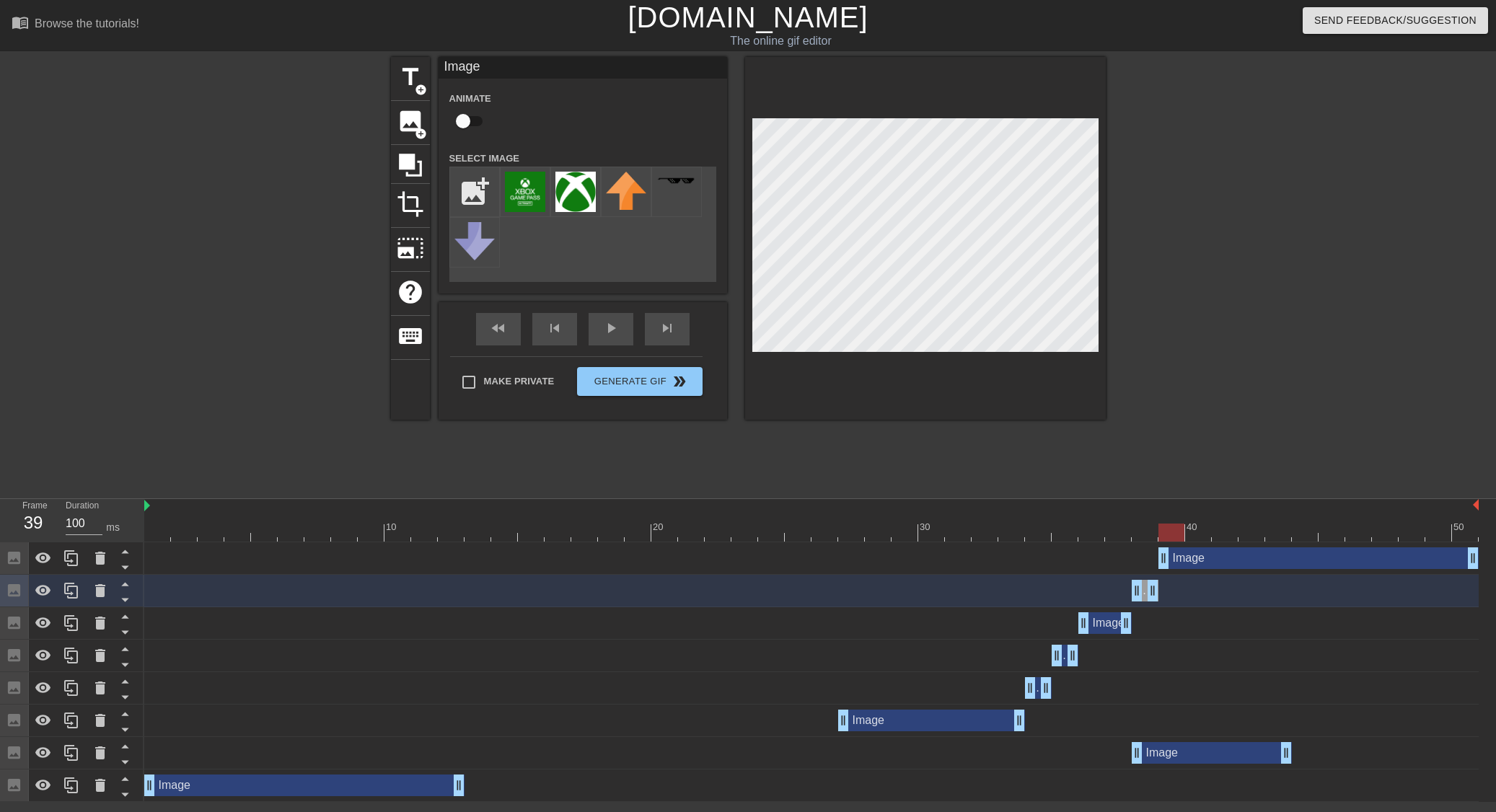
click at [1143, 530] on div at bounding box center [811, 532] width 1335 height 18
click at [1183, 552] on div "Image drag_handle drag_handle" at bounding box center [1318, 558] width 320 height 22
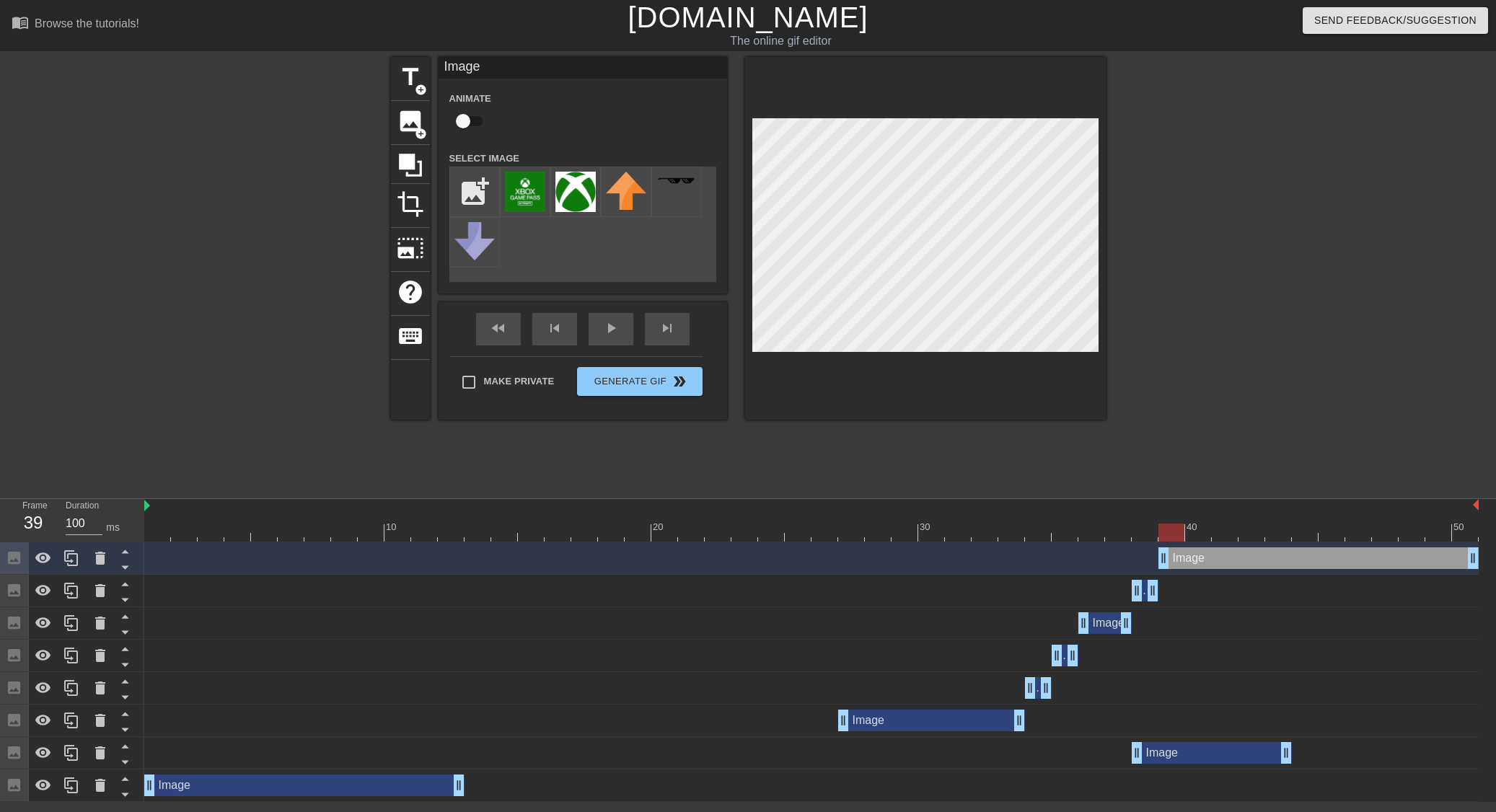
click at [1169, 536] on div at bounding box center [811, 532] width 1335 height 18
click at [1196, 536] on div at bounding box center [811, 532] width 1335 height 18
drag, startPoint x: 1473, startPoint y: 562, endPoint x: 1178, endPoint y: 559, distance: 295.0
click at [411, 116] on span "image" at bounding box center [410, 121] width 27 height 27
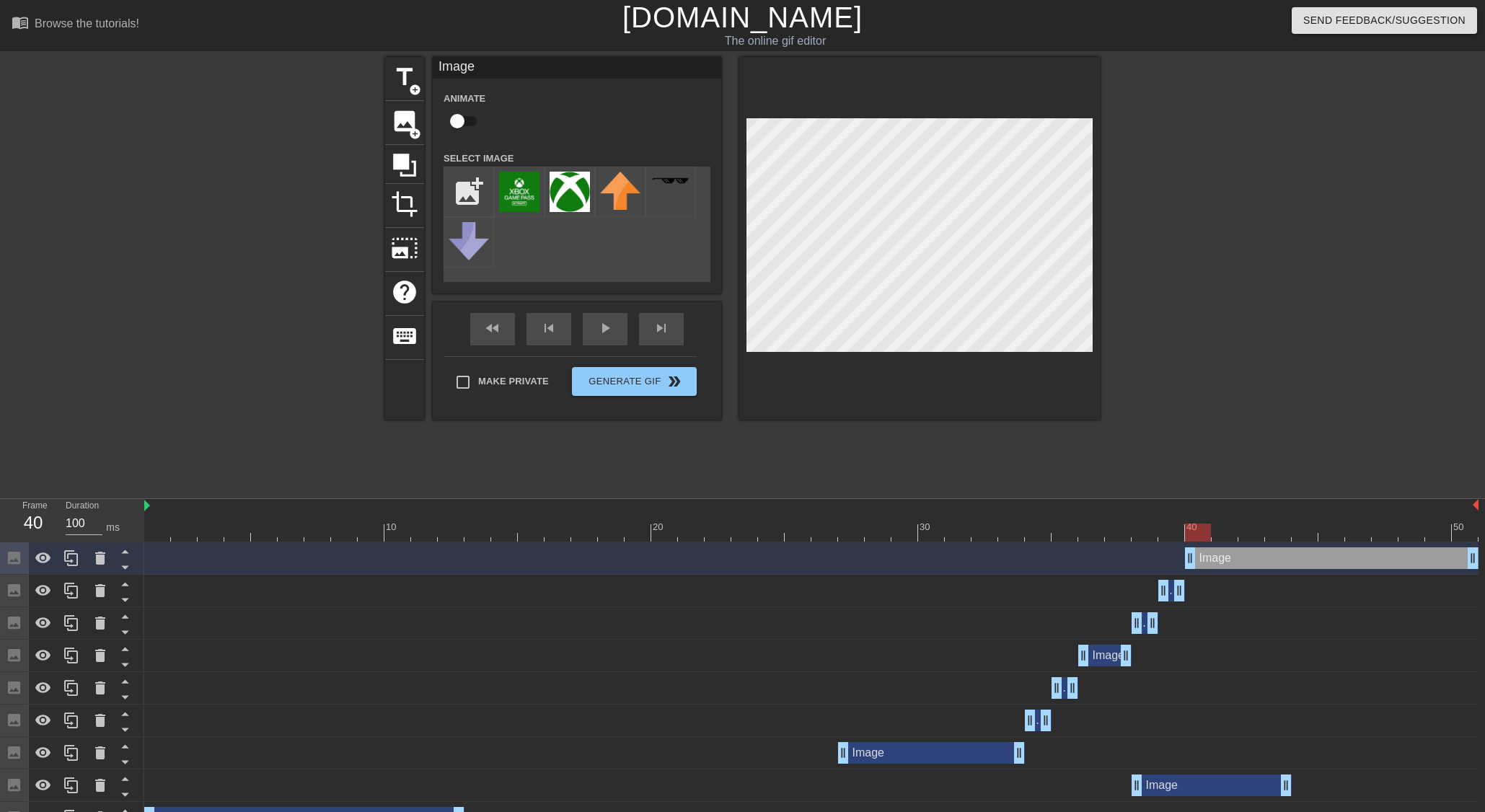
drag, startPoint x: 1160, startPoint y: 556, endPoint x: 1176, endPoint y: 552, distance: 16.5
click at [1176, 552] on div "Image drag_handle drag_handle" at bounding box center [811, 558] width 1335 height 22
click at [572, 189] on img at bounding box center [569, 191] width 41 height 41
drag, startPoint x: 1474, startPoint y: 557, endPoint x: 1220, endPoint y: 555, distance: 254.0
click at [1220, 555] on div "Image drag_handle drag_handle" at bounding box center [811, 558] width 1335 height 22
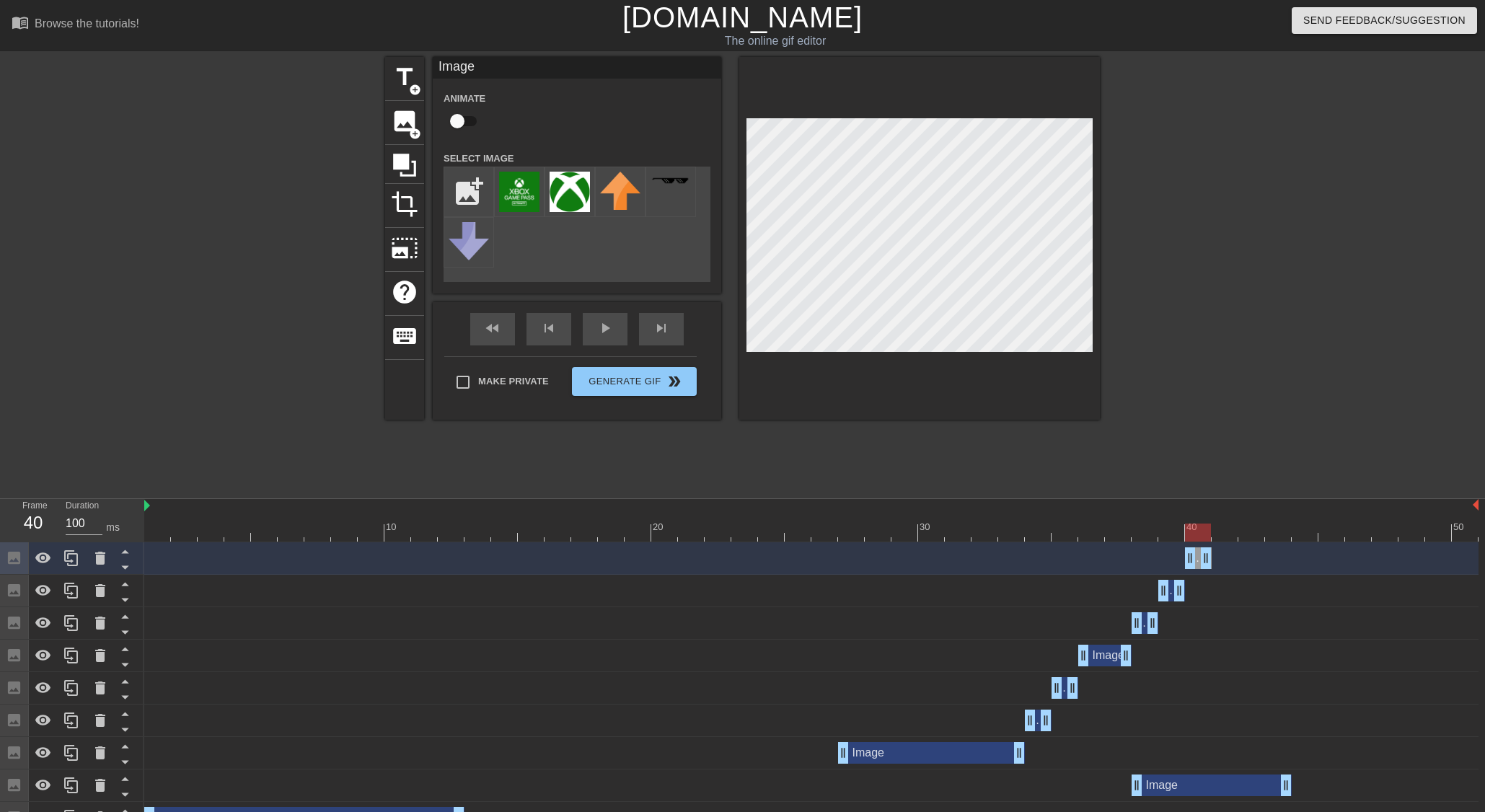
click at [1220, 532] on div at bounding box center [811, 532] width 1335 height 18
click at [408, 122] on span "image" at bounding box center [404, 121] width 27 height 27
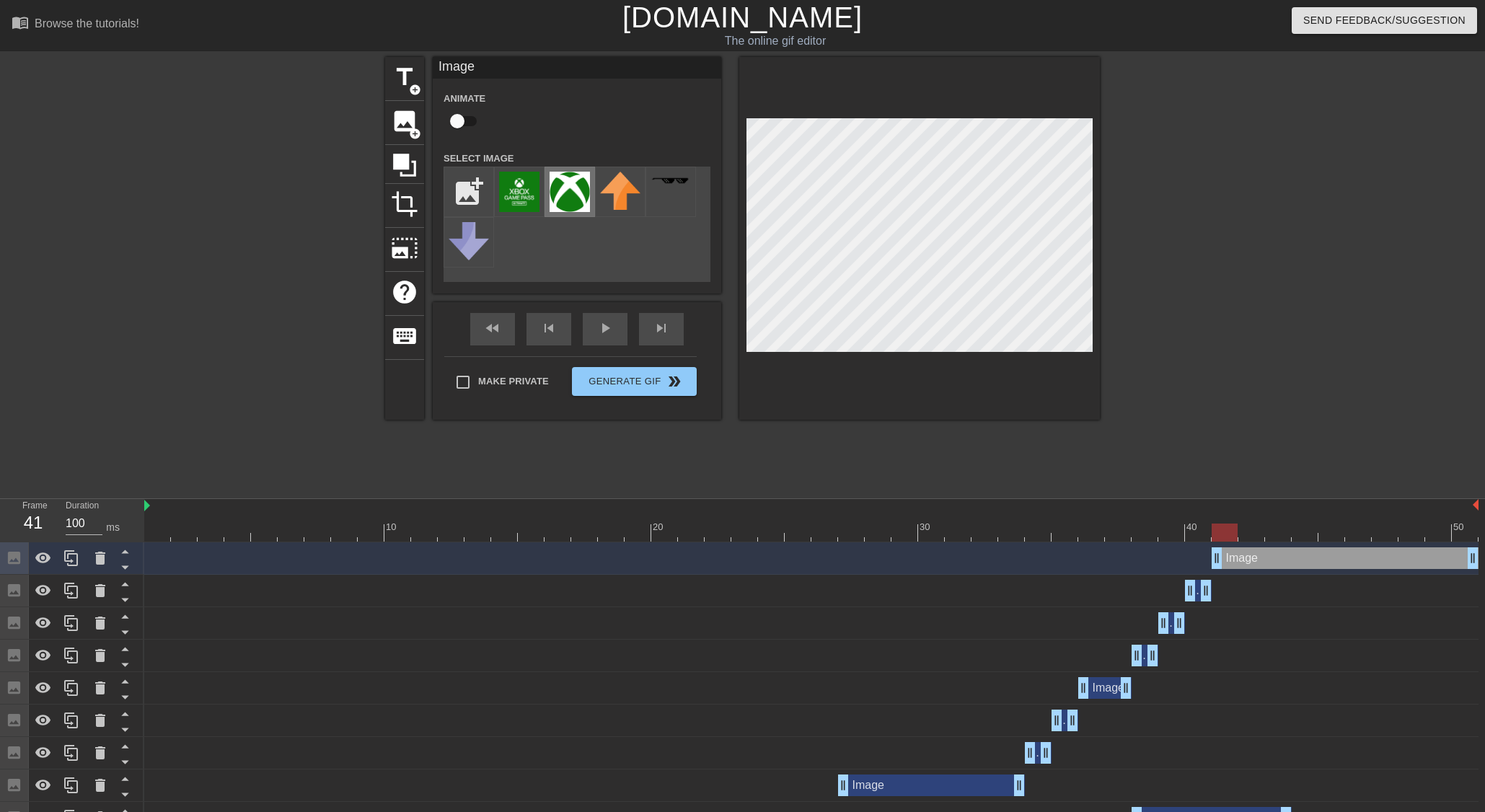
click at [562, 186] on img at bounding box center [569, 191] width 41 height 41
drag, startPoint x: 1468, startPoint y: 555, endPoint x: 1241, endPoint y: 557, distance: 227.0
click at [1238, 557] on div "Image drag_handle drag_handle" at bounding box center [811, 558] width 1335 height 22
click at [1251, 533] on div at bounding box center [811, 532] width 1335 height 18
click at [411, 119] on span "image" at bounding box center [404, 121] width 27 height 27
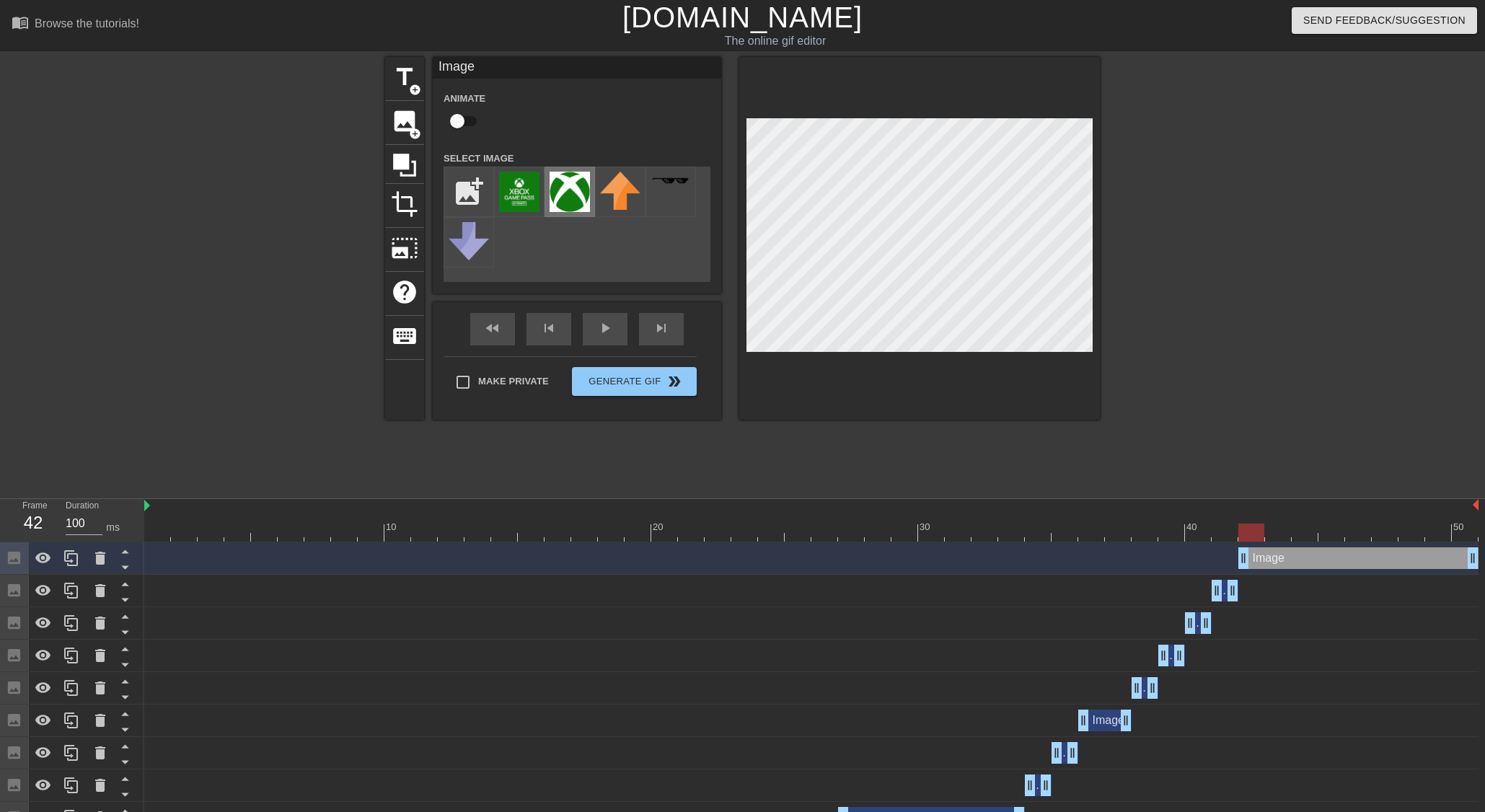
click at [580, 191] on img at bounding box center [569, 191] width 41 height 41
drag, startPoint x: 1467, startPoint y: 562, endPoint x: 1262, endPoint y: 570, distance: 205.2
click at [1262, 570] on div "Image drag_handle drag_handle" at bounding box center [811, 558] width 1335 height 33
click at [1272, 536] on div at bounding box center [811, 532] width 1335 height 18
click at [402, 118] on span "image" at bounding box center [404, 121] width 27 height 27
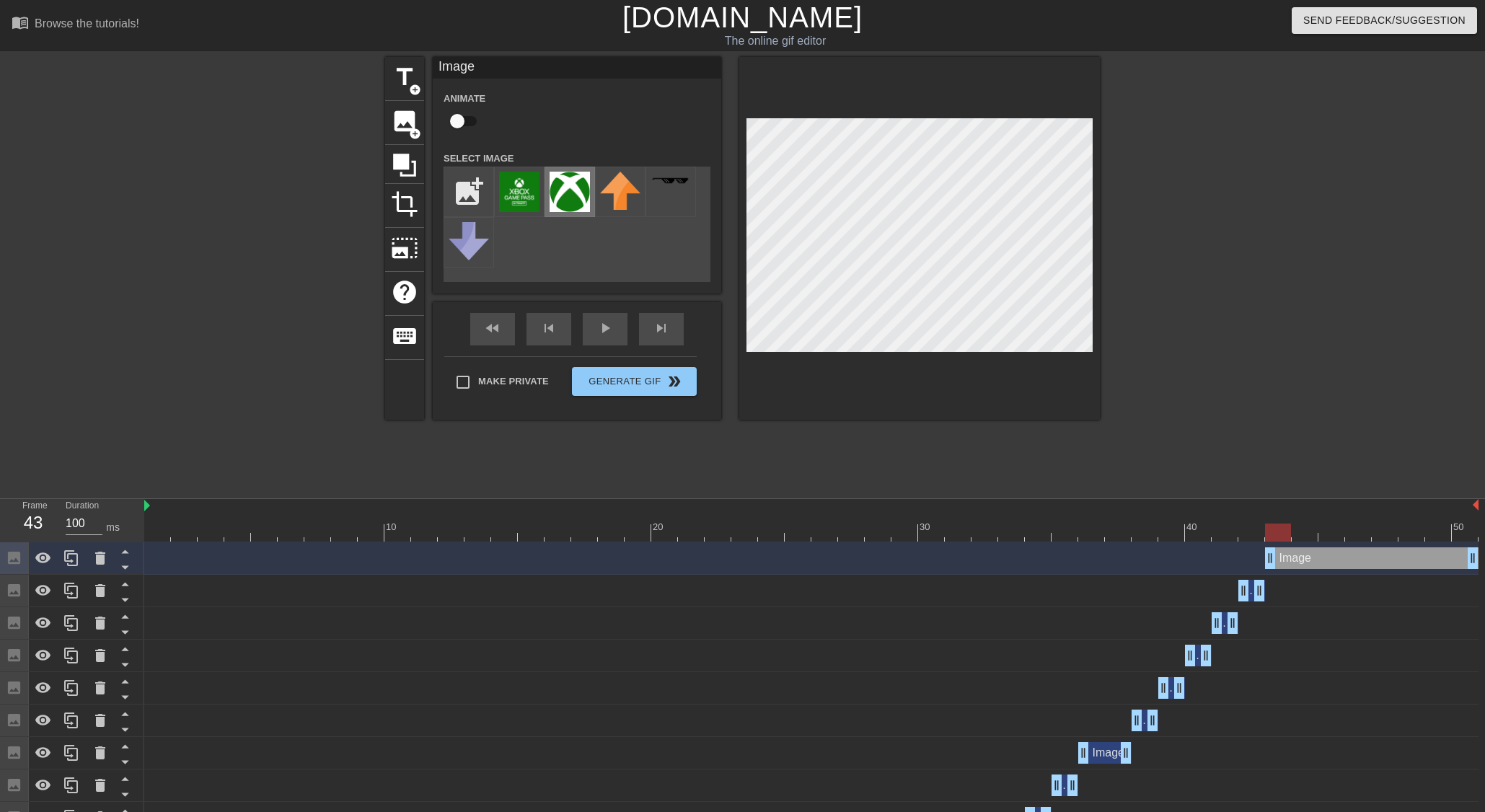
click at [574, 197] on img at bounding box center [569, 191] width 41 height 41
drag, startPoint x: 1473, startPoint y: 554, endPoint x: 1289, endPoint y: 570, distance: 184.7
click at [1289, 570] on div "Image drag_handle drag_handle" at bounding box center [811, 558] width 1335 height 33
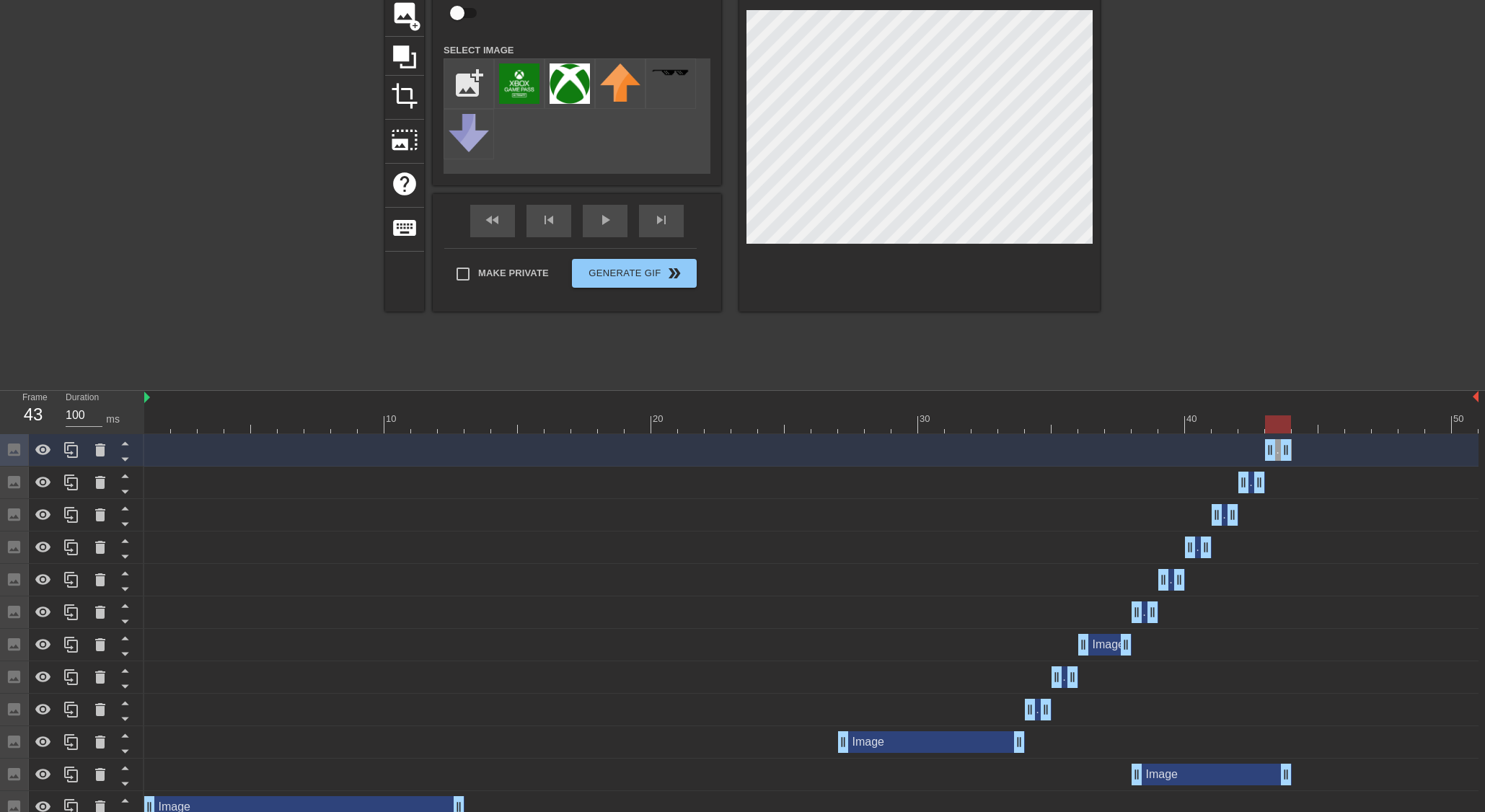
scroll to position [123, 0]
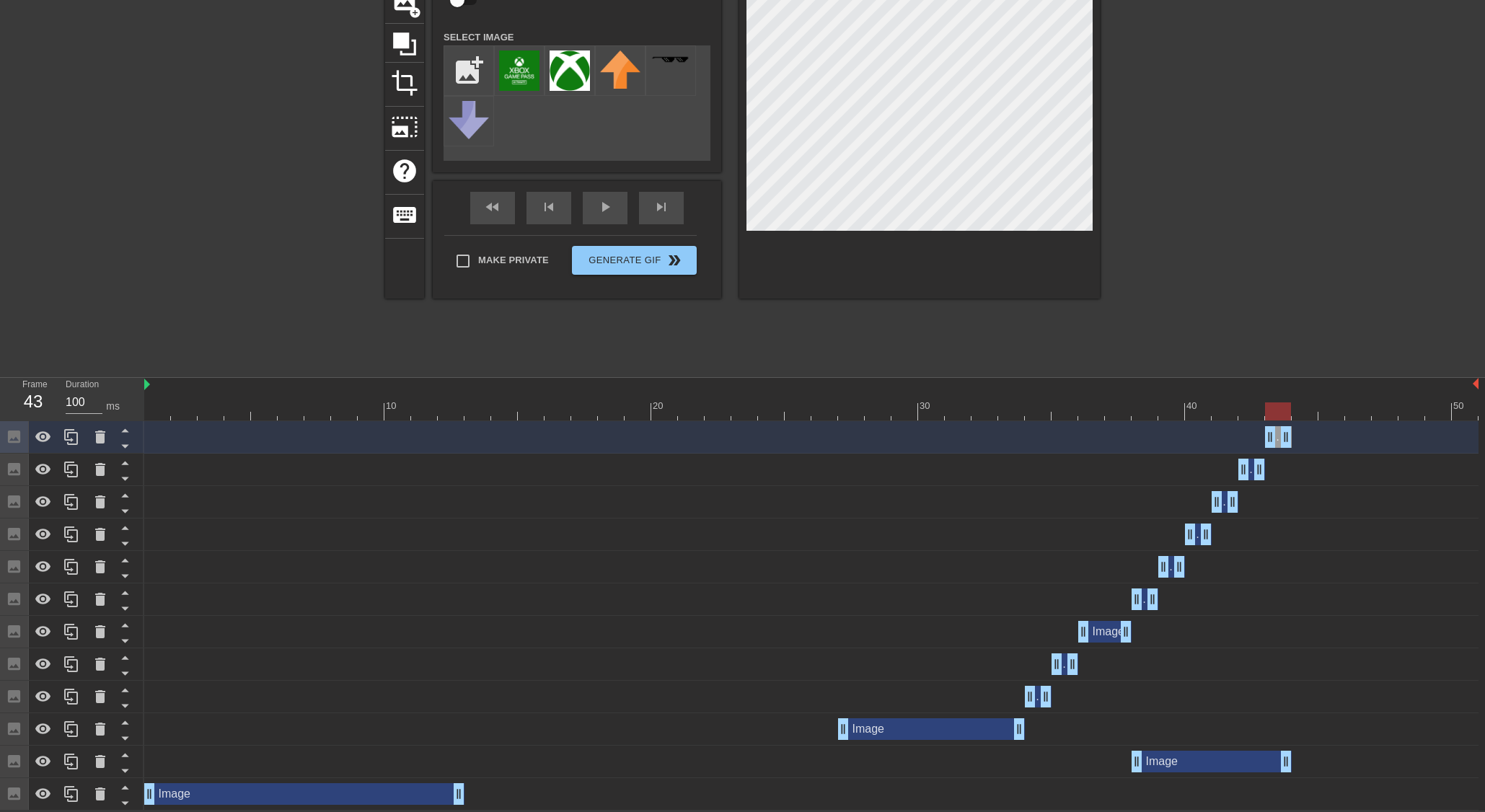
click at [157, 389] on div at bounding box center [811, 385] width 1335 height 14
click at [156, 416] on div at bounding box center [811, 411] width 1335 height 18
click at [623, 195] on div "fast_rewind skip_previous play_arrow skip_next" at bounding box center [577, 208] width 235 height 54
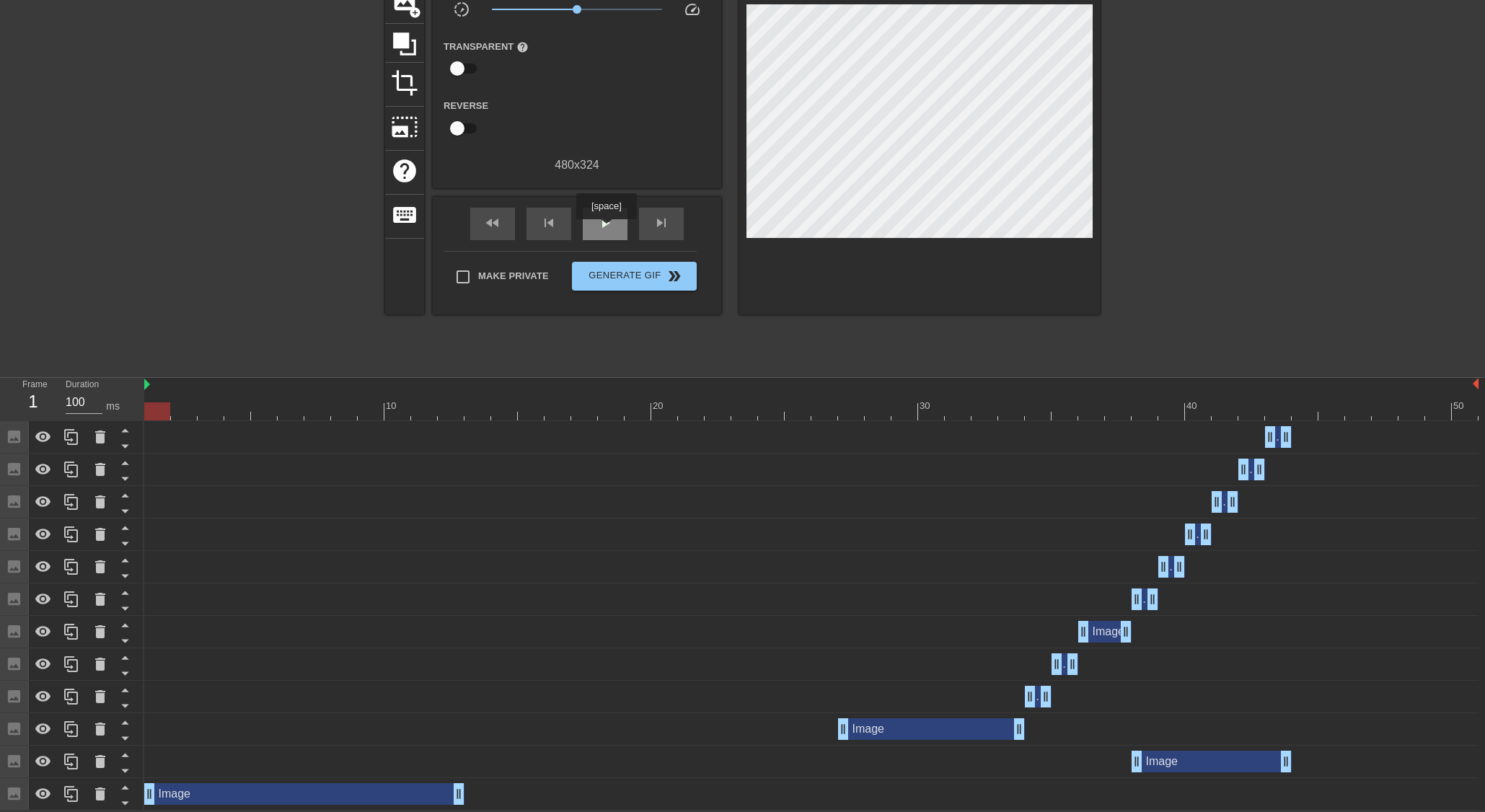
click at [605, 228] on span "play_arrow" at bounding box center [604, 222] width 17 height 17
drag, startPoint x: 1287, startPoint y: 762, endPoint x: 1462, endPoint y: 739, distance: 176.5
click at [1462, 739] on div "Image drag_handle drag_handle Image drag_handle drag_handle Image drag_handle d…" at bounding box center [814, 616] width 1340 height 390
click at [599, 223] on span "pause" at bounding box center [604, 222] width 17 height 17
click at [1308, 413] on div at bounding box center [811, 411] width 1335 height 18
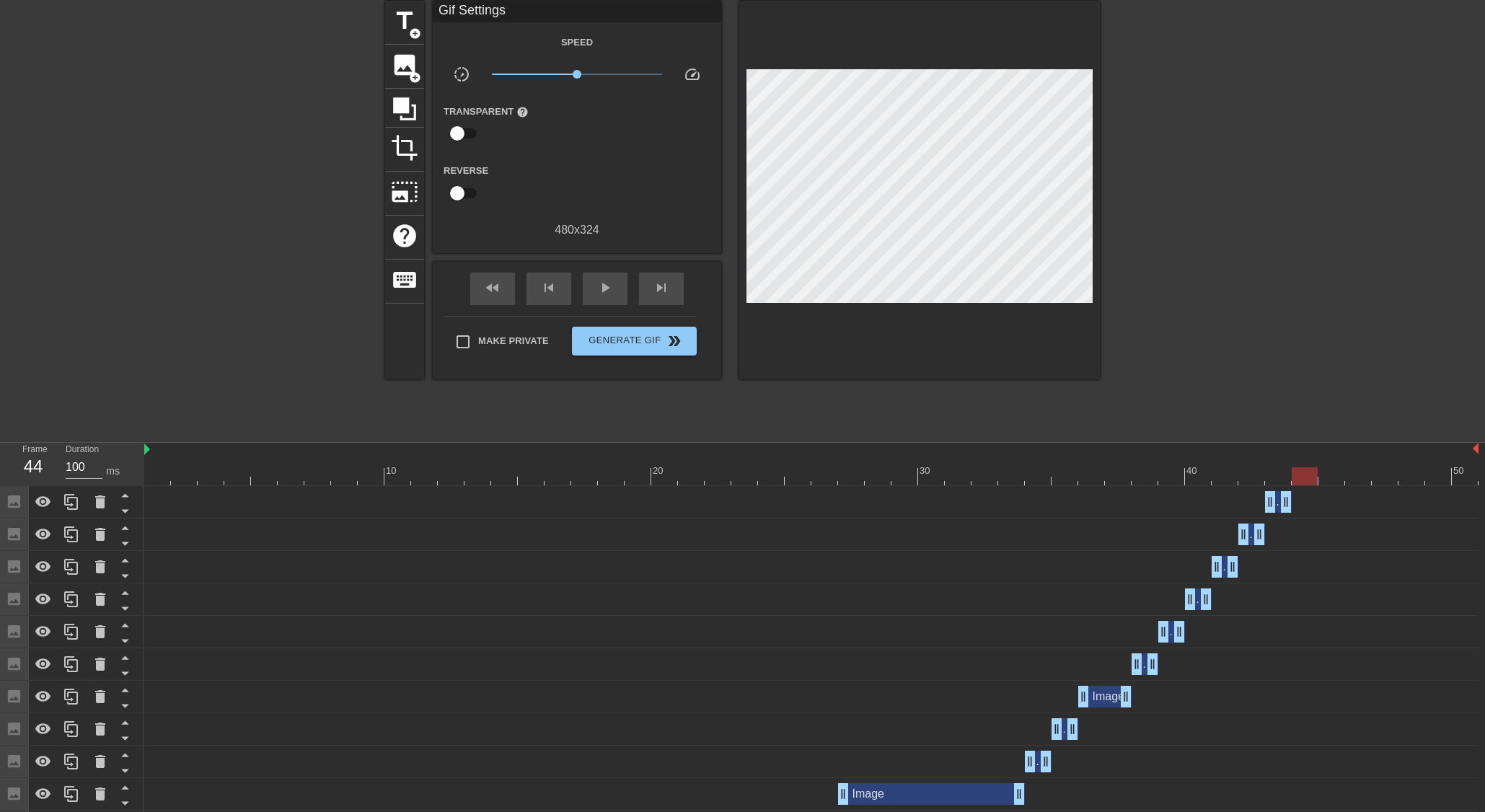
scroll to position [51, 0]
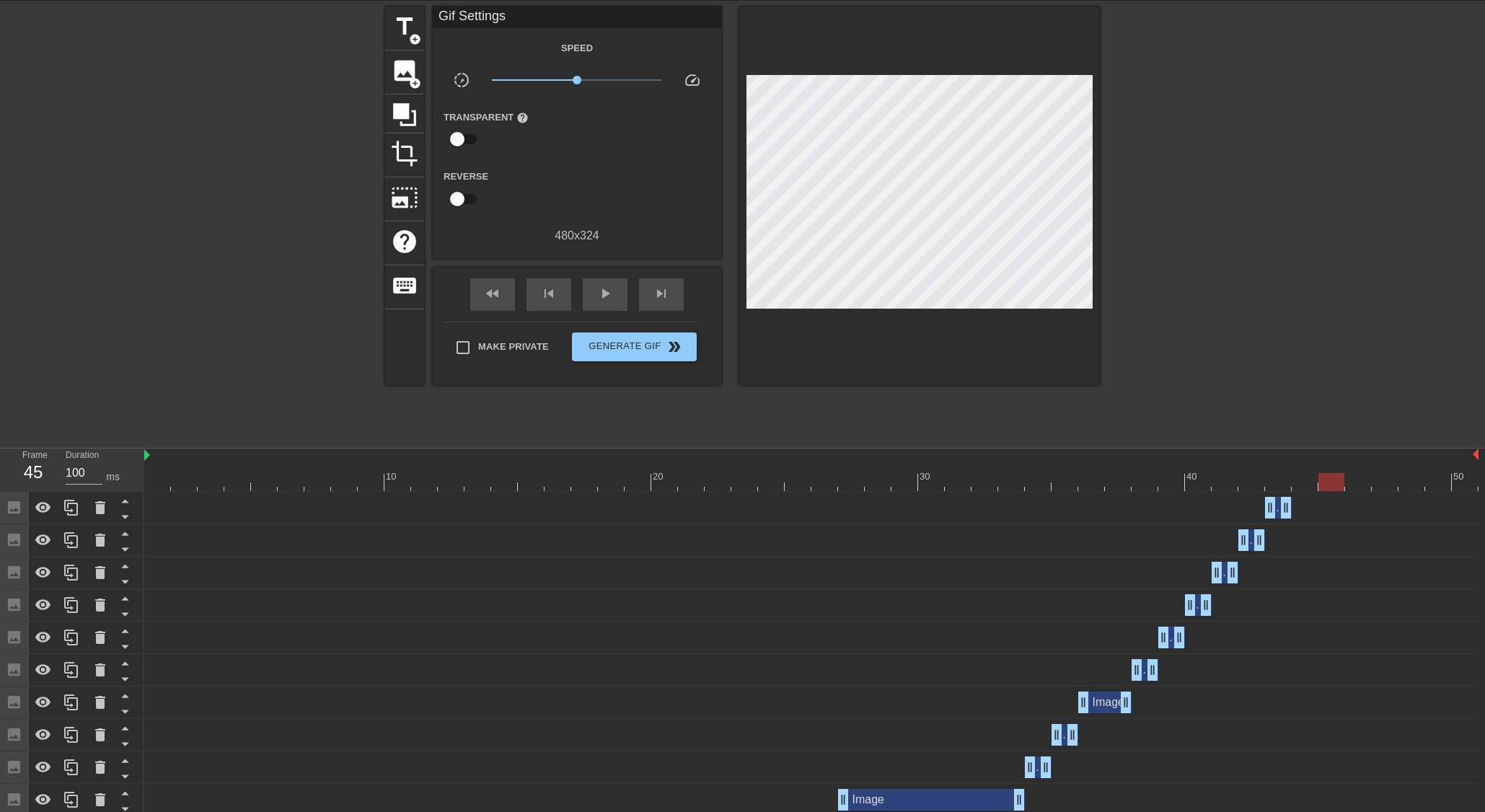
click at [1327, 475] on div at bounding box center [811, 482] width 1335 height 18
click at [1354, 474] on div at bounding box center [811, 482] width 1335 height 18
click at [1394, 484] on div at bounding box center [811, 482] width 1335 height 18
drag, startPoint x: 1407, startPoint y: 483, endPoint x: 1415, endPoint y: 484, distance: 8.1
click at [1407, 484] on div at bounding box center [811, 482] width 1335 height 18
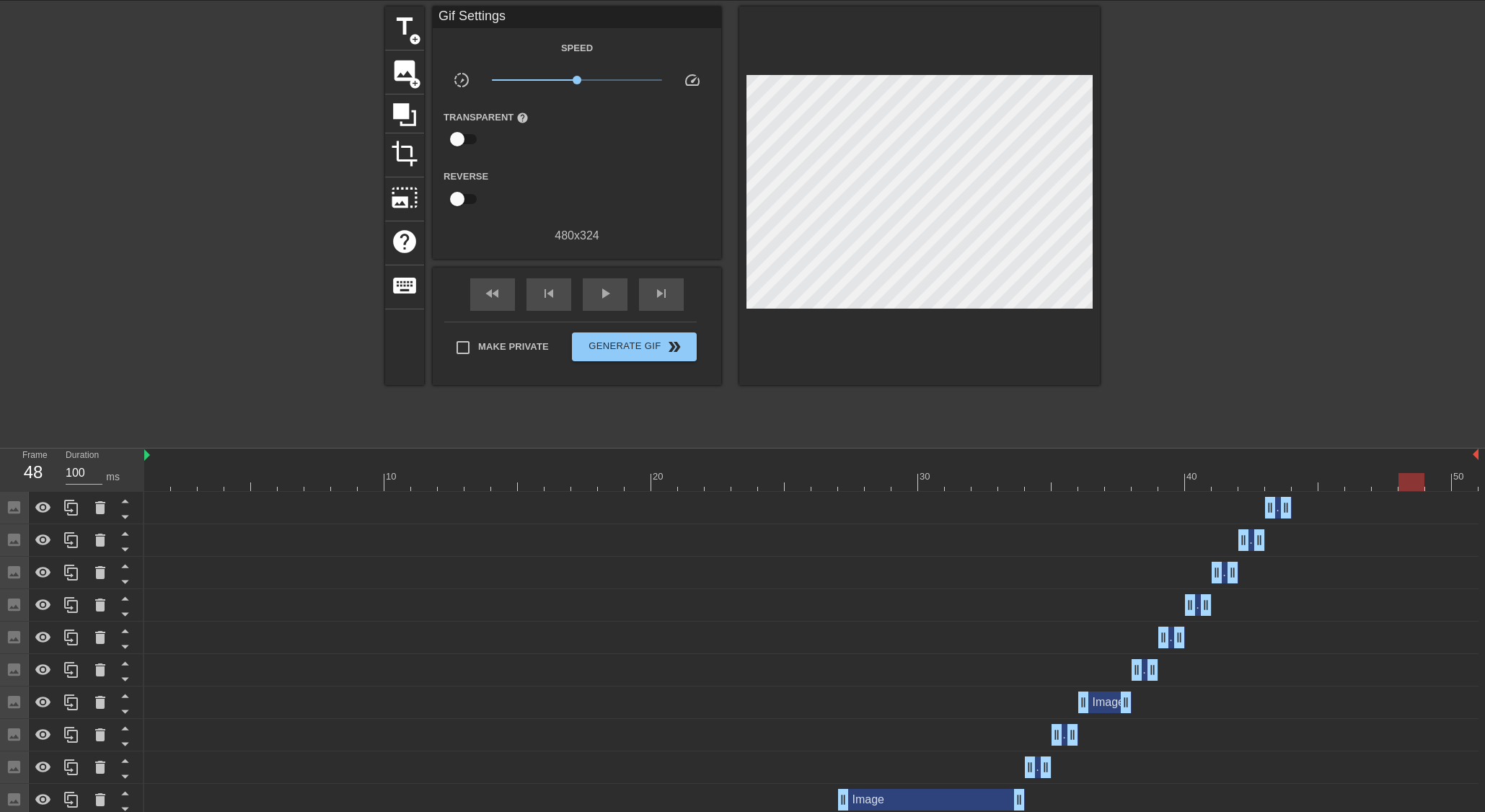
click at [1378, 482] on div at bounding box center [811, 482] width 1335 height 18
click at [1344, 479] on div at bounding box center [811, 482] width 1335 height 18
click at [1330, 475] on div at bounding box center [811, 482] width 1335 height 18
click at [1305, 478] on div at bounding box center [811, 482] width 1335 height 18
click at [462, 342] on input "Make Private" at bounding box center [462, 348] width 30 height 30
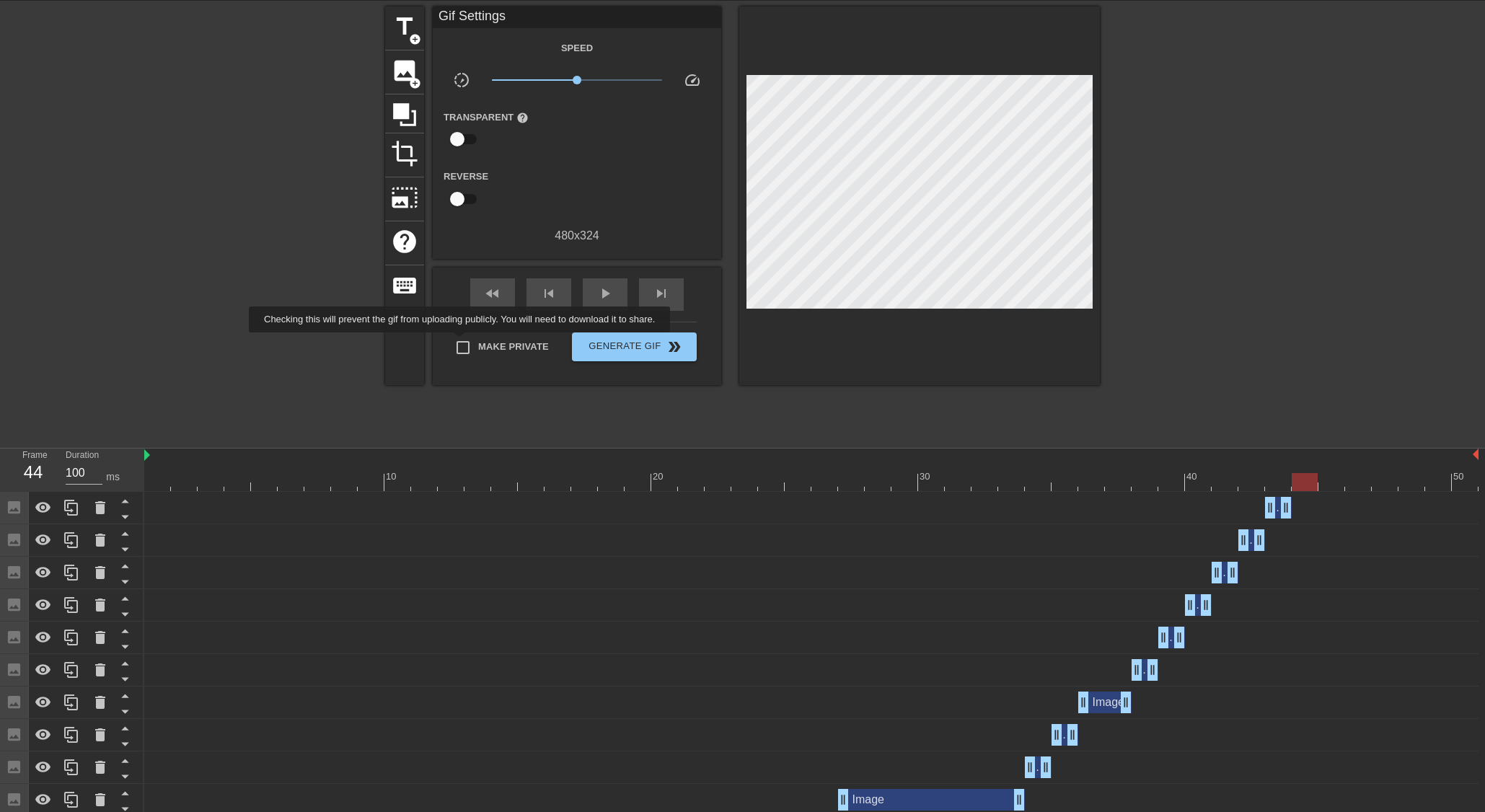
checkbox input "true"
click at [635, 347] on span "Generate Gif double_arrow" at bounding box center [635, 346] width 114 height 17
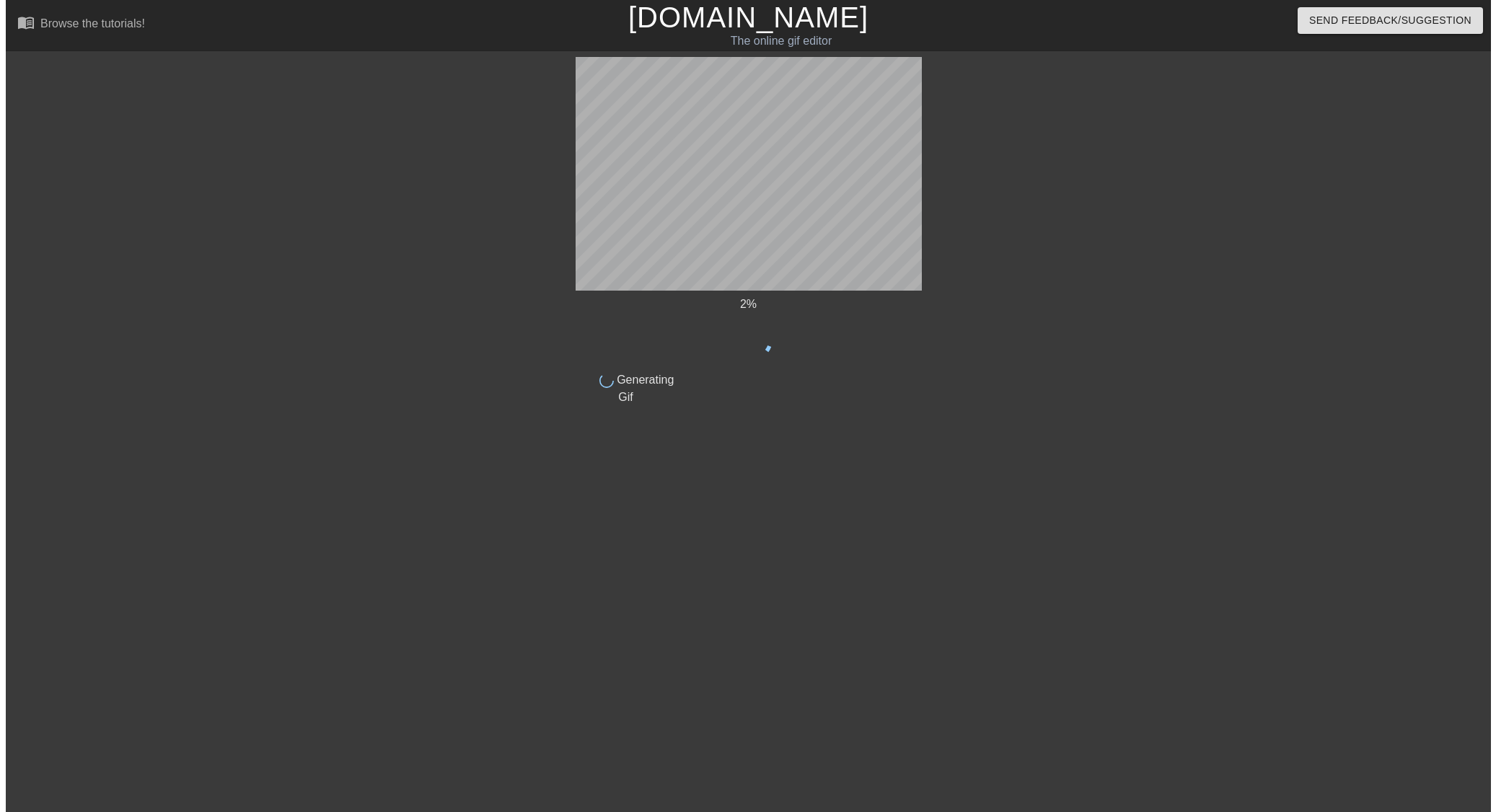
scroll to position [0, 0]
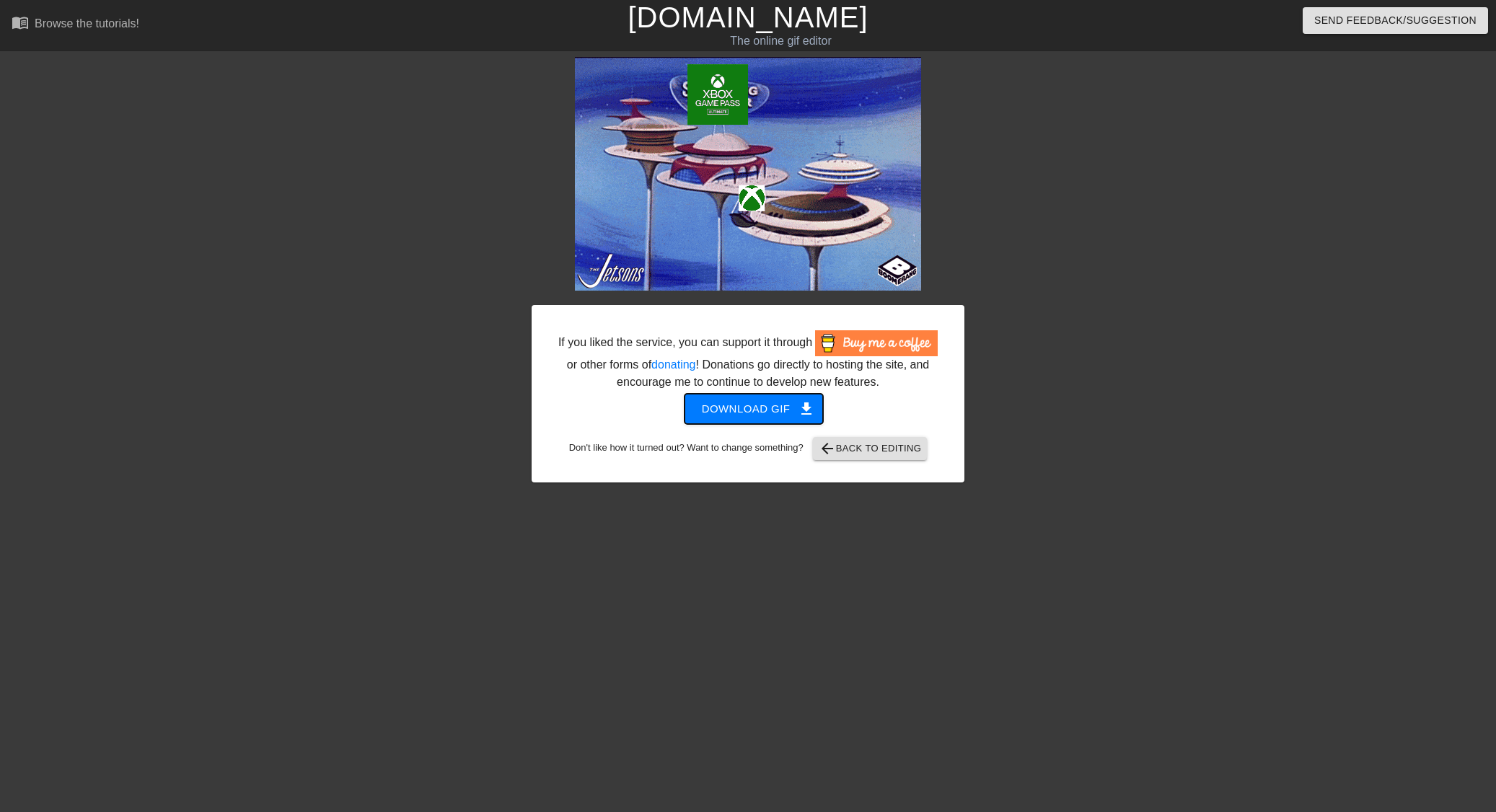
click at [750, 408] on span "Download gif get_app" at bounding box center [753, 408] width 105 height 19
